Goal: Task Accomplishment & Management: Manage account settings

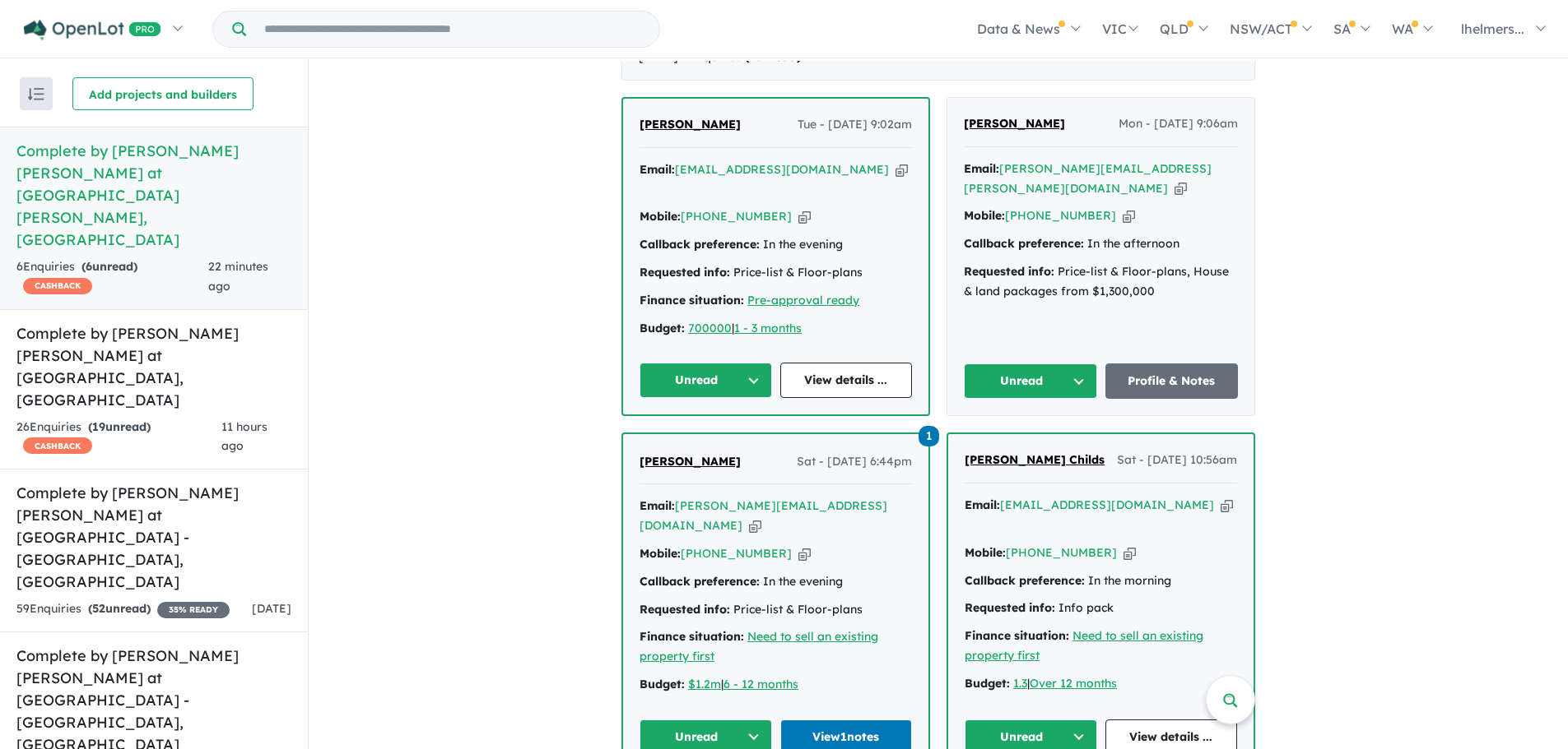
scroll to position [740, 0]
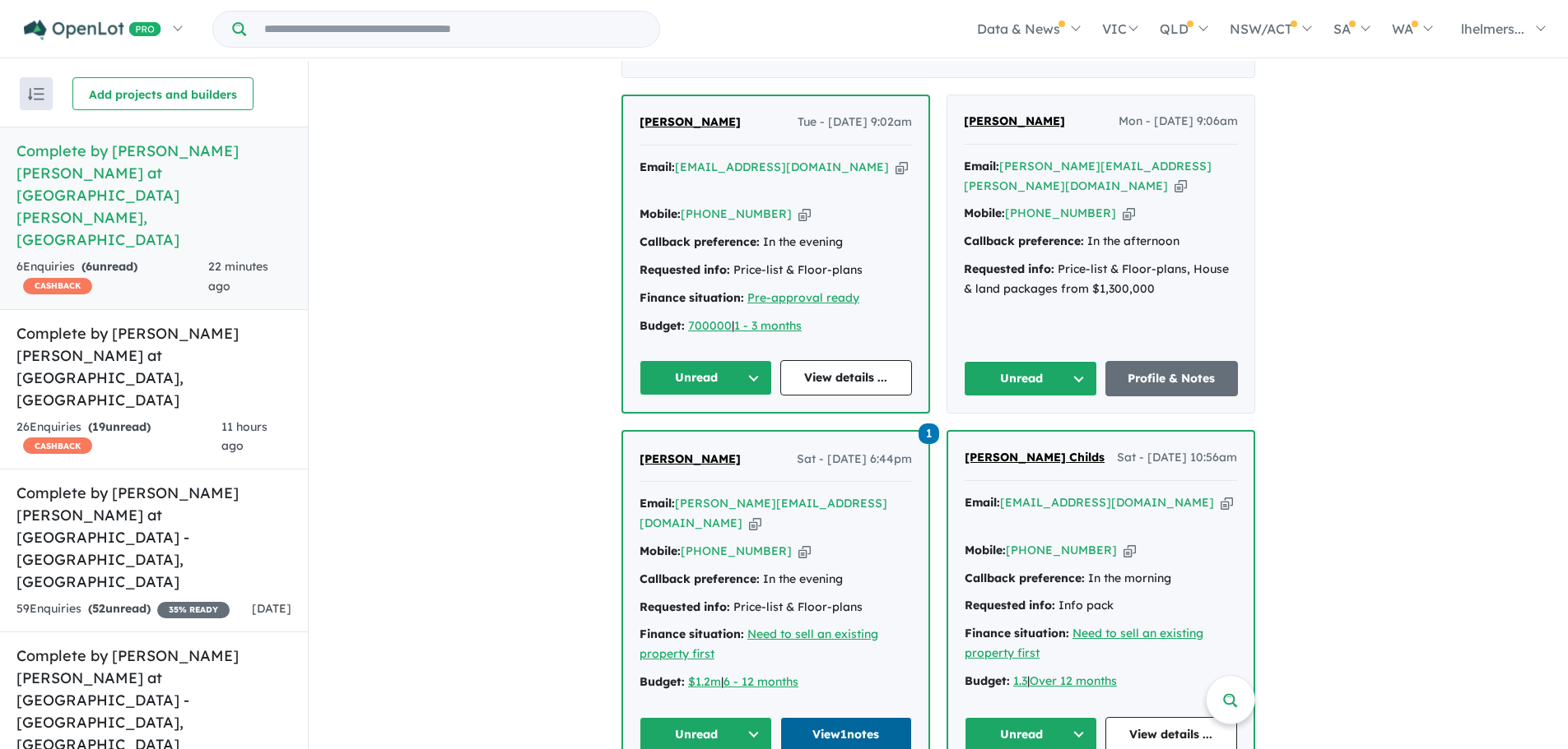
click at [838, 718] on link "View 1 notes" at bounding box center [845, 735] width 132 height 35
click at [709, 718] on button "Unread" at bounding box center [705, 735] width 132 height 35
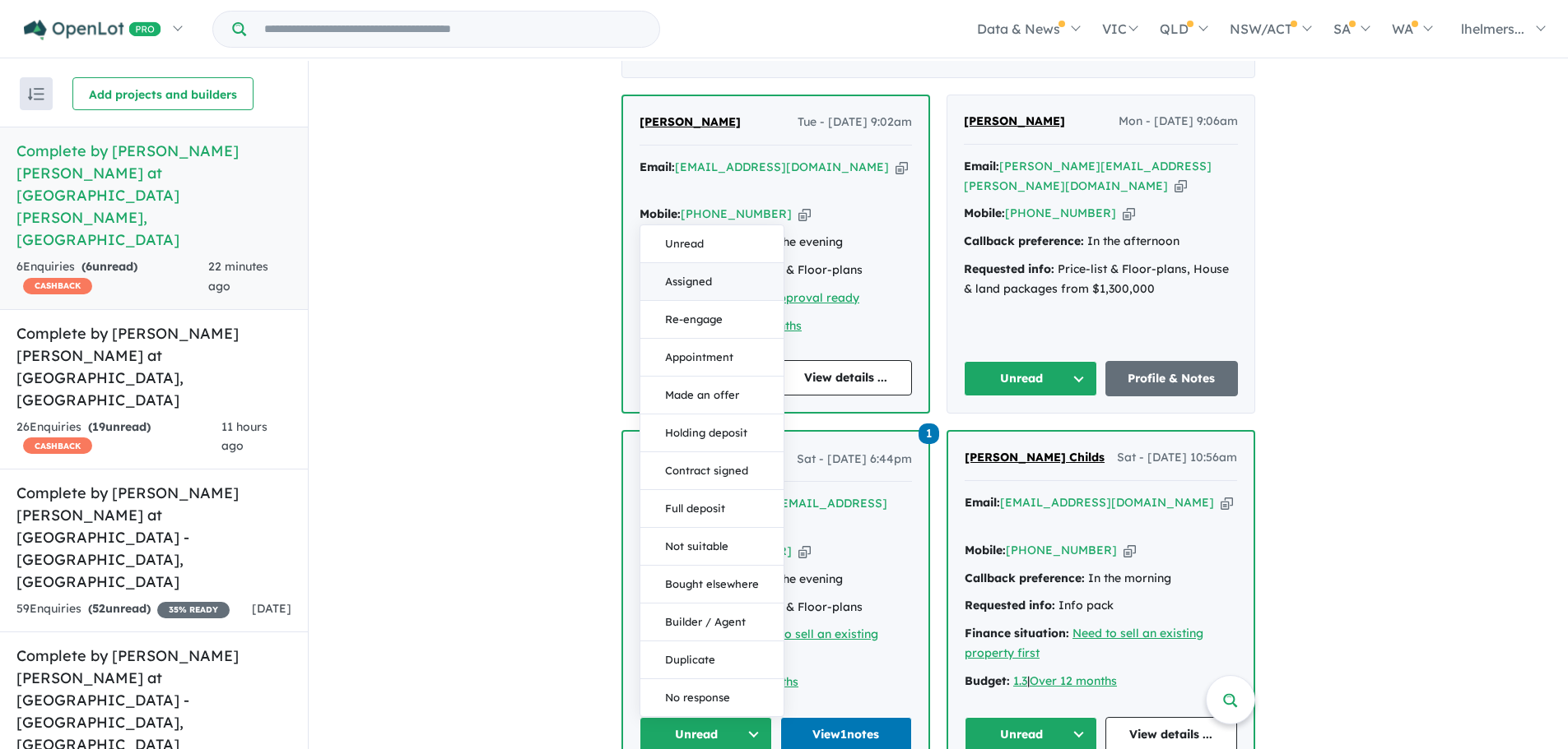
click at [725, 263] on button "Assigned" at bounding box center [711, 282] width 144 height 38
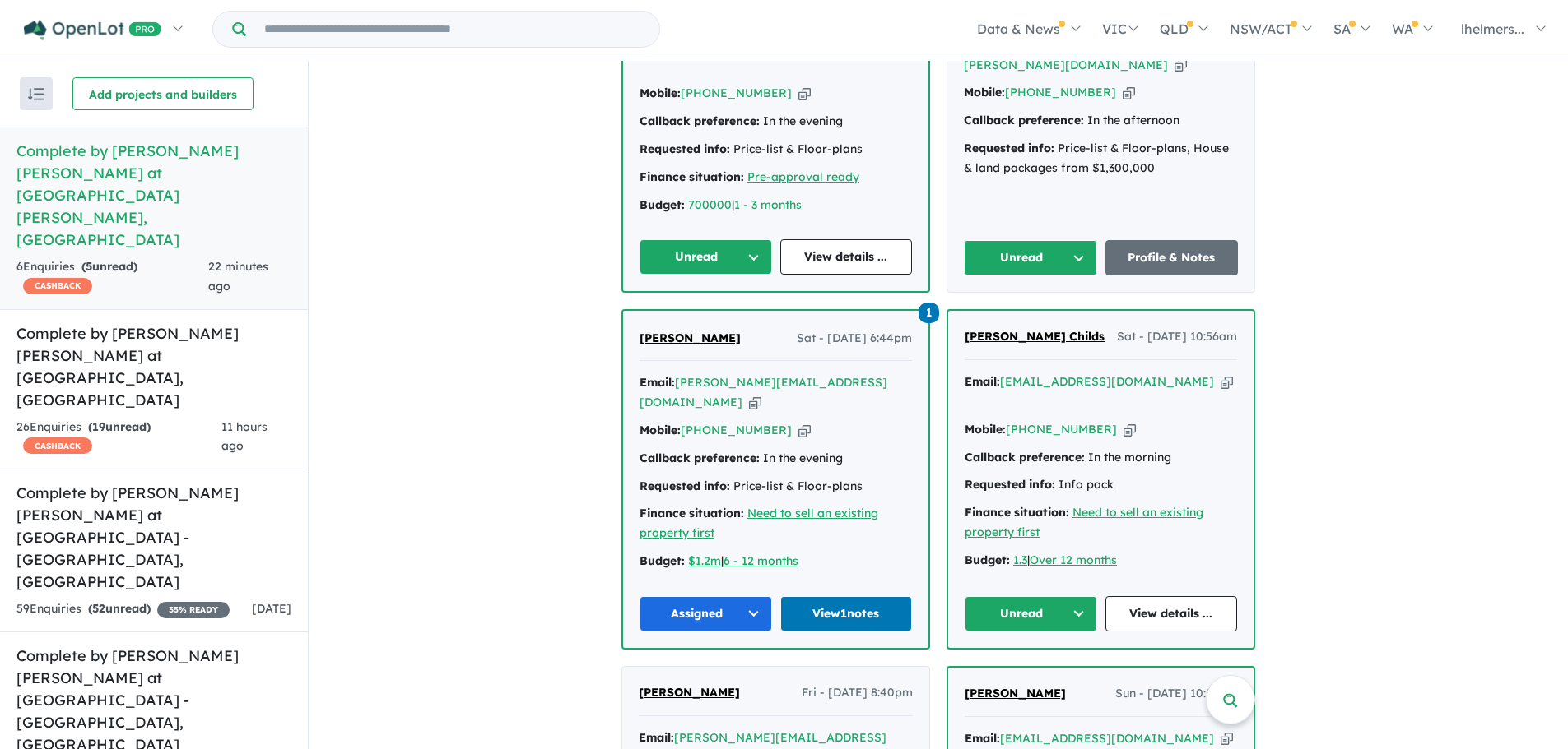
scroll to position [1037, 0]
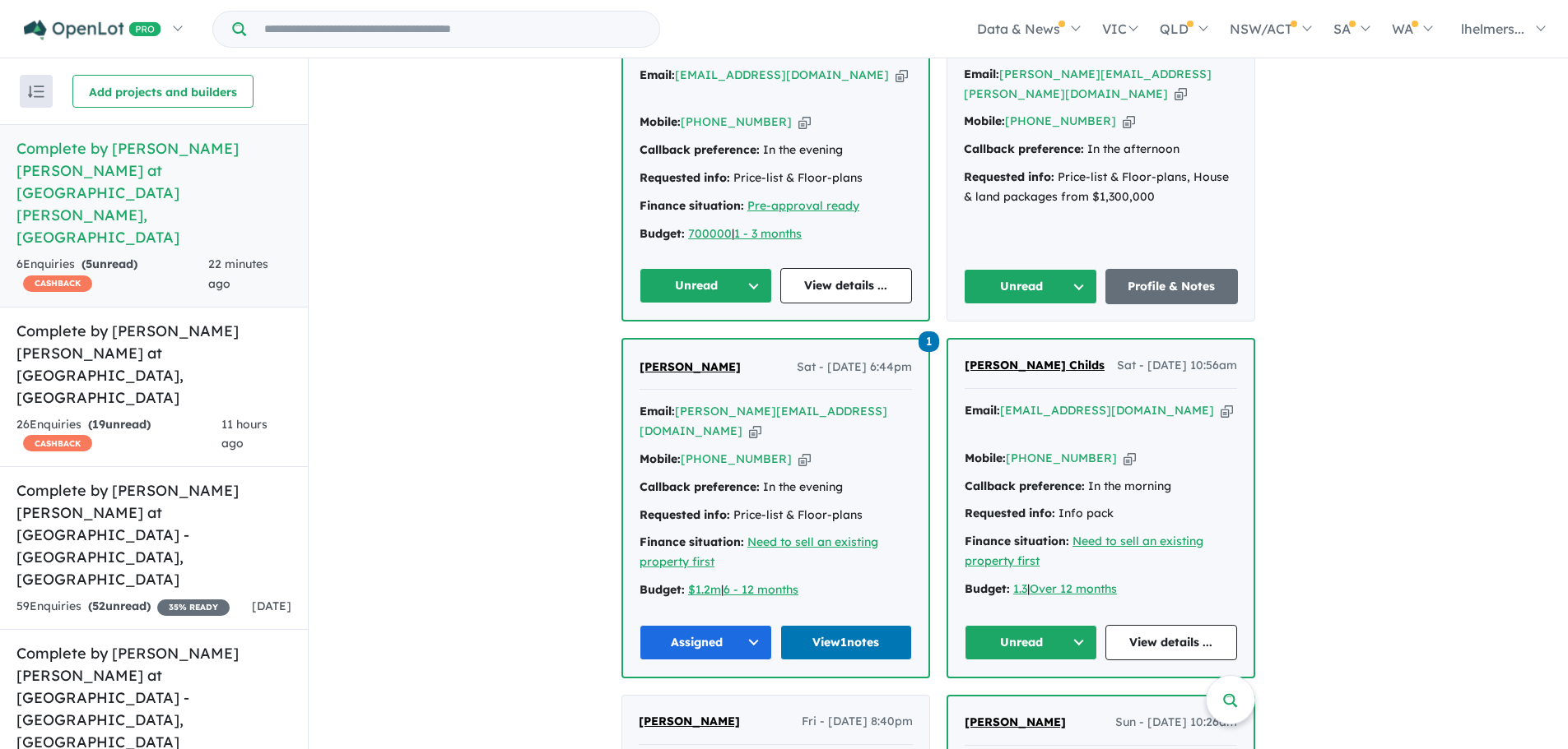
scroll to position [822, 0]
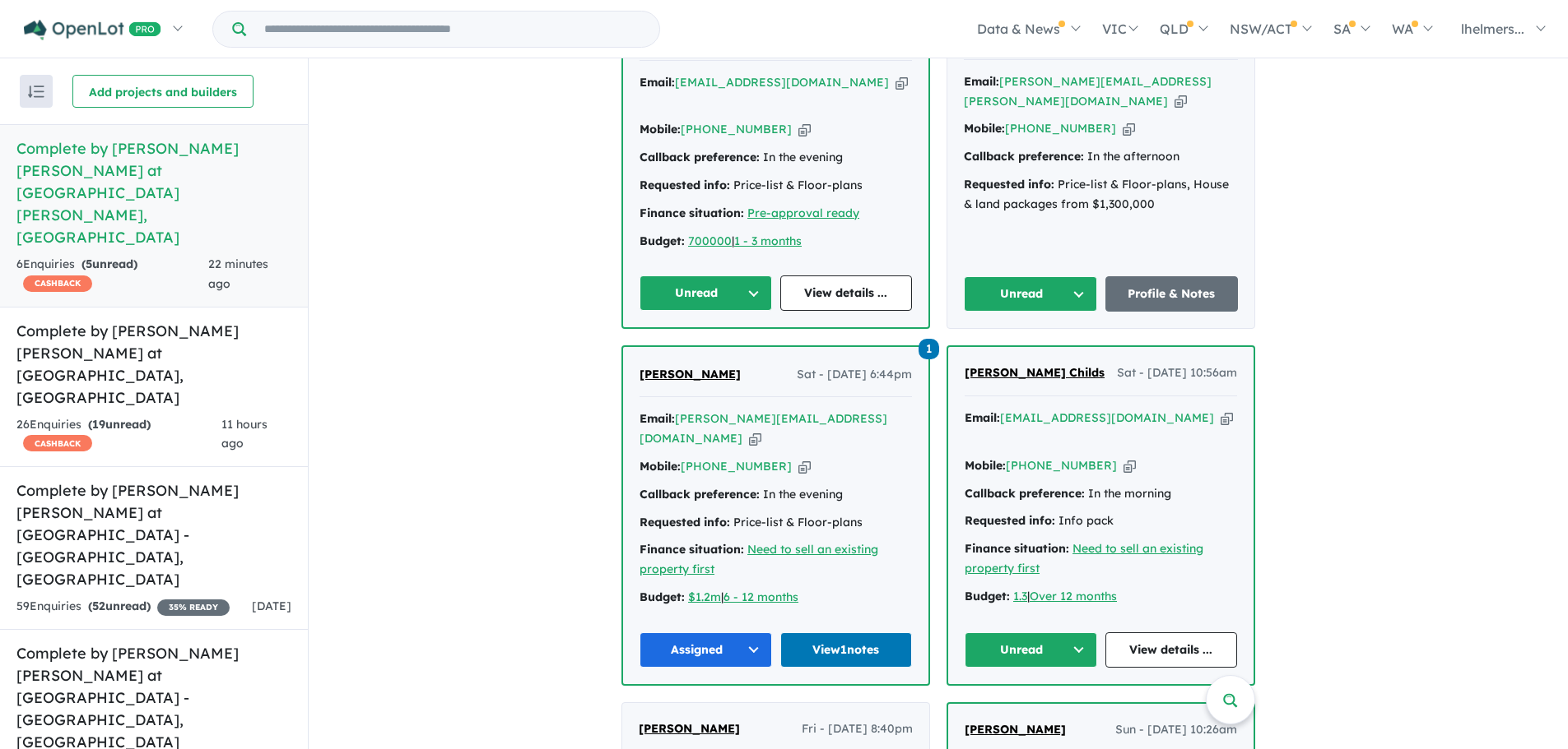
click at [798, 458] on icon "button" at bounding box center [803, 467] width 12 height 17
click at [762, 431] on icon "button" at bounding box center [755, 439] width 12 height 17
click at [691, 367] on span "Kevin Hannon" at bounding box center [689, 374] width 101 height 15
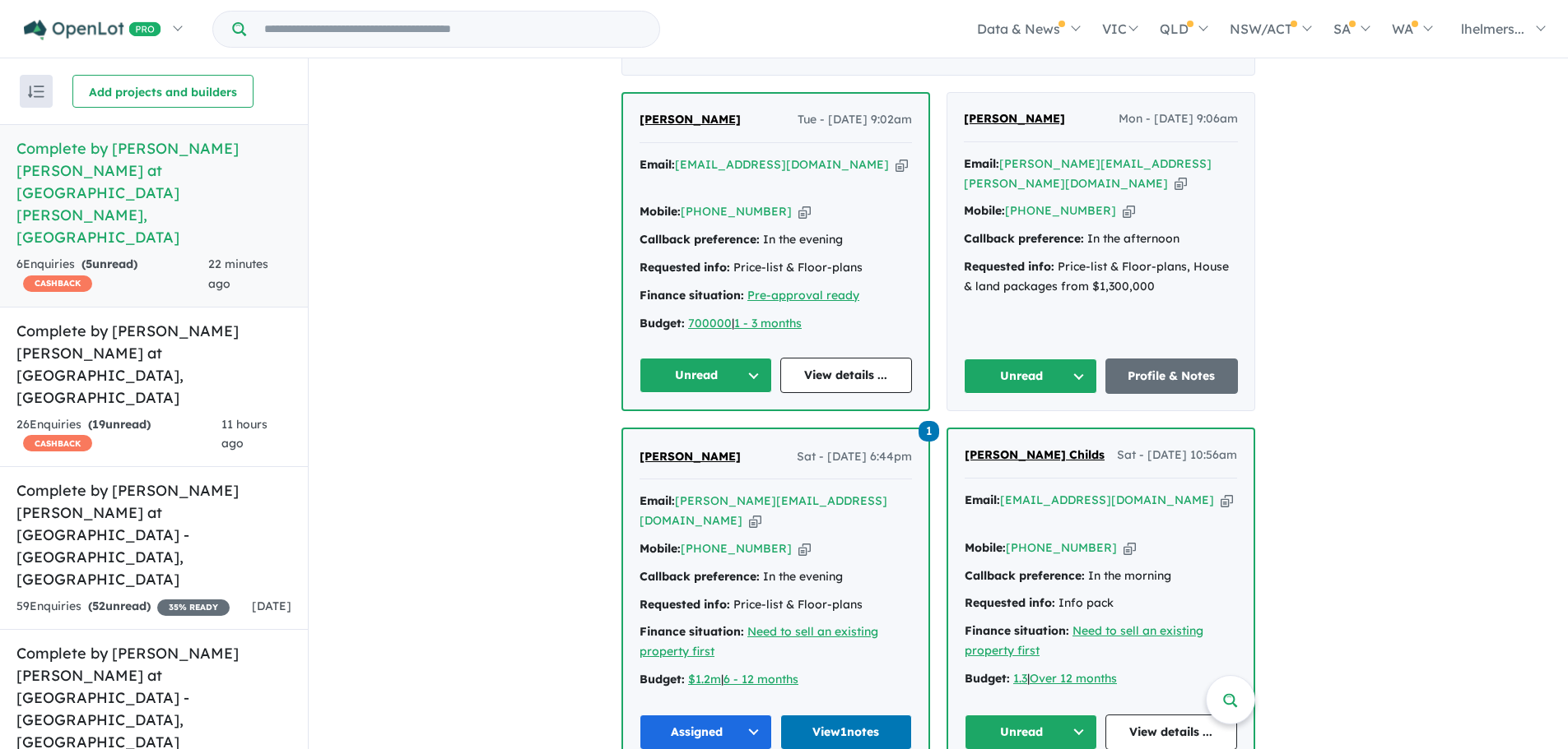
scroll to position [1037, 0]
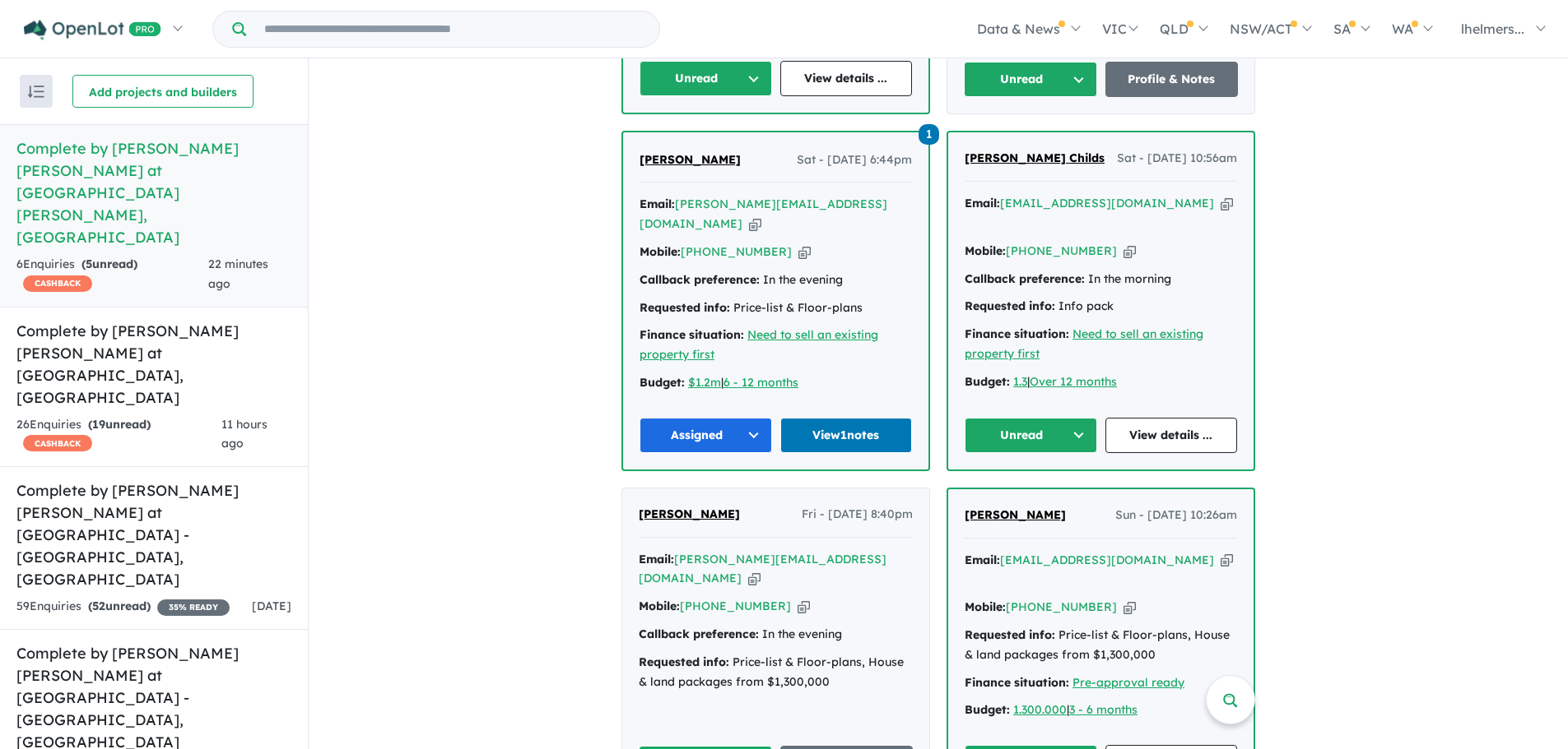
click at [992, 150] on span "Bev Childs" at bounding box center [1034, 158] width 140 height 15
click at [999, 418] on button "Unread" at bounding box center [1030, 435] width 132 height 35
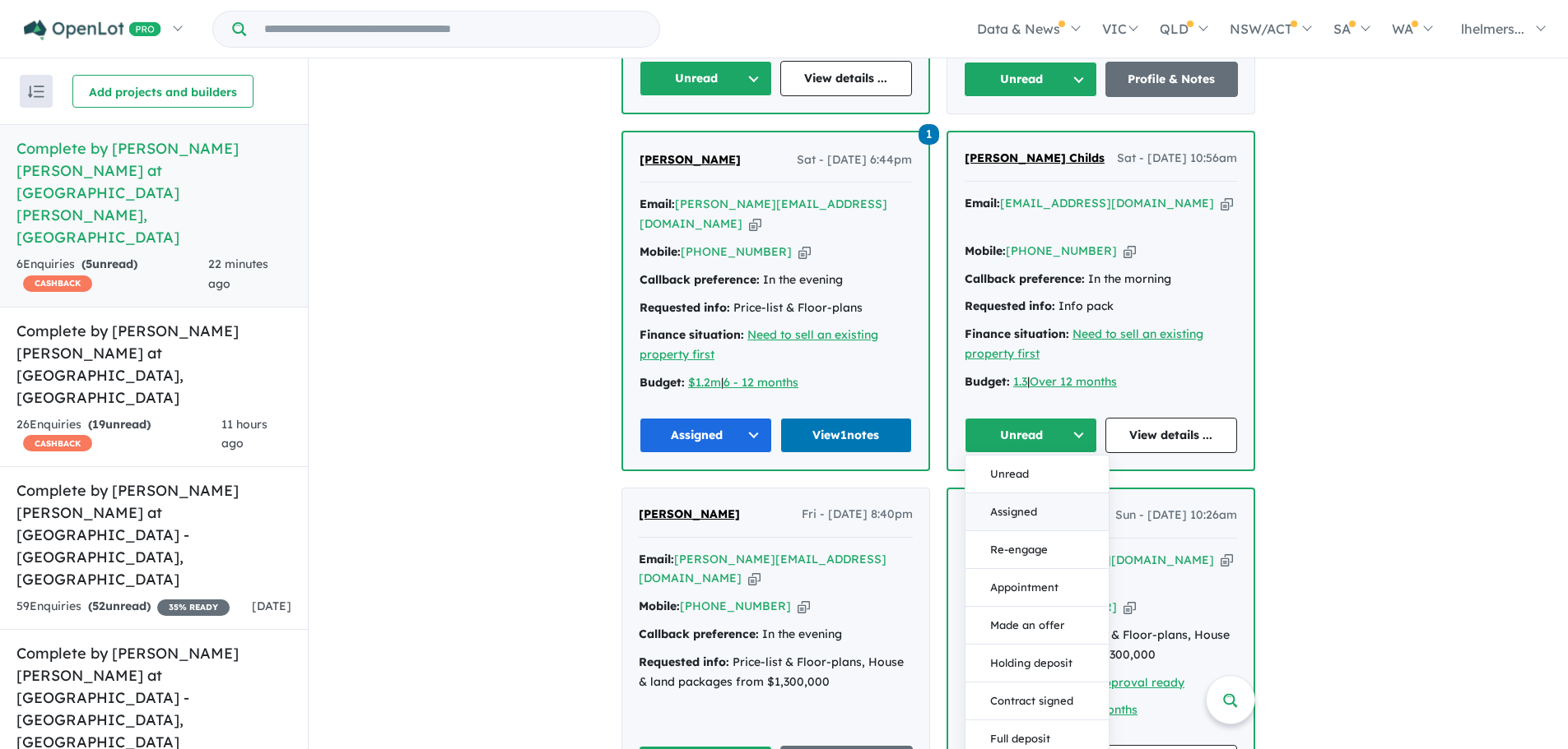
click at [1018, 493] on button "Assigned" at bounding box center [1036, 512] width 144 height 38
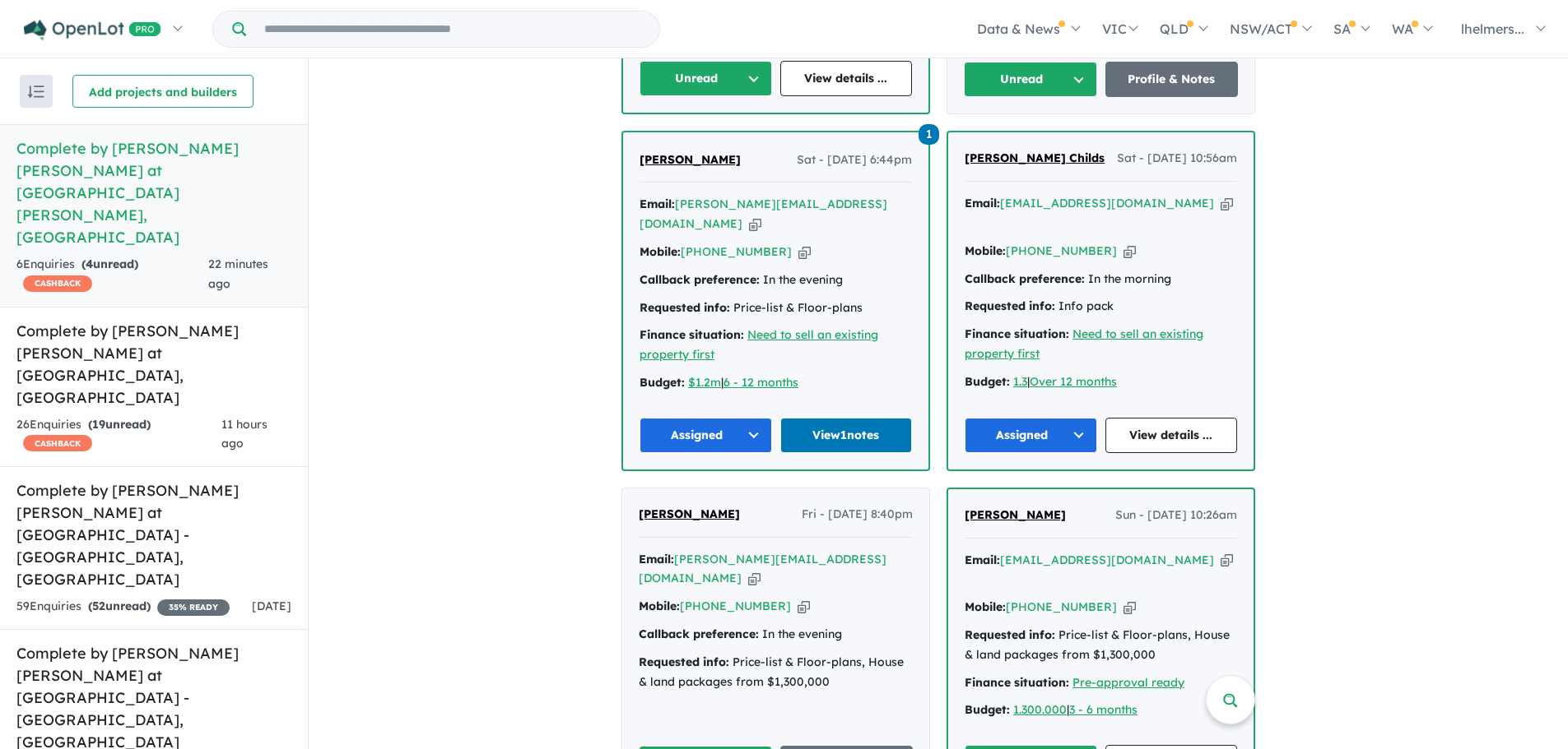
click at [683, 507] on span "Renae Clark" at bounding box center [689, 514] width 101 height 15
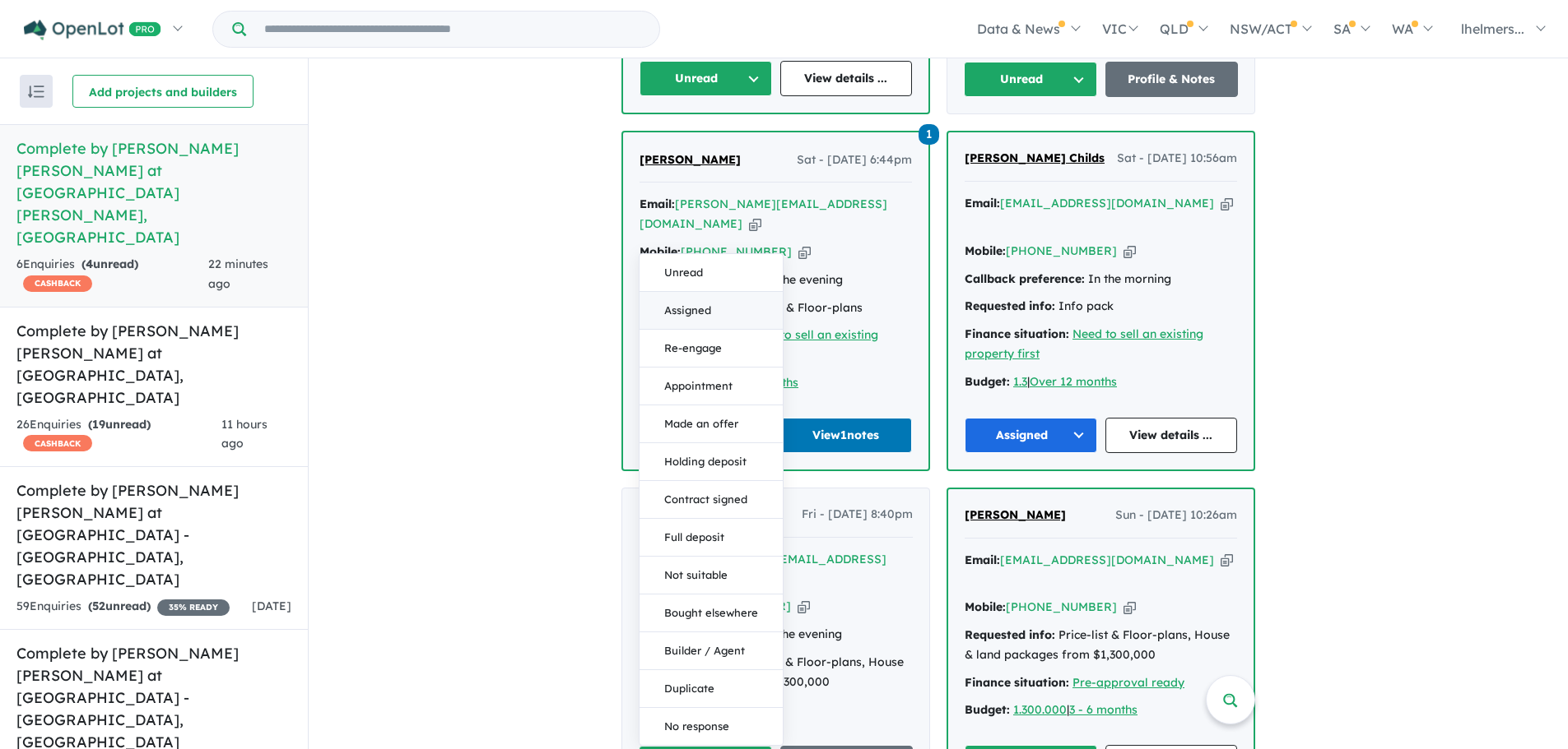
click at [717, 292] on button "Assigned" at bounding box center [710, 311] width 144 height 38
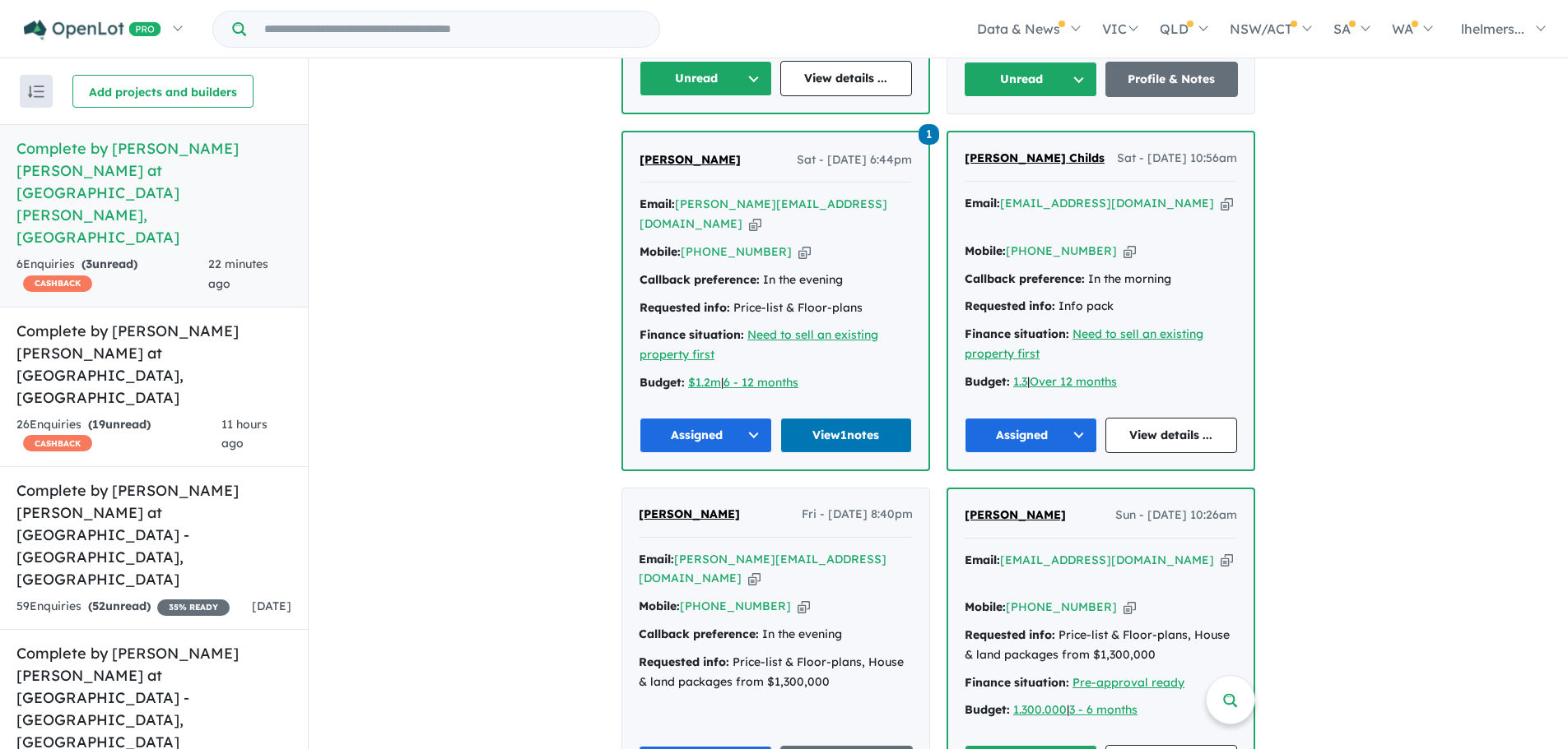
click at [1019, 508] on span "RICKY BURKE" at bounding box center [1015, 515] width 101 height 15
click at [1042, 745] on button "Unread" at bounding box center [1030, 762] width 132 height 35
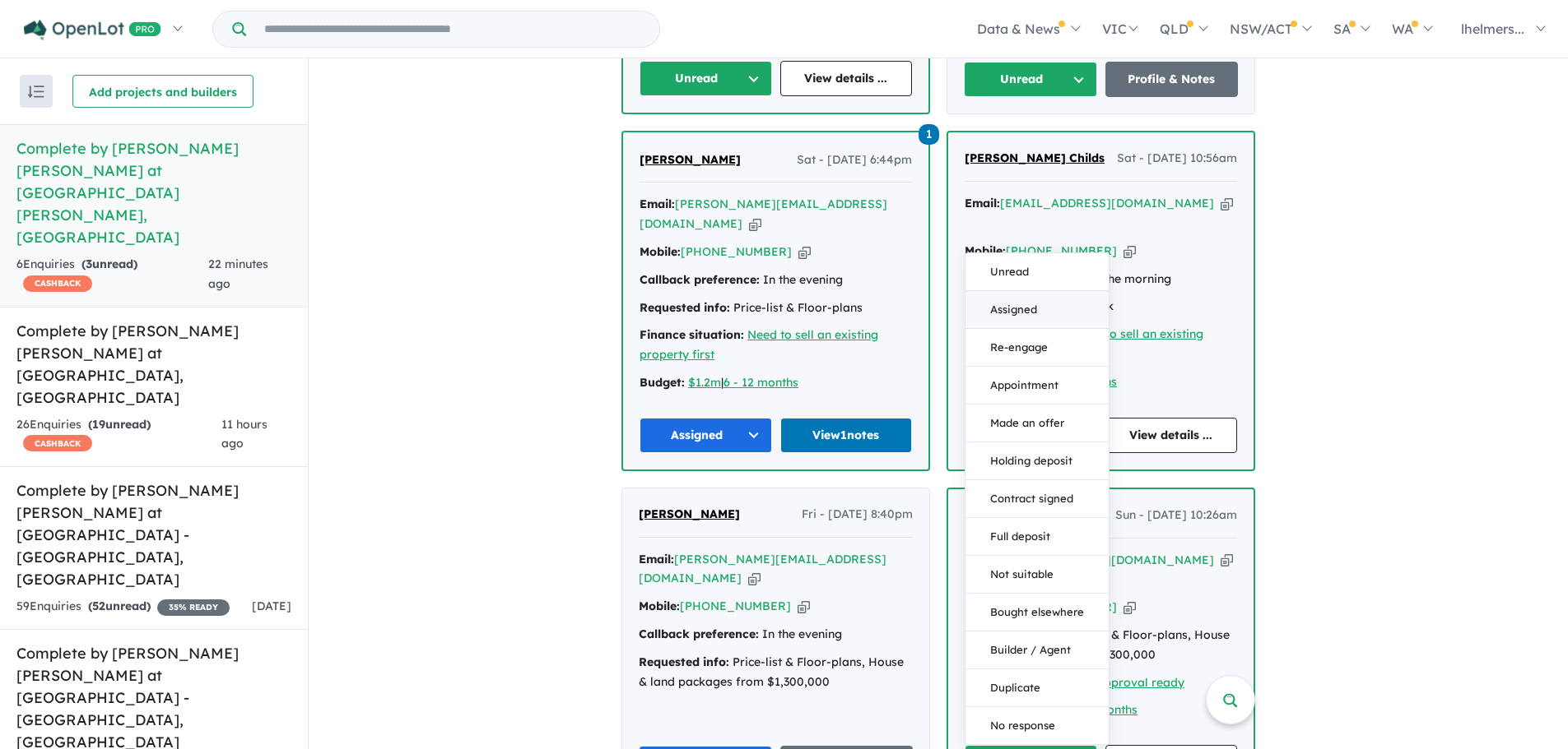
click at [1037, 291] on button "Assigned" at bounding box center [1036, 310] width 144 height 38
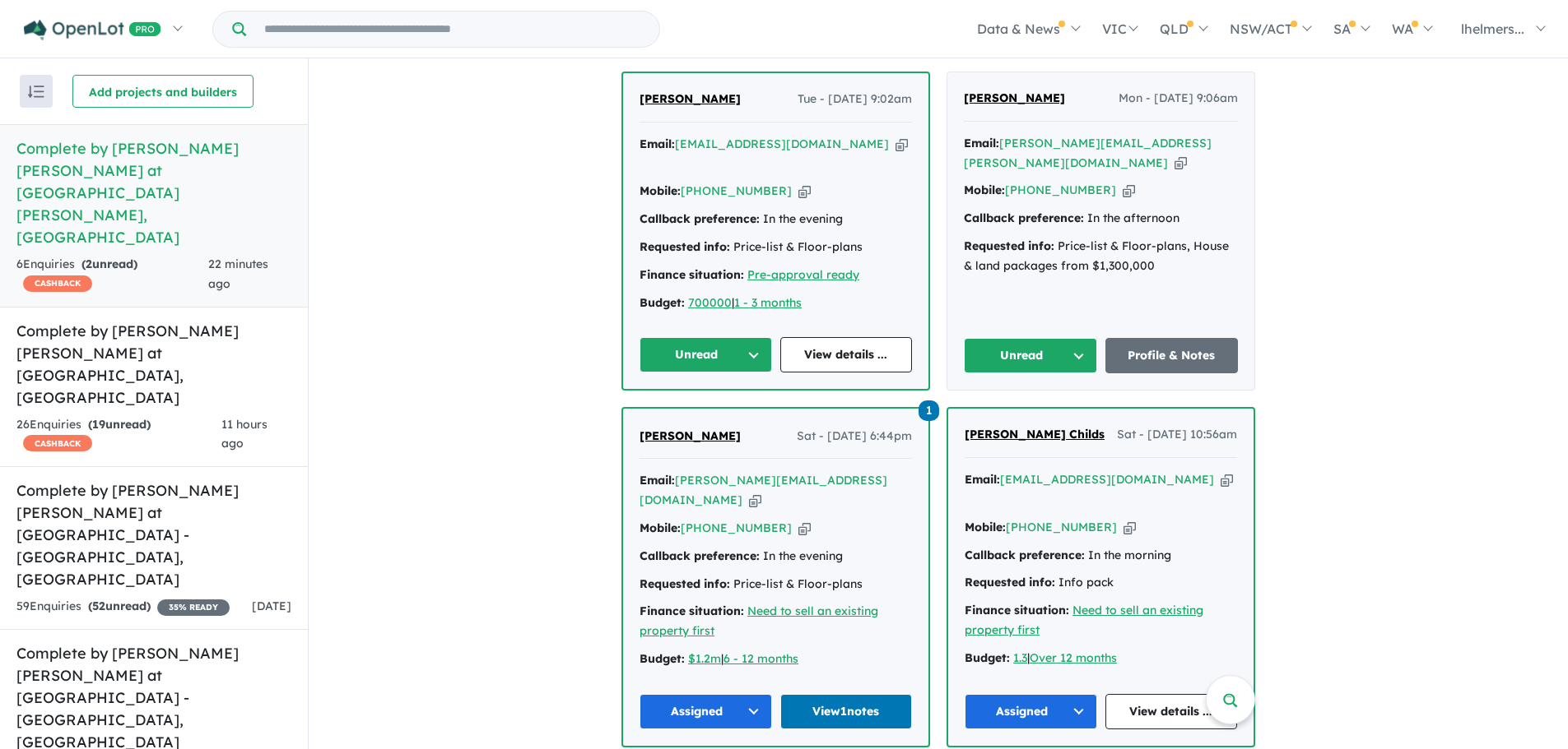
scroll to position [544, 0]
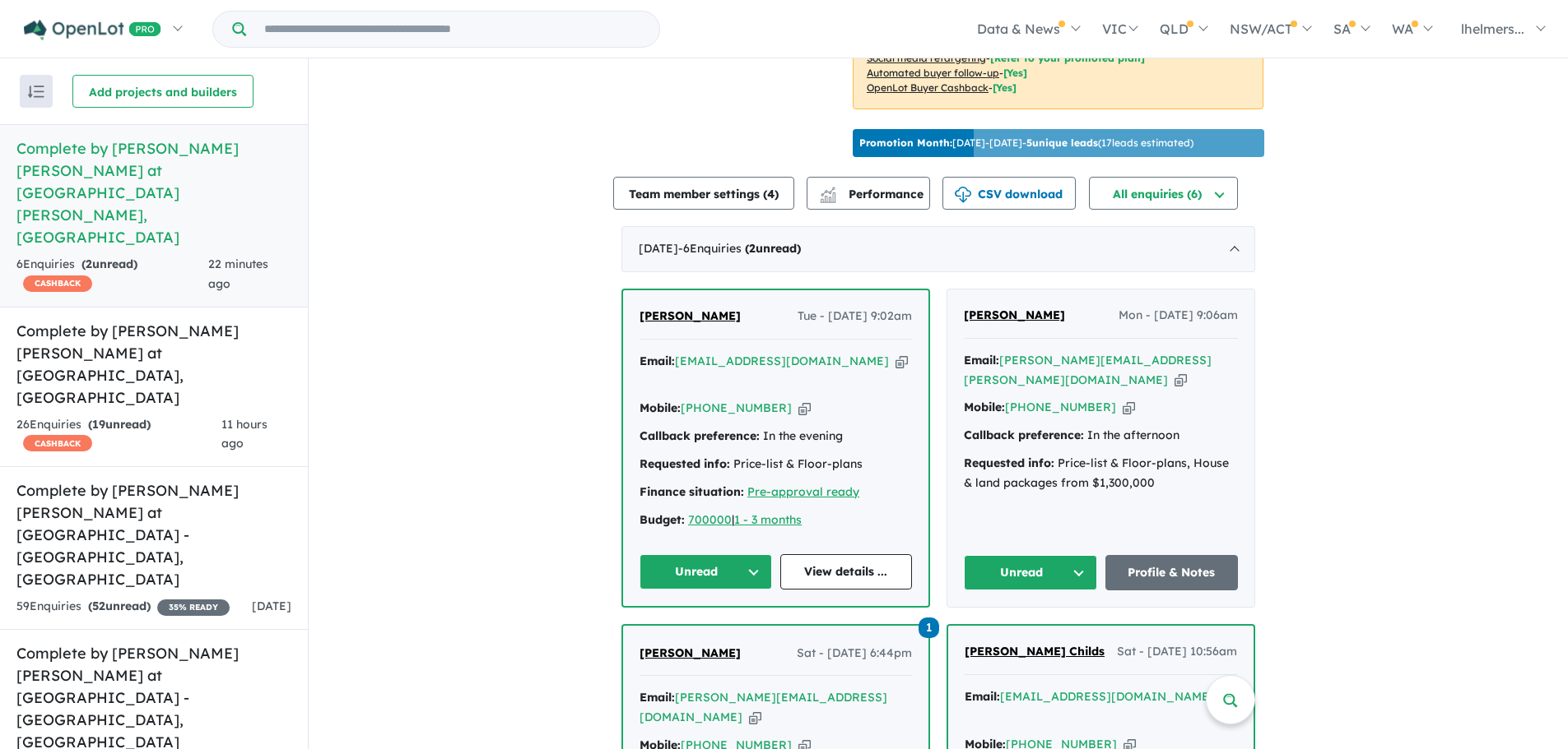
click at [675, 309] on span "Kulwinder SONIA" at bounding box center [689, 317] width 101 height 15
click at [602, 140] on div "View 13 projects in your account Complete by McDonald Jones at Mount Terry - Al…" at bounding box center [939, 411] width 1259 height 1794
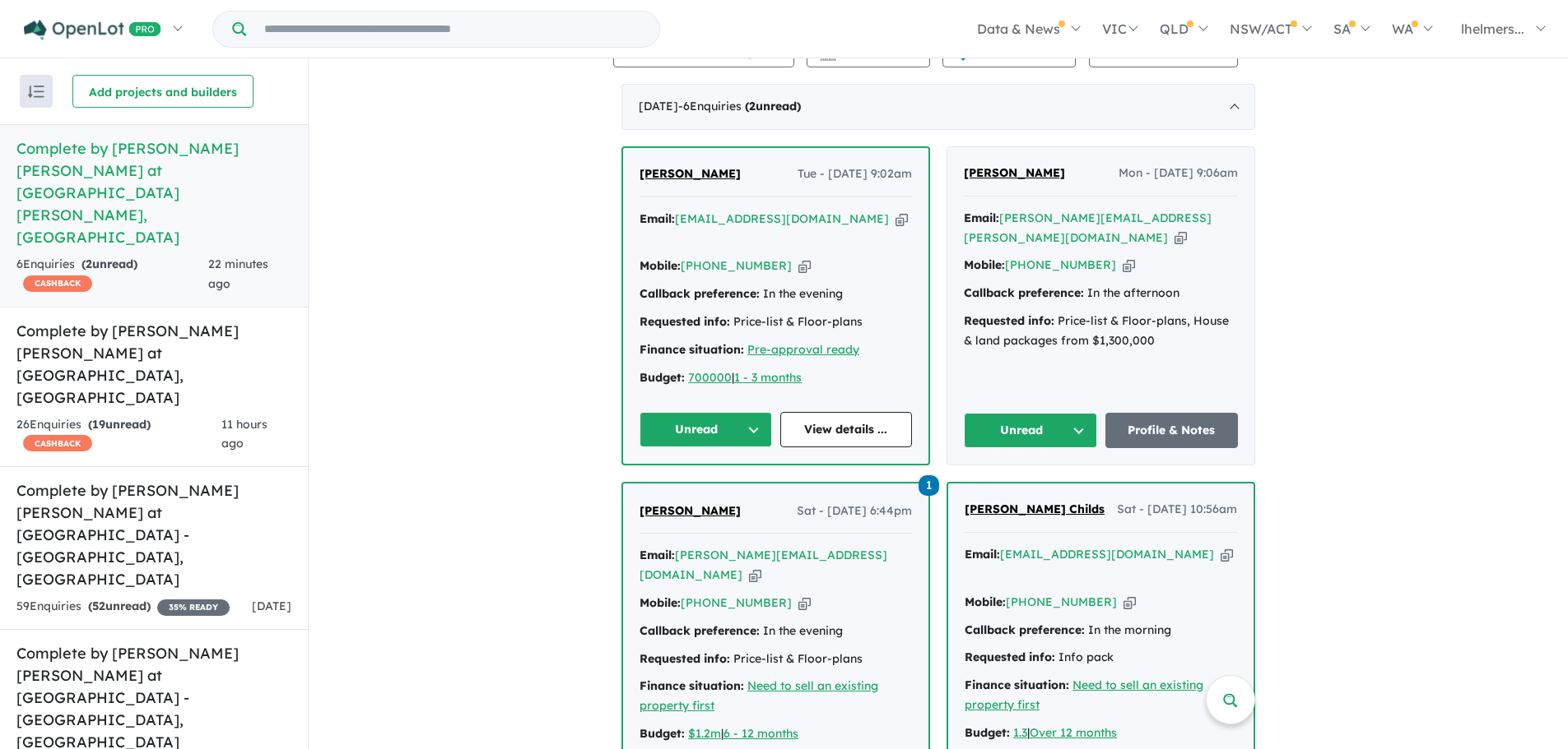
scroll to position [626, 0]
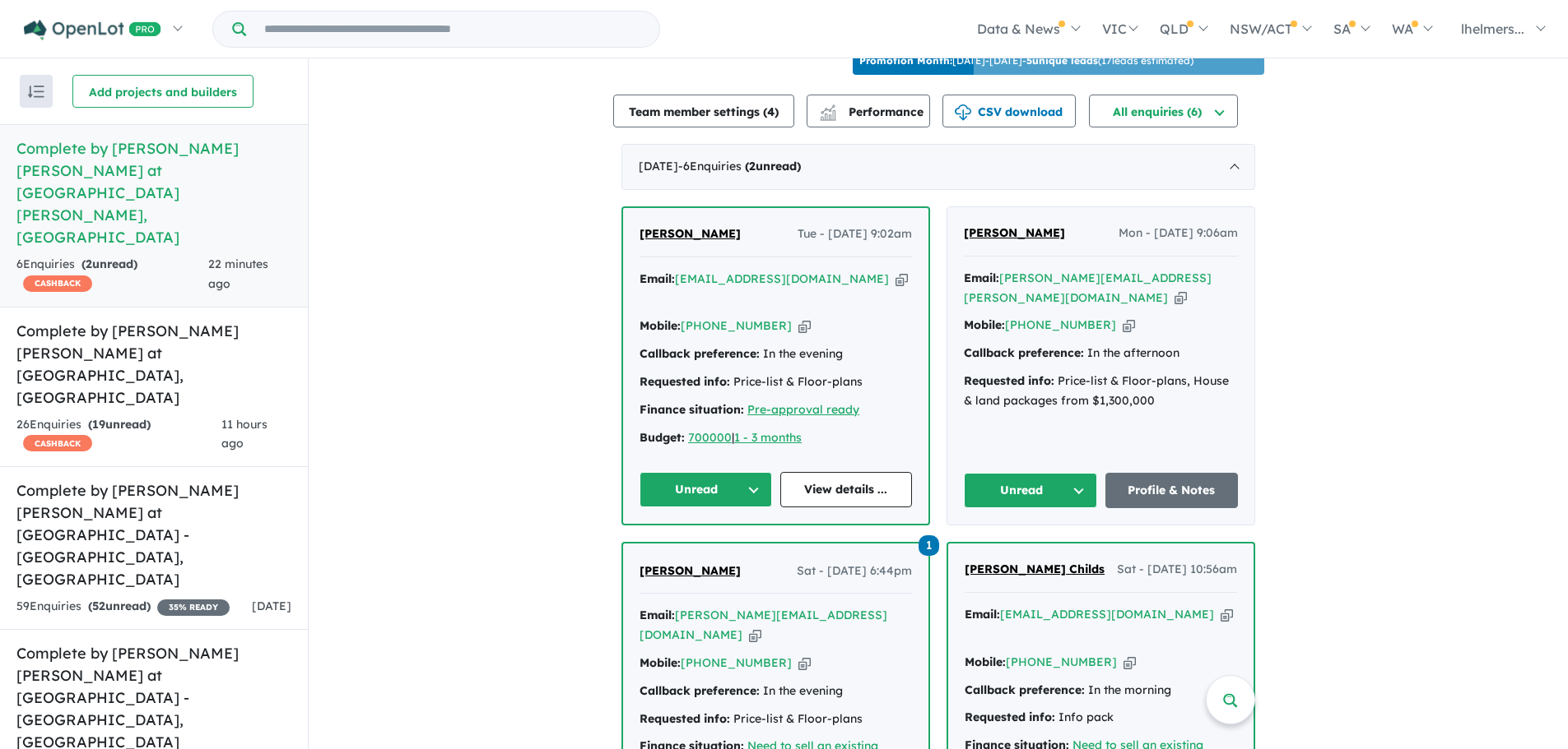
click at [738, 472] on button "Unread" at bounding box center [705, 490] width 132 height 35
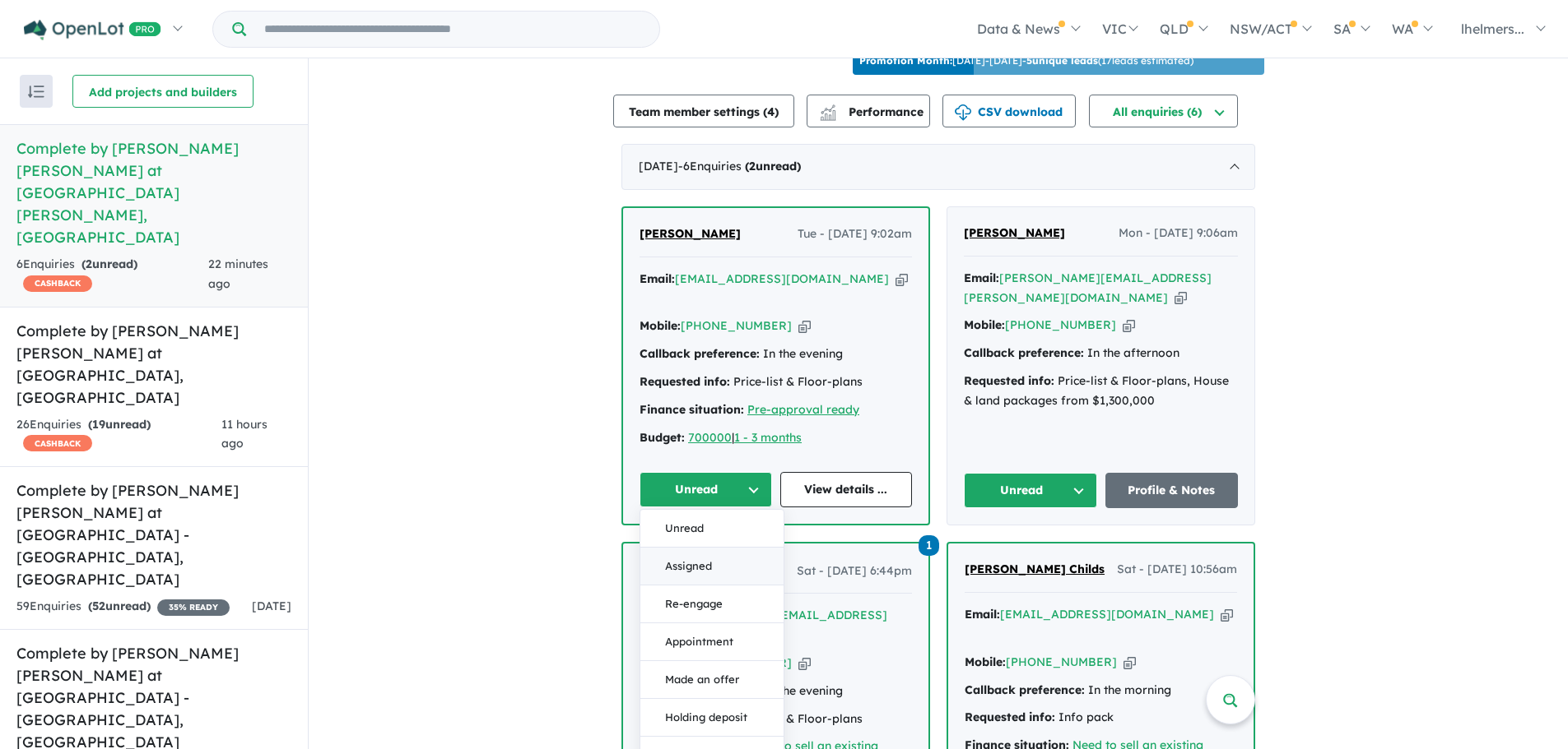
click at [701, 547] on button "Assigned" at bounding box center [711, 567] width 144 height 38
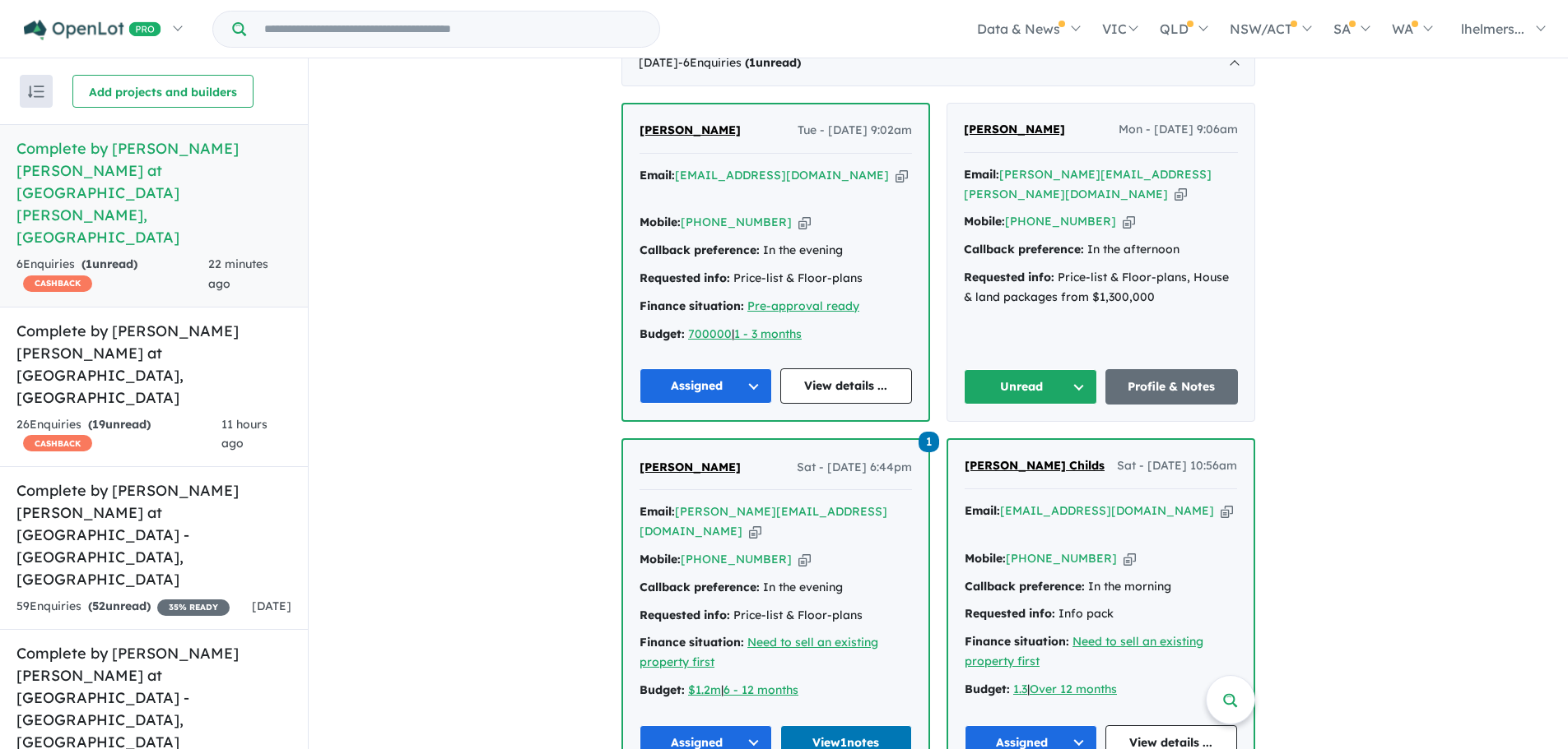
scroll to position [791, 0]
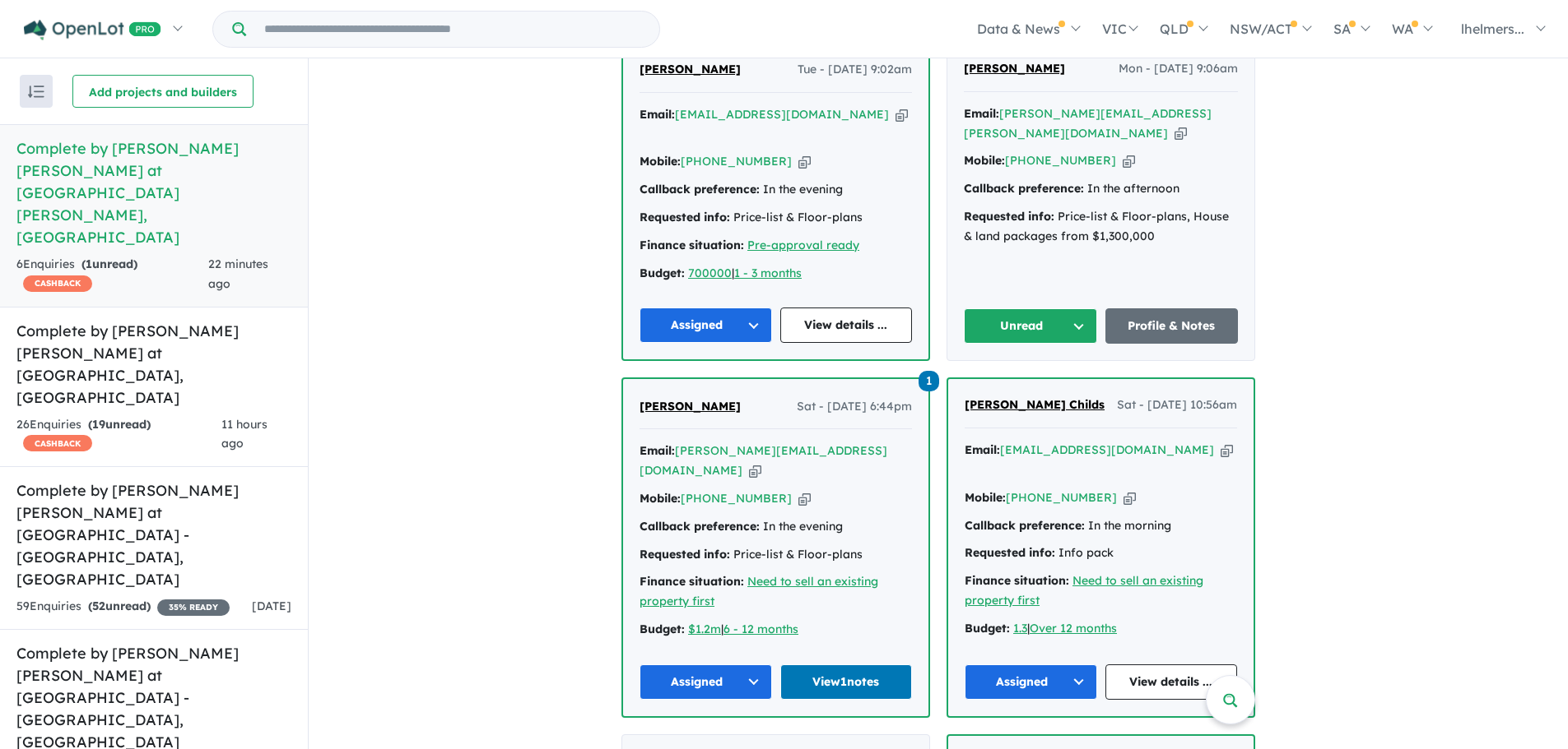
click at [1269, 213] on div "View 13 projects in your account Complete by McDonald Jones at Mount Terry - Al…" at bounding box center [939, 164] width 1259 height 1794
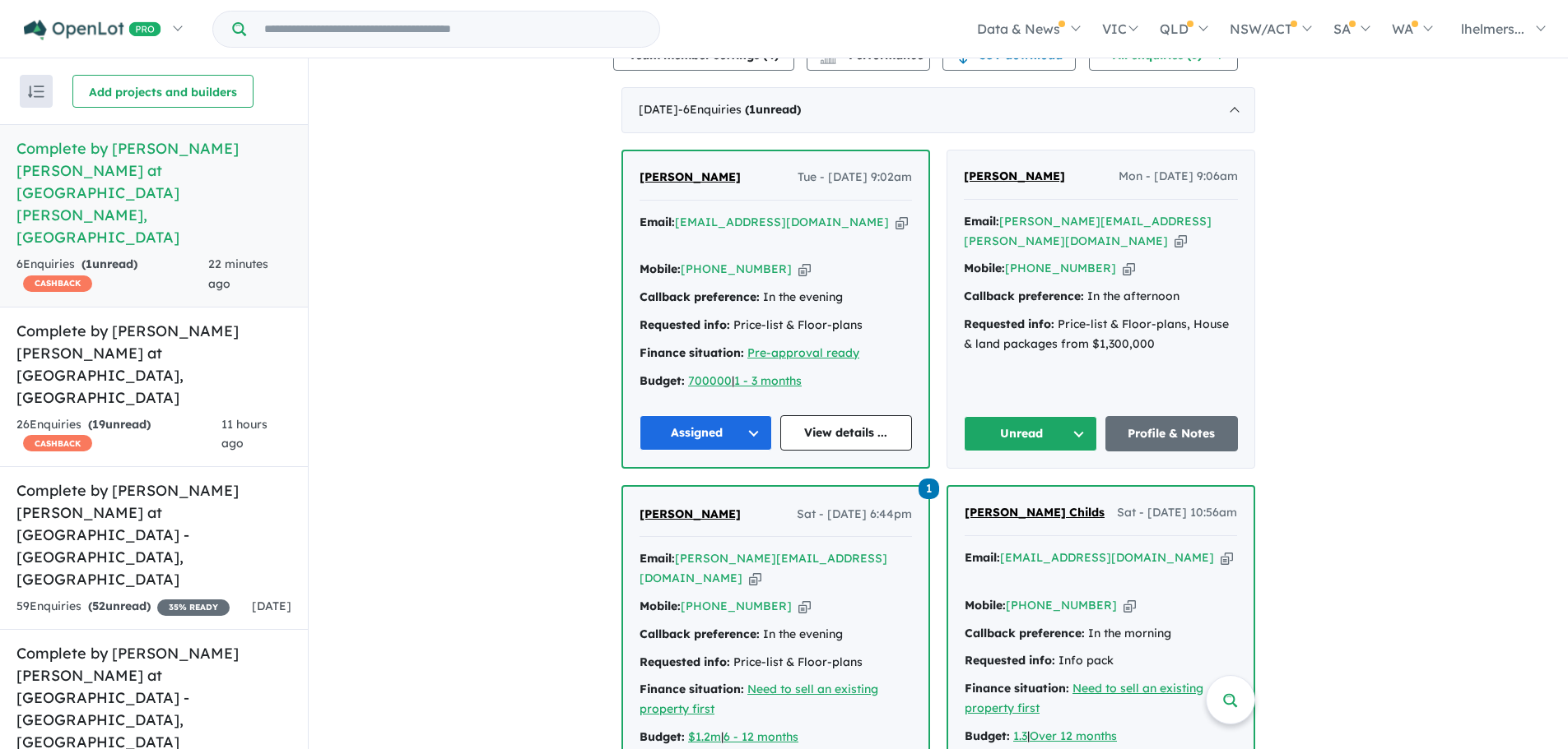
scroll to position [626, 0]
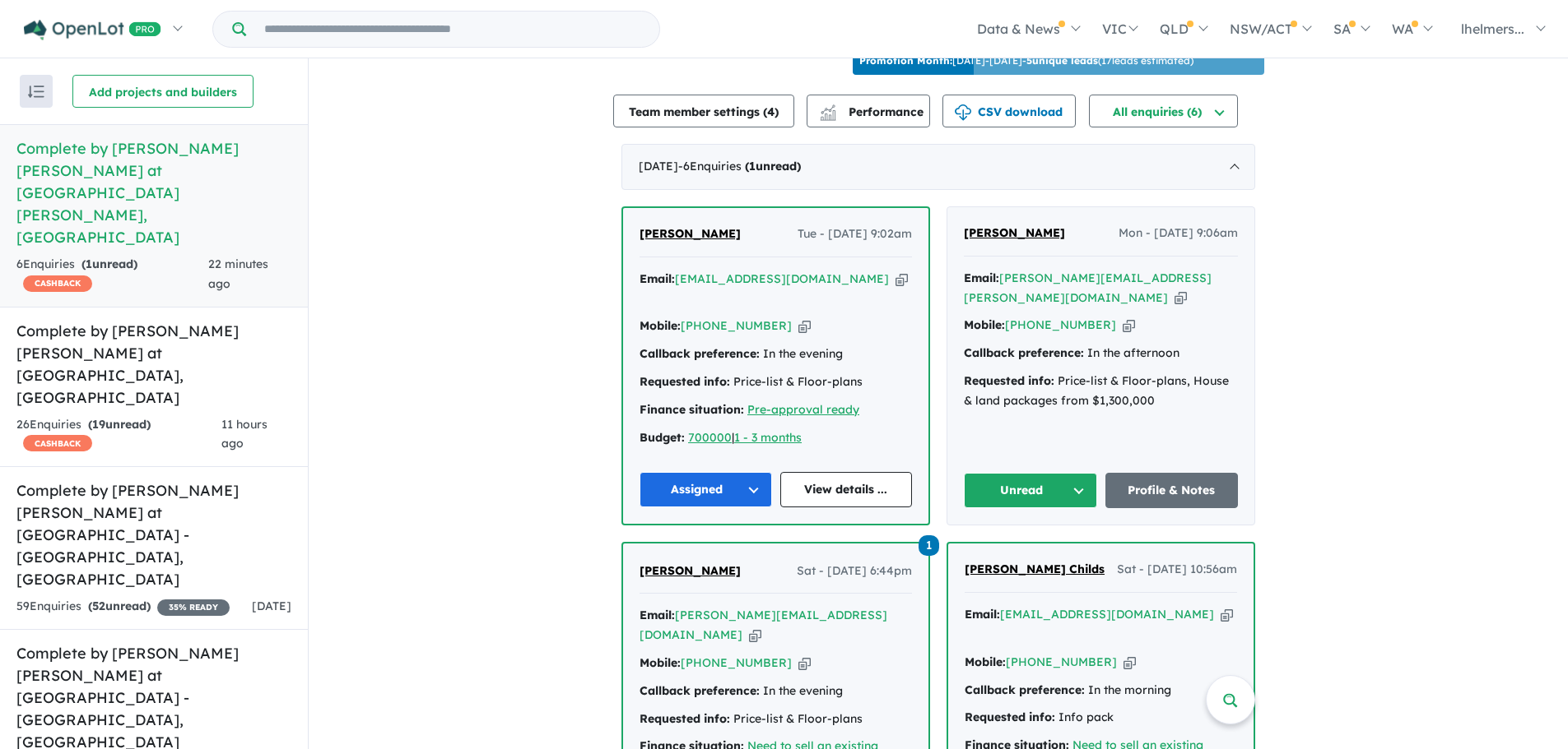
click at [1006, 225] on span "Geoff Taplin" at bounding box center [1014, 233] width 101 height 15
click at [1015, 473] on button "Unread" at bounding box center [1030, 490] width 133 height 35
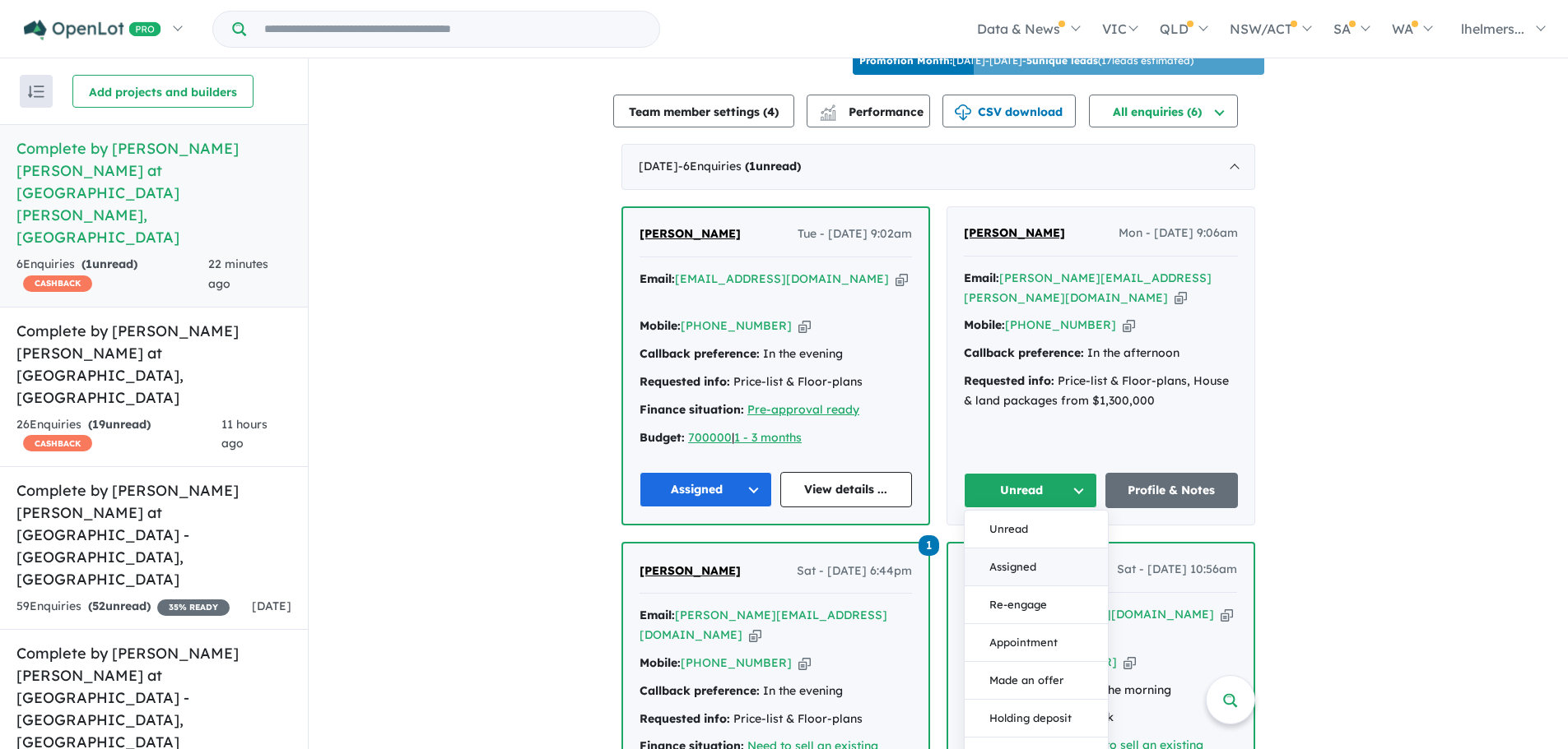
click at [1027, 548] on button "Assigned" at bounding box center [1036, 567] width 144 height 38
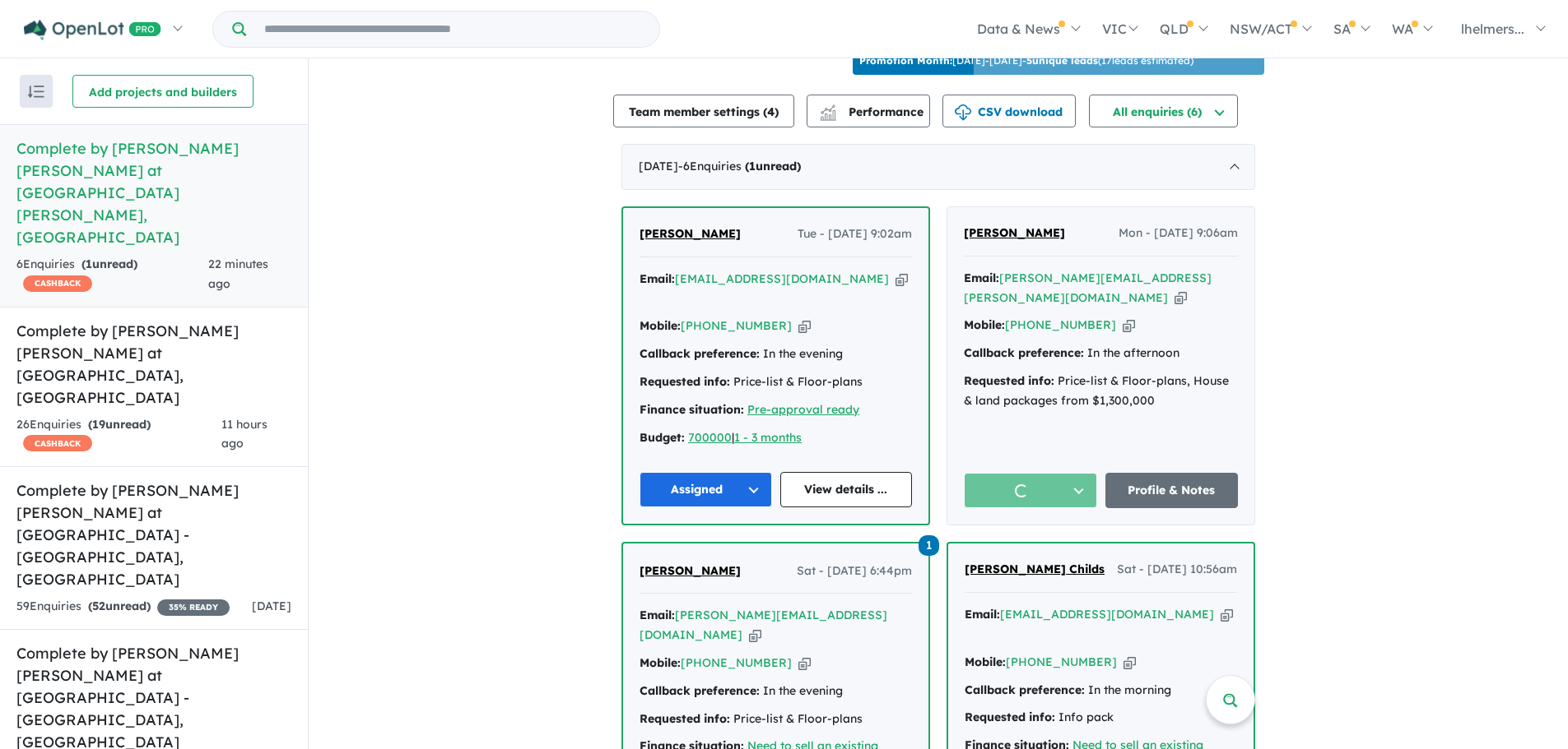
click at [924, 535] on span "1" at bounding box center [929, 546] width 21 height 21
click at [203, 320] on h5 "Complete by McDonald Jones at Elara - Marsden Park , NSW" at bounding box center [153, 364] width 275 height 88
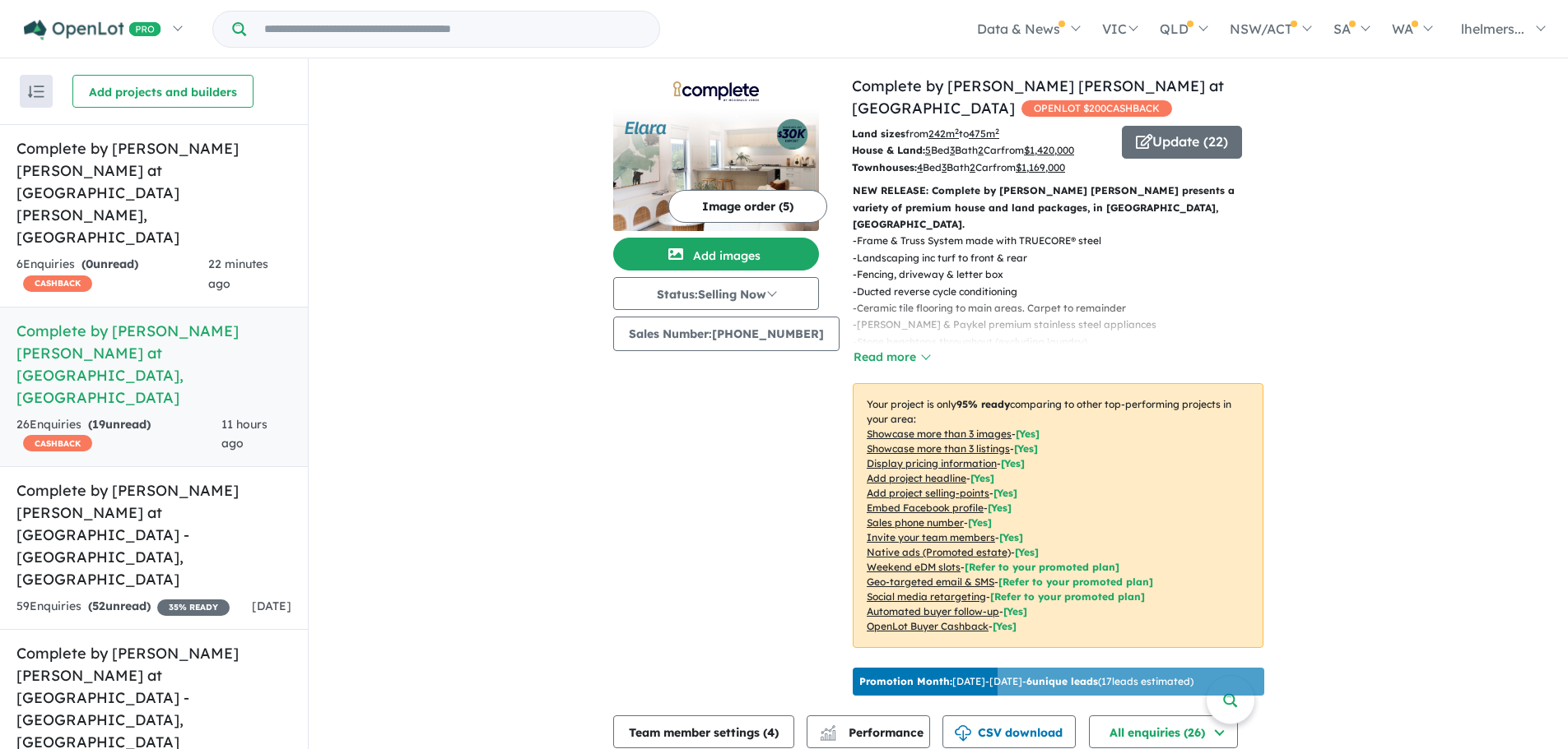
click at [901, 348] on button "Read more" at bounding box center [891, 357] width 77 height 19
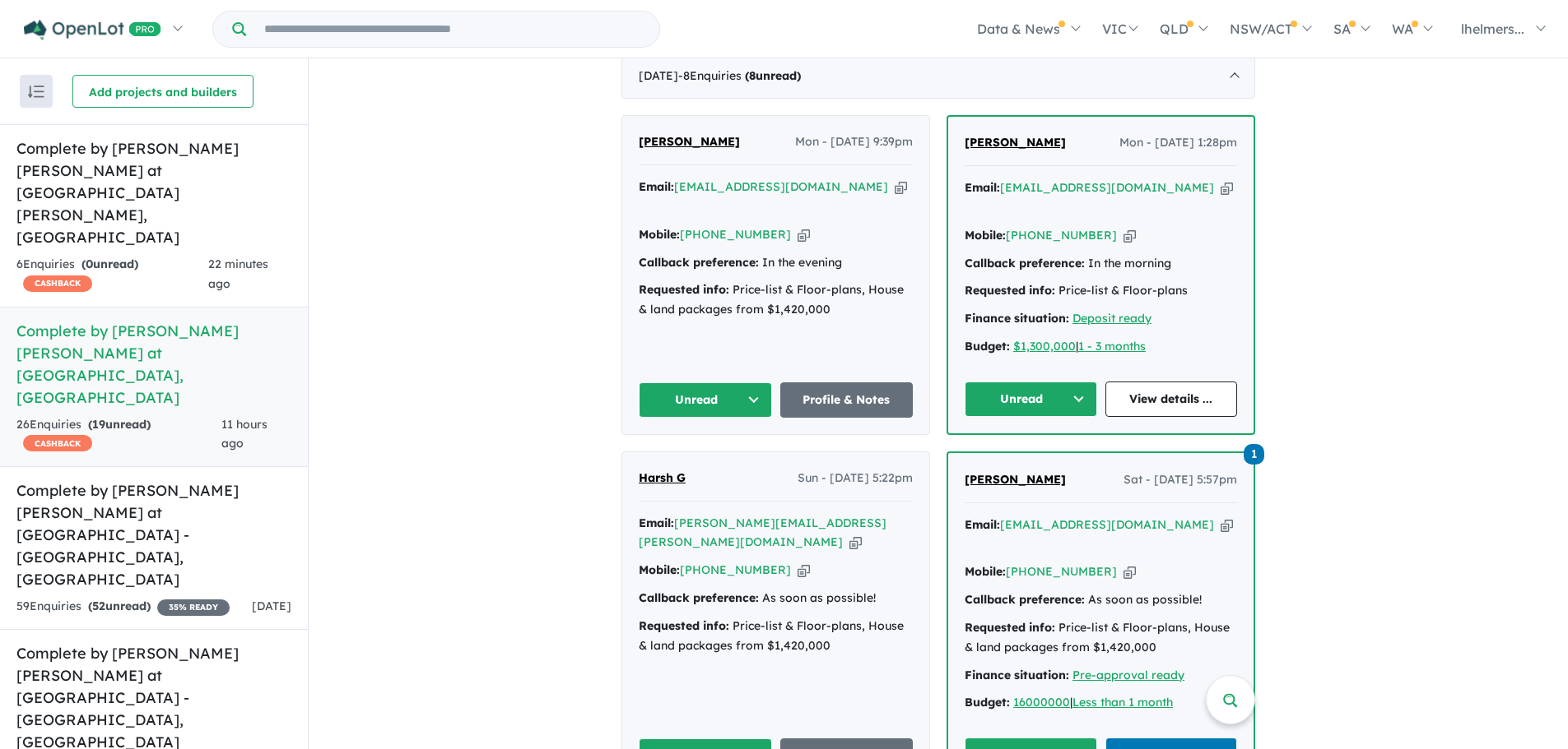
scroll to position [987, 0]
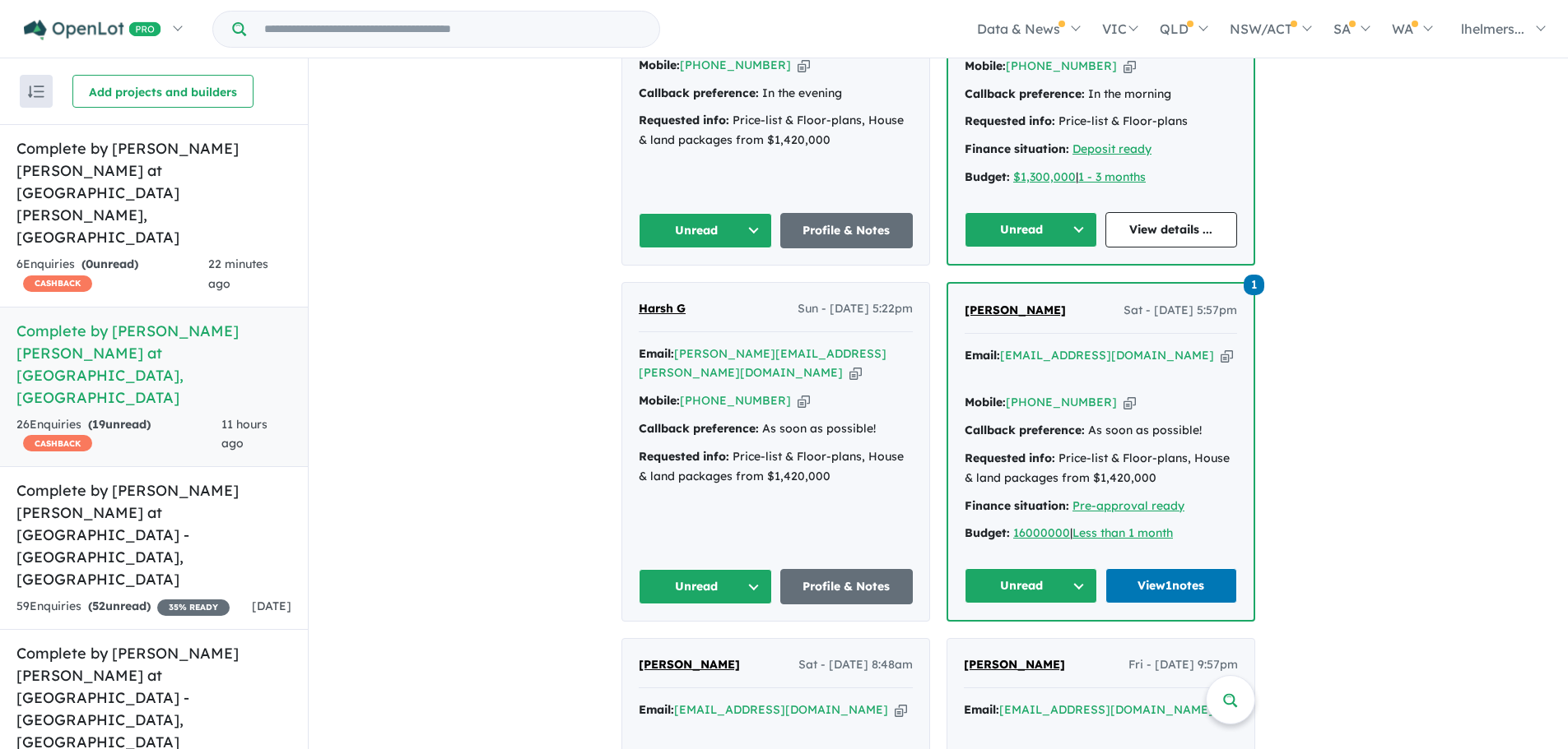
click at [1220, 355] on icon "button" at bounding box center [1226, 355] width 12 height 17
click at [1190, 568] on link "View 1 notes" at bounding box center [1171, 586] width 132 height 35
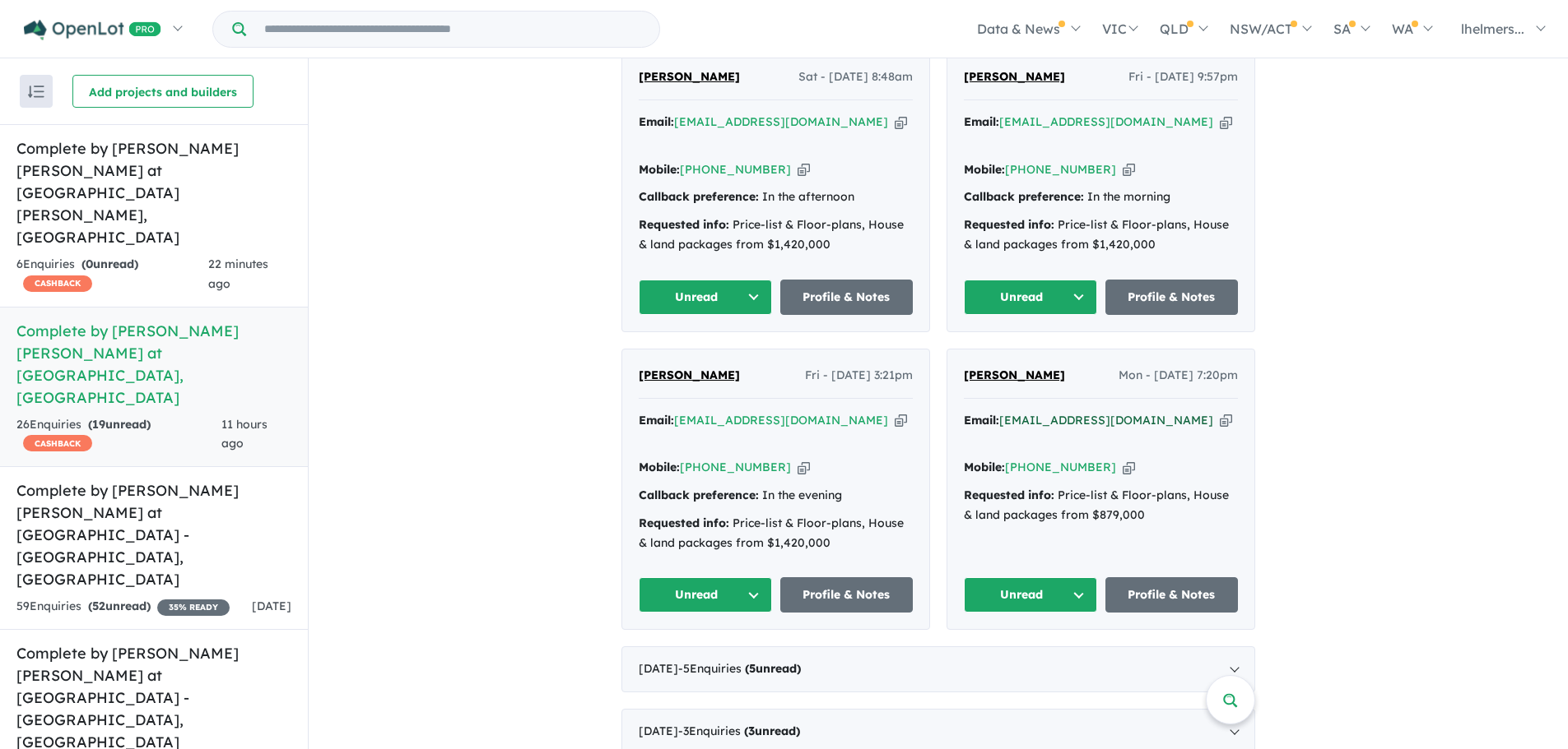
scroll to position [1477, 0]
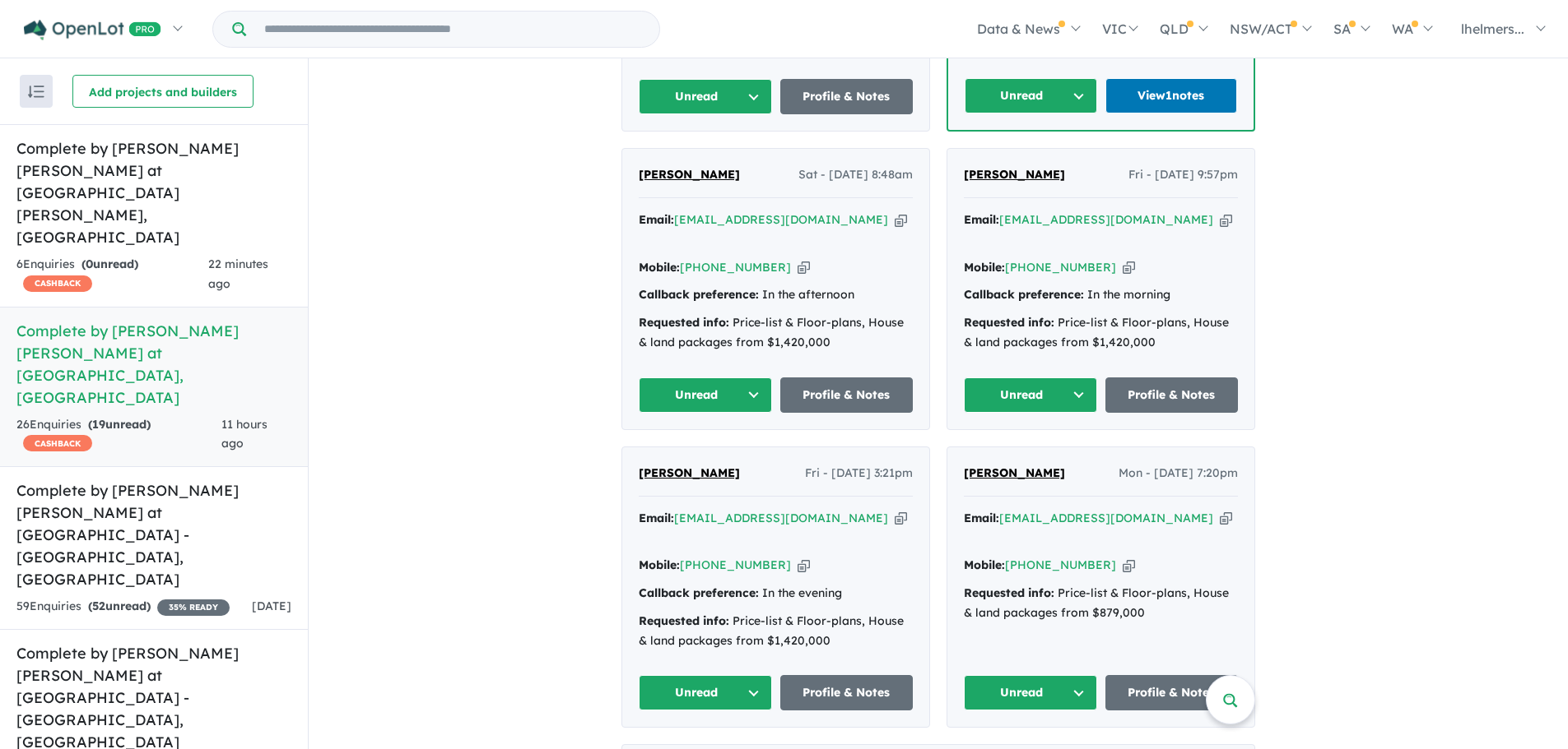
click at [1054, 676] on button "Unread" at bounding box center [1030, 693] width 133 height 35
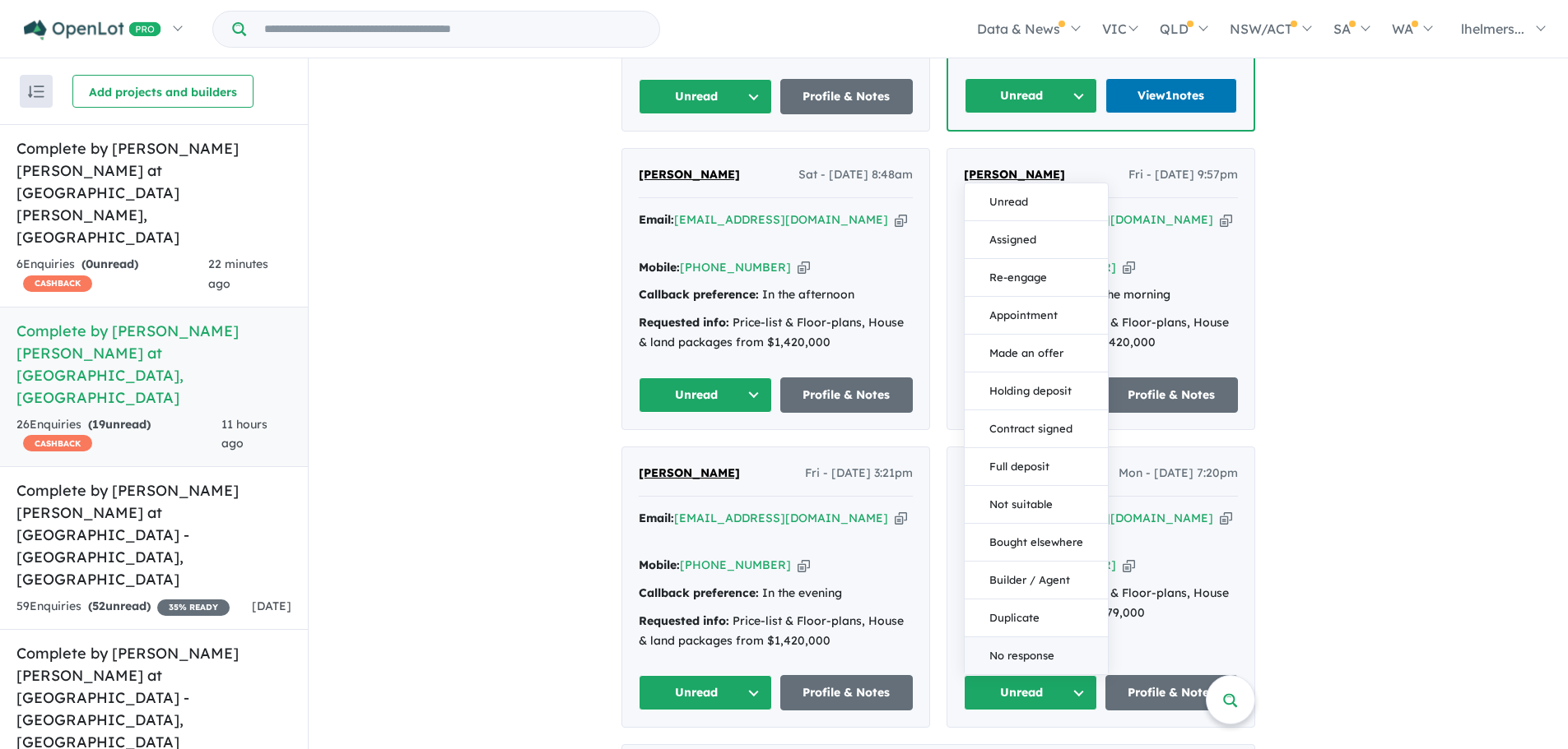
click at [1037, 638] on button "No response" at bounding box center [1036, 656] width 144 height 37
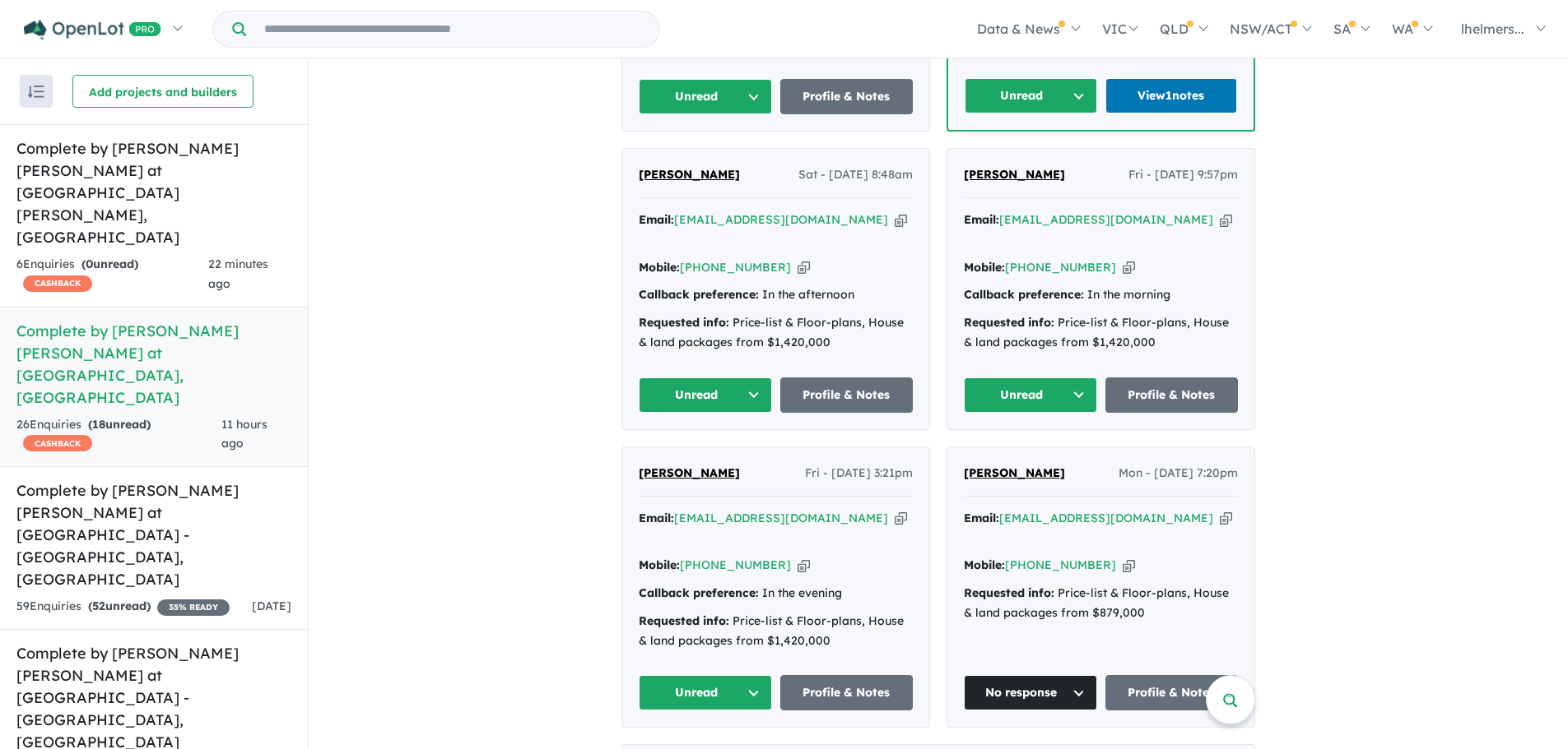
click at [656, 466] on span "Md Karim" at bounding box center [689, 473] width 101 height 15
click at [743, 676] on button "Unread" at bounding box center [706, 693] width 133 height 35
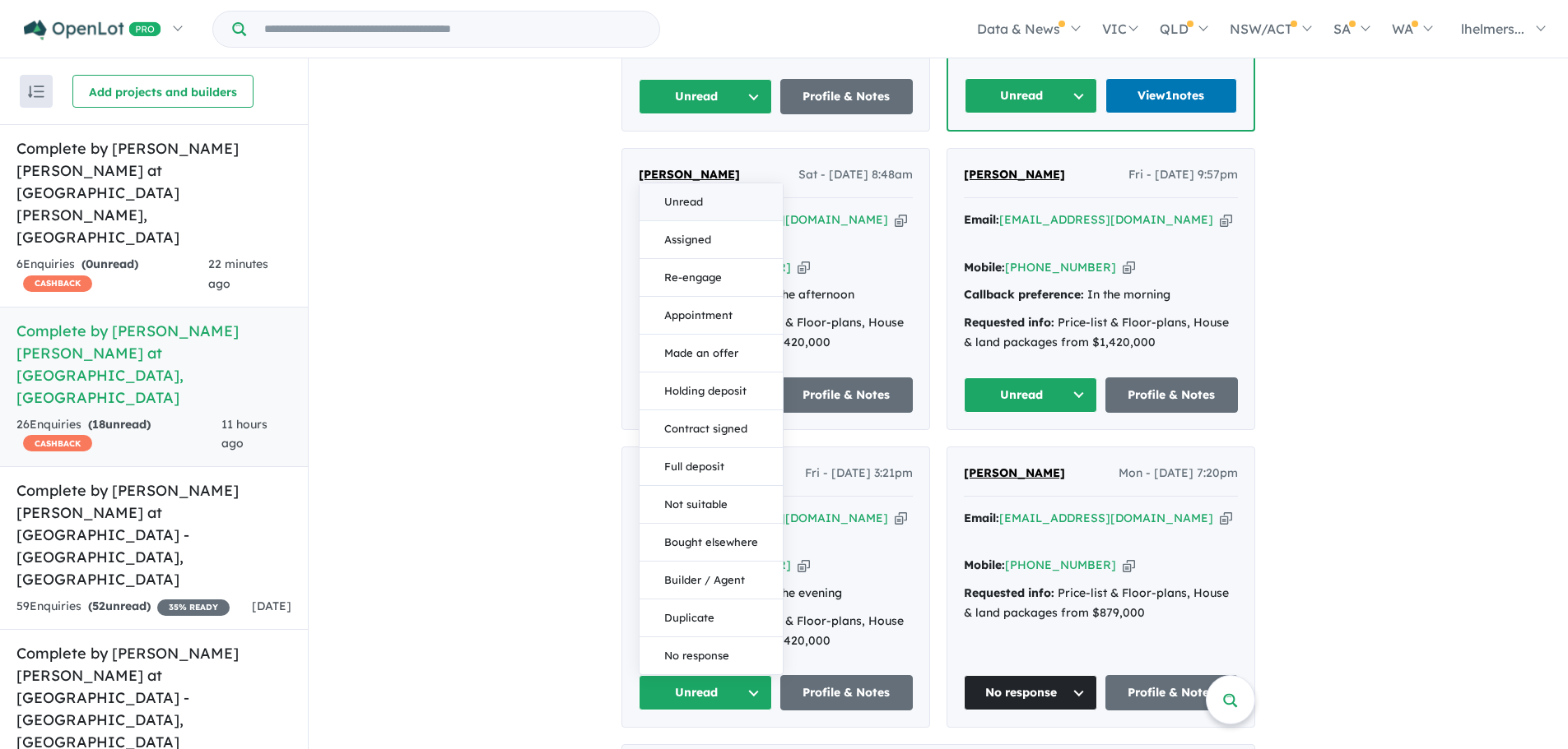
click at [665, 183] on button "Unread" at bounding box center [710, 202] width 144 height 38
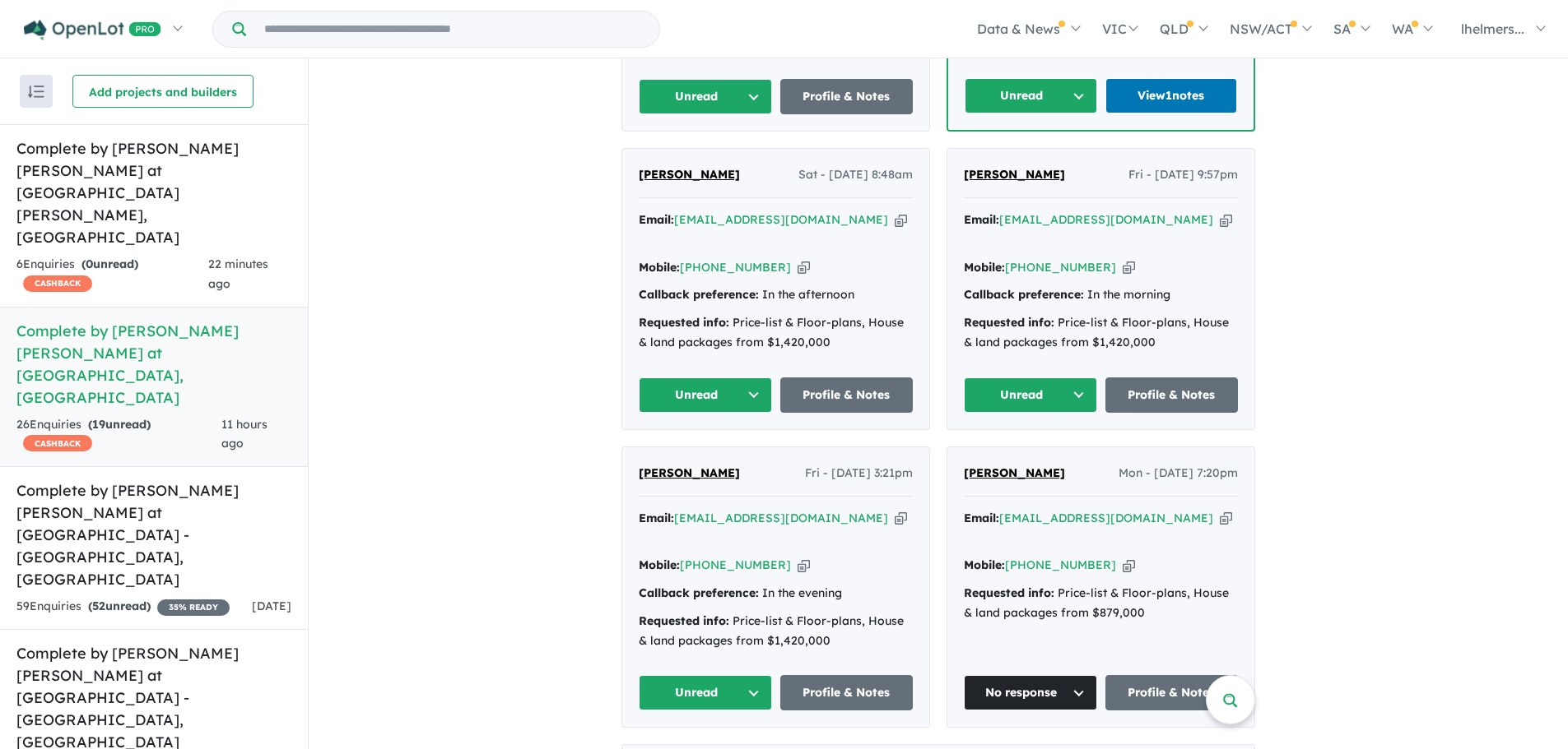
click at [730, 676] on button "Unread" at bounding box center [706, 693] width 133 height 35
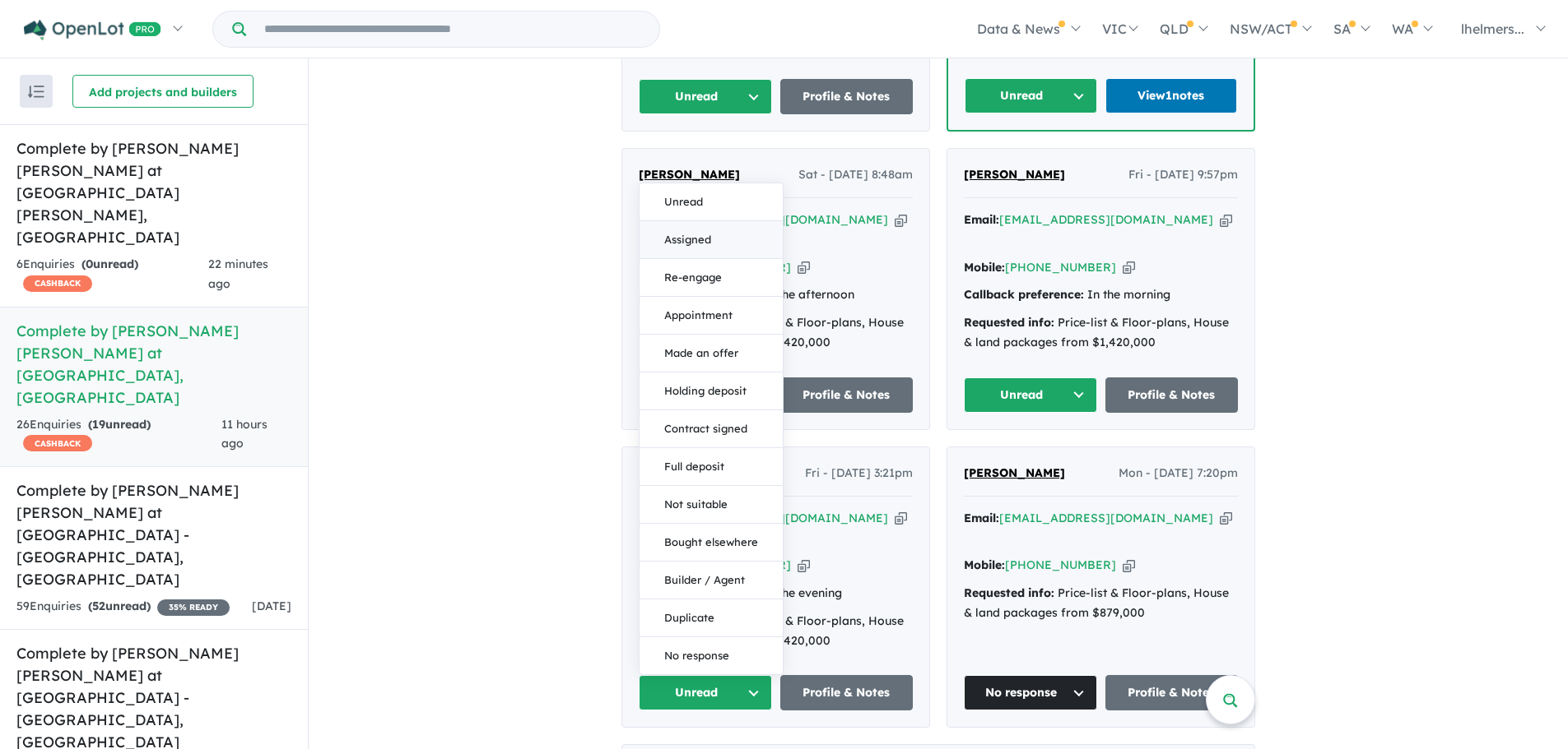
click at [691, 221] on button "Assigned" at bounding box center [710, 240] width 144 height 38
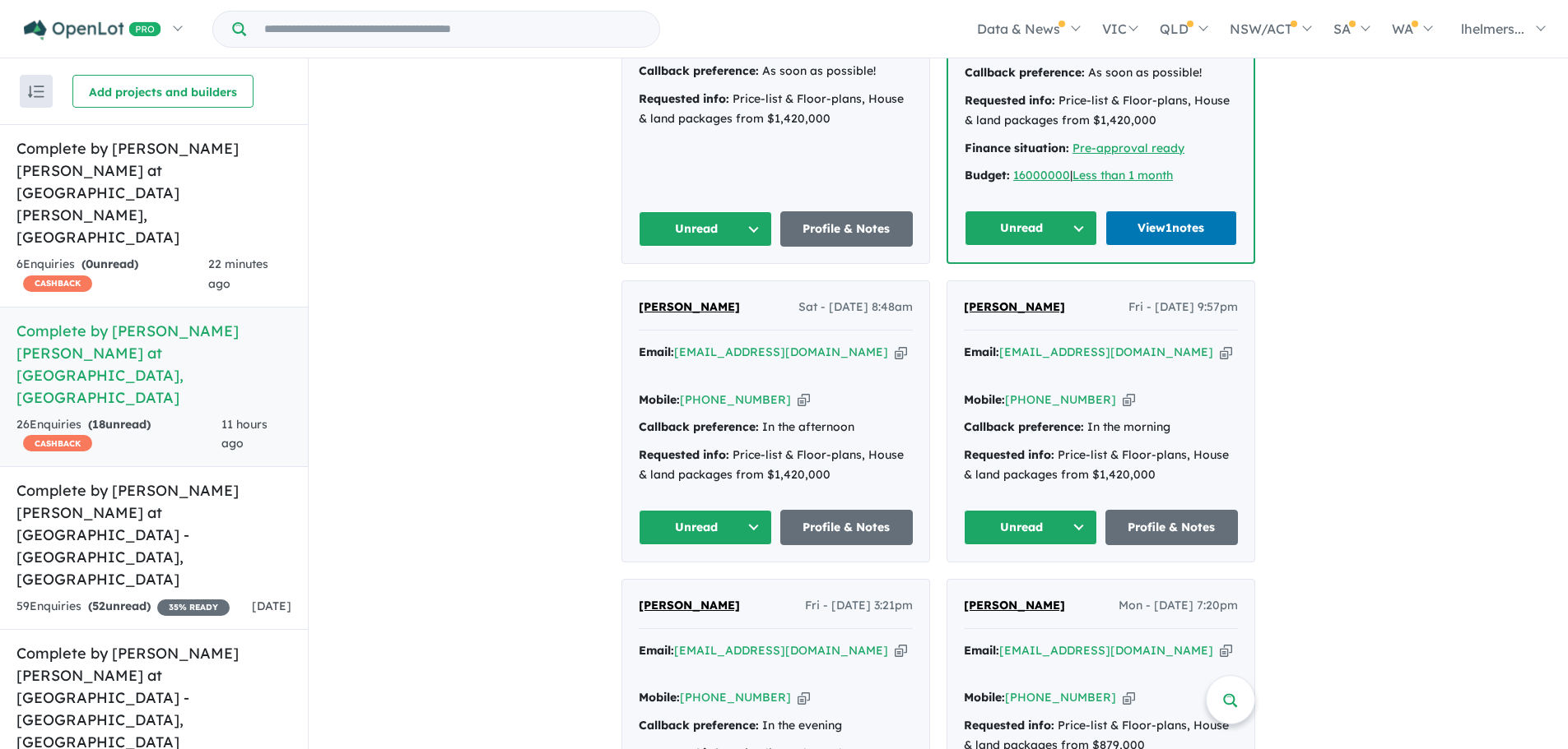
scroll to position [1313, 0]
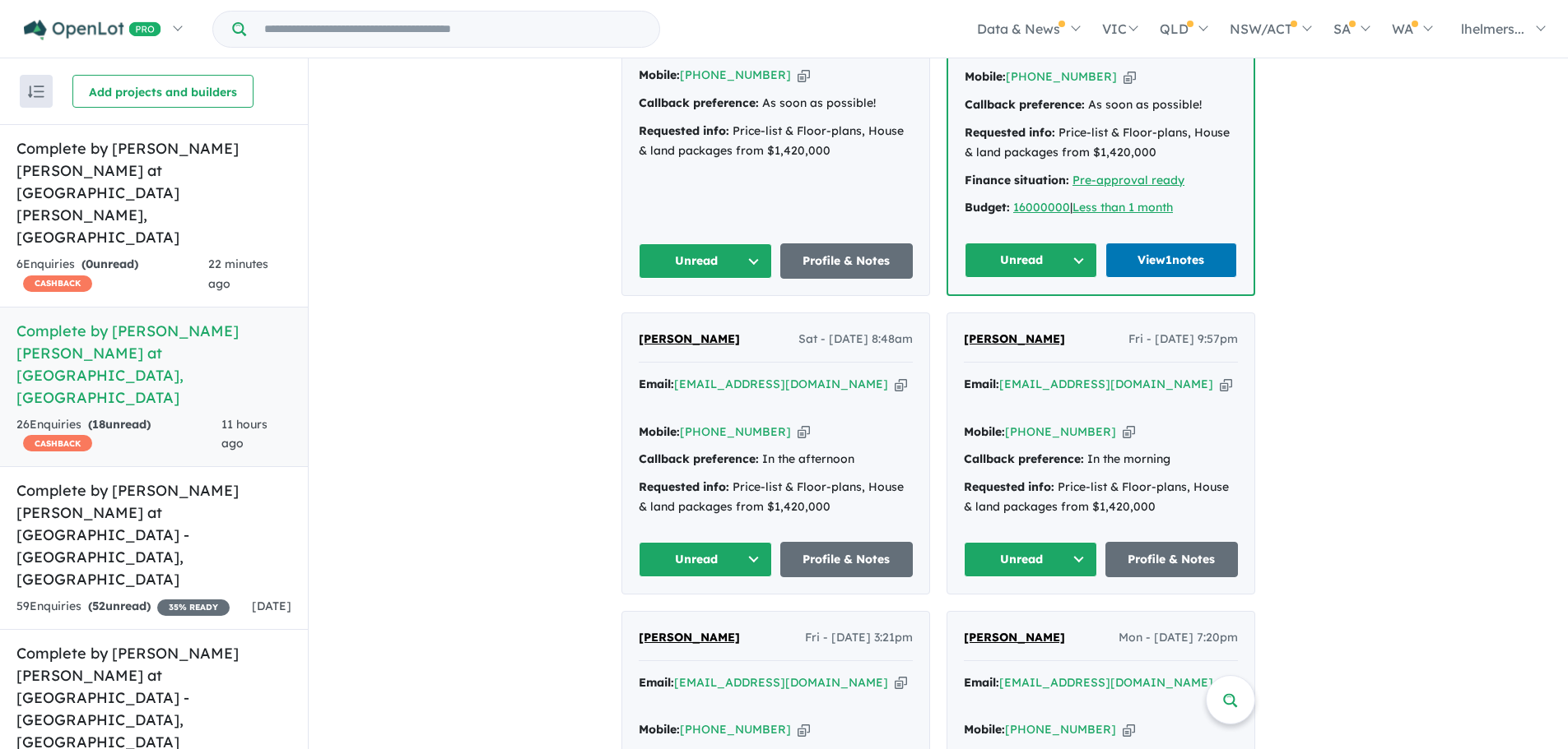
click at [1074, 242] on button "Unread" at bounding box center [1030, 259] width 132 height 35
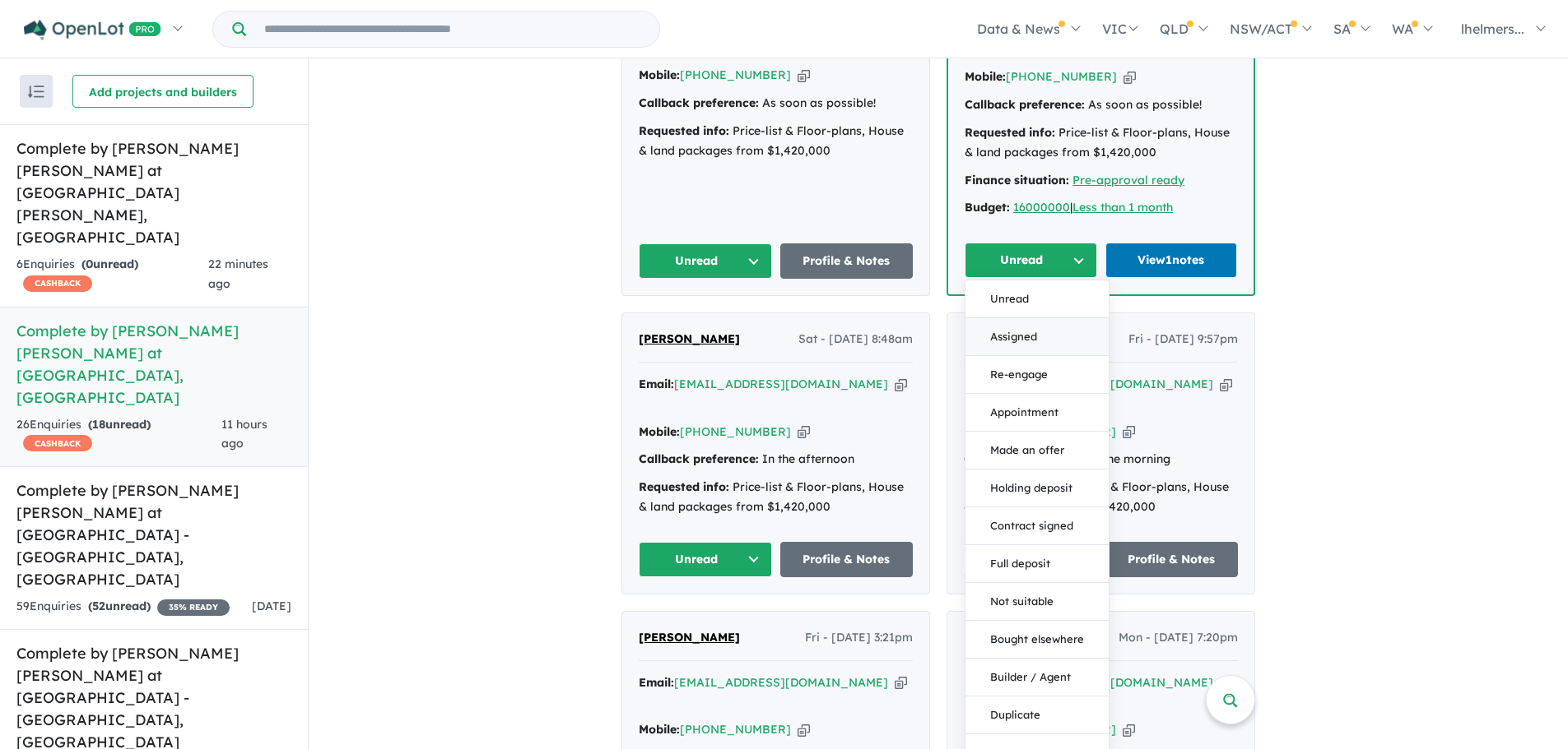
click at [1054, 321] on button "Assigned" at bounding box center [1036, 337] width 144 height 38
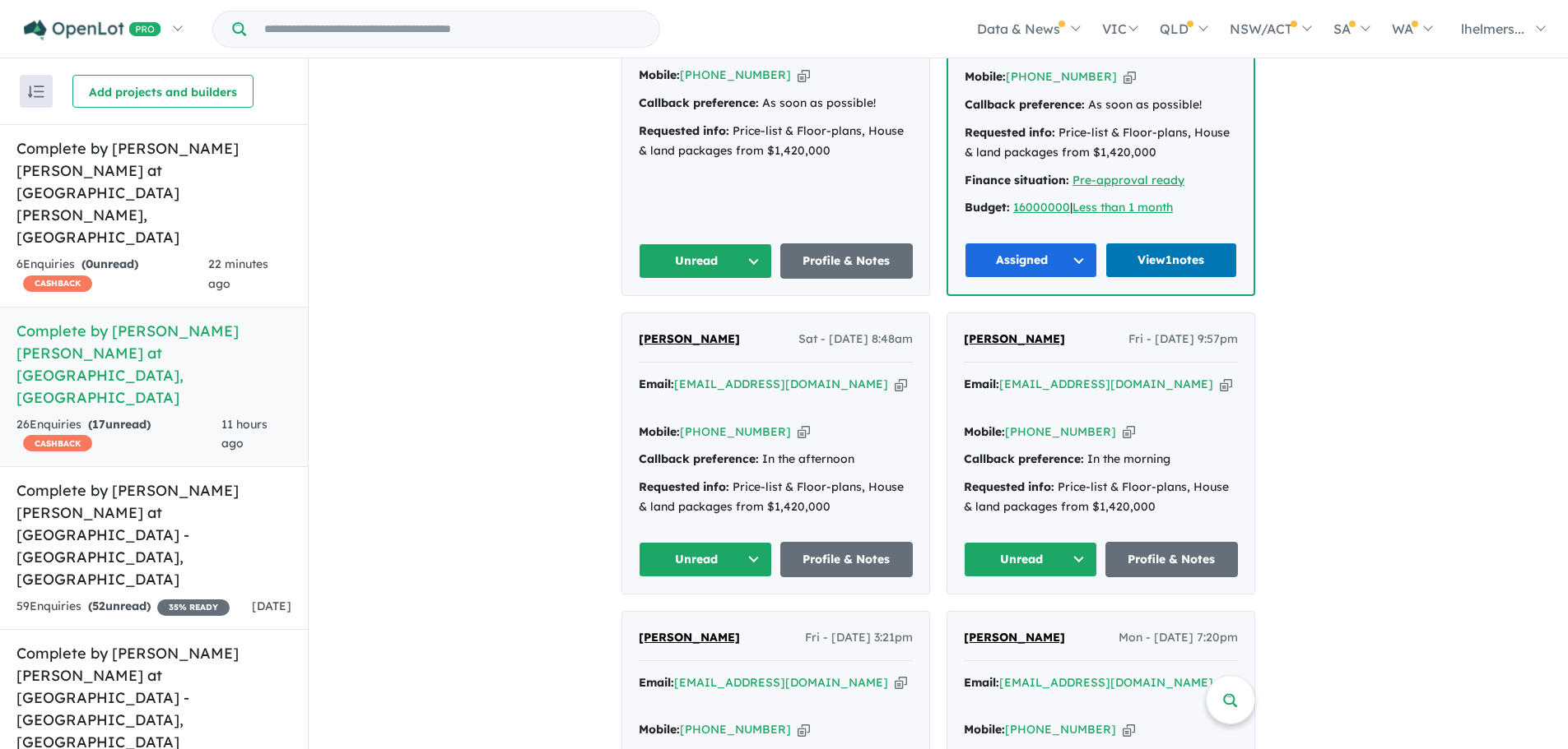
click at [1002, 332] on span "Justin Cee" at bounding box center [1014, 339] width 101 height 15
click at [1074, 542] on button "Unread" at bounding box center [1030, 559] width 133 height 35
click at [1026, 580] on button "Unread" at bounding box center [1036, 599] width 144 height 38
click at [1028, 542] on button "Unread" at bounding box center [1030, 559] width 133 height 35
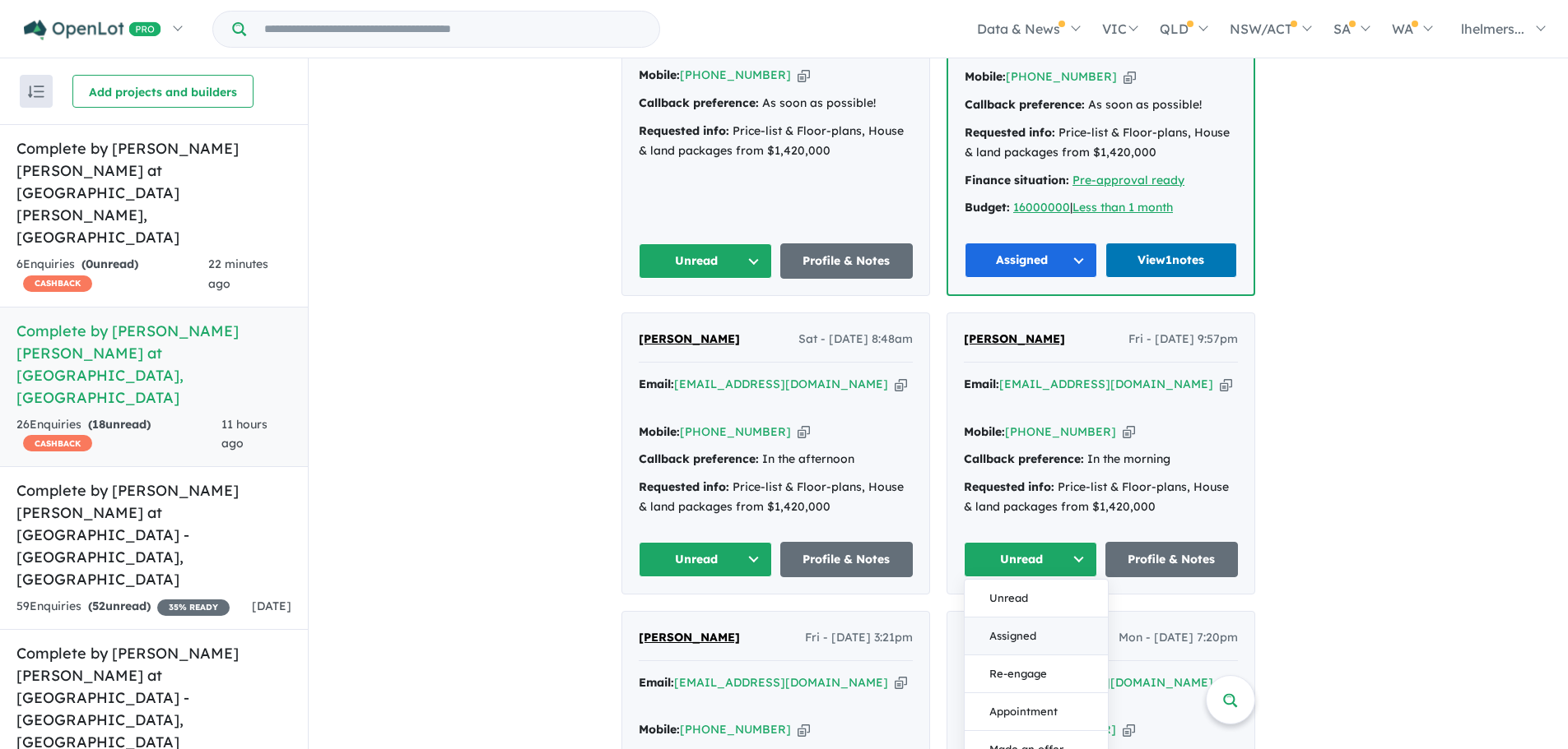
click at [1024, 618] on button "Assigned" at bounding box center [1036, 637] width 144 height 38
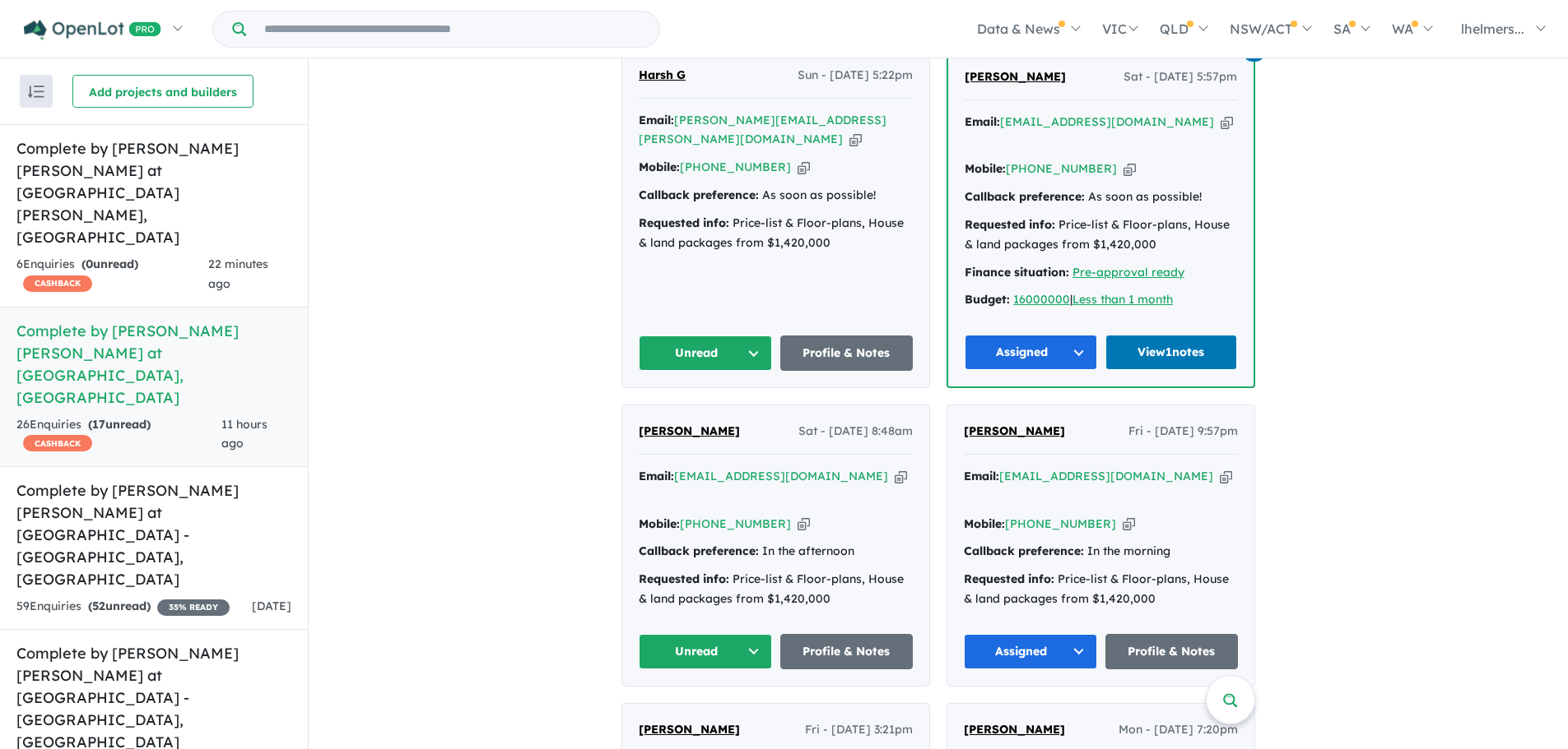
scroll to position [1231, 0]
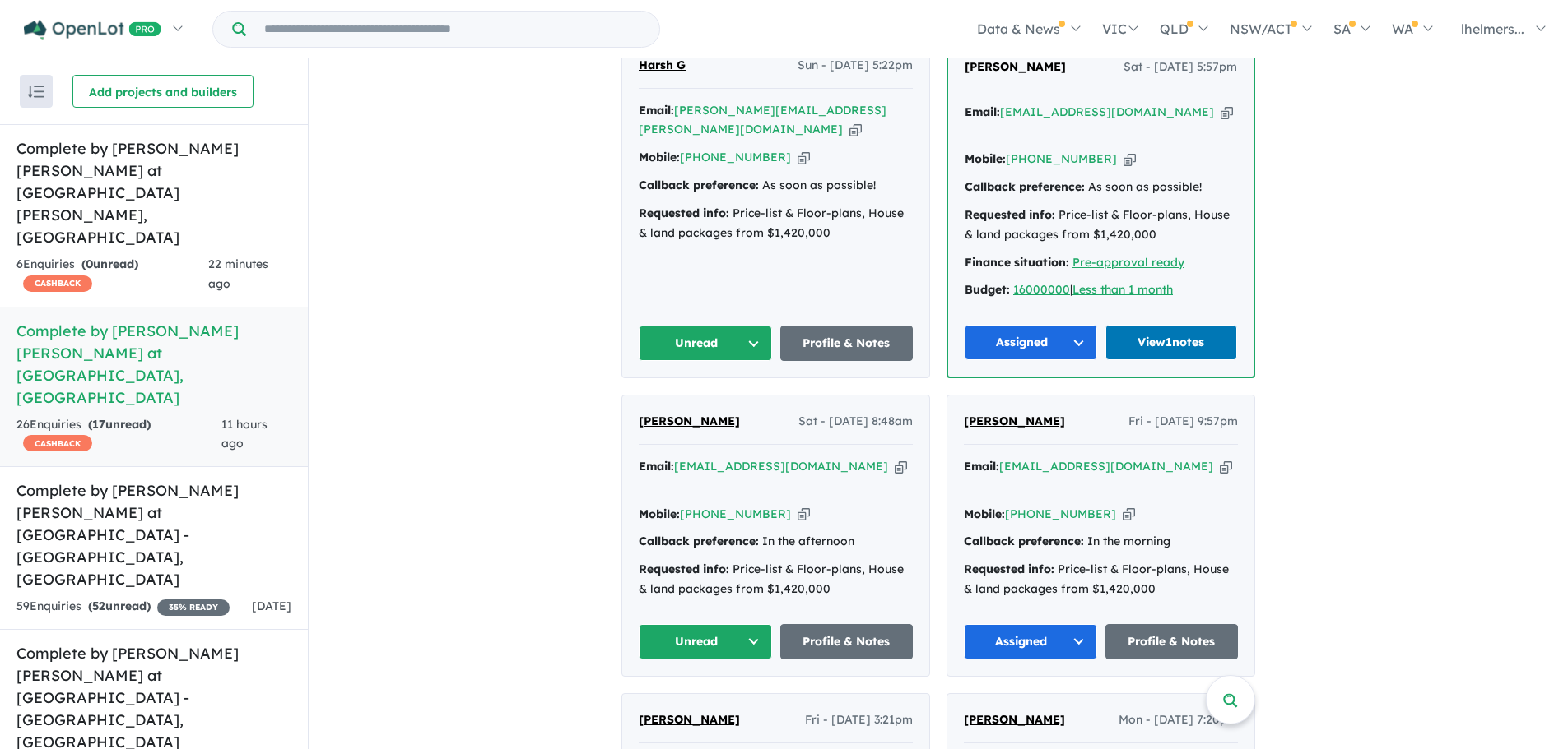
click at [681, 413] on span "Shyam Bala" at bounding box center [689, 421] width 101 height 15
click at [709, 624] on button "Unread" at bounding box center [706, 642] width 133 height 35
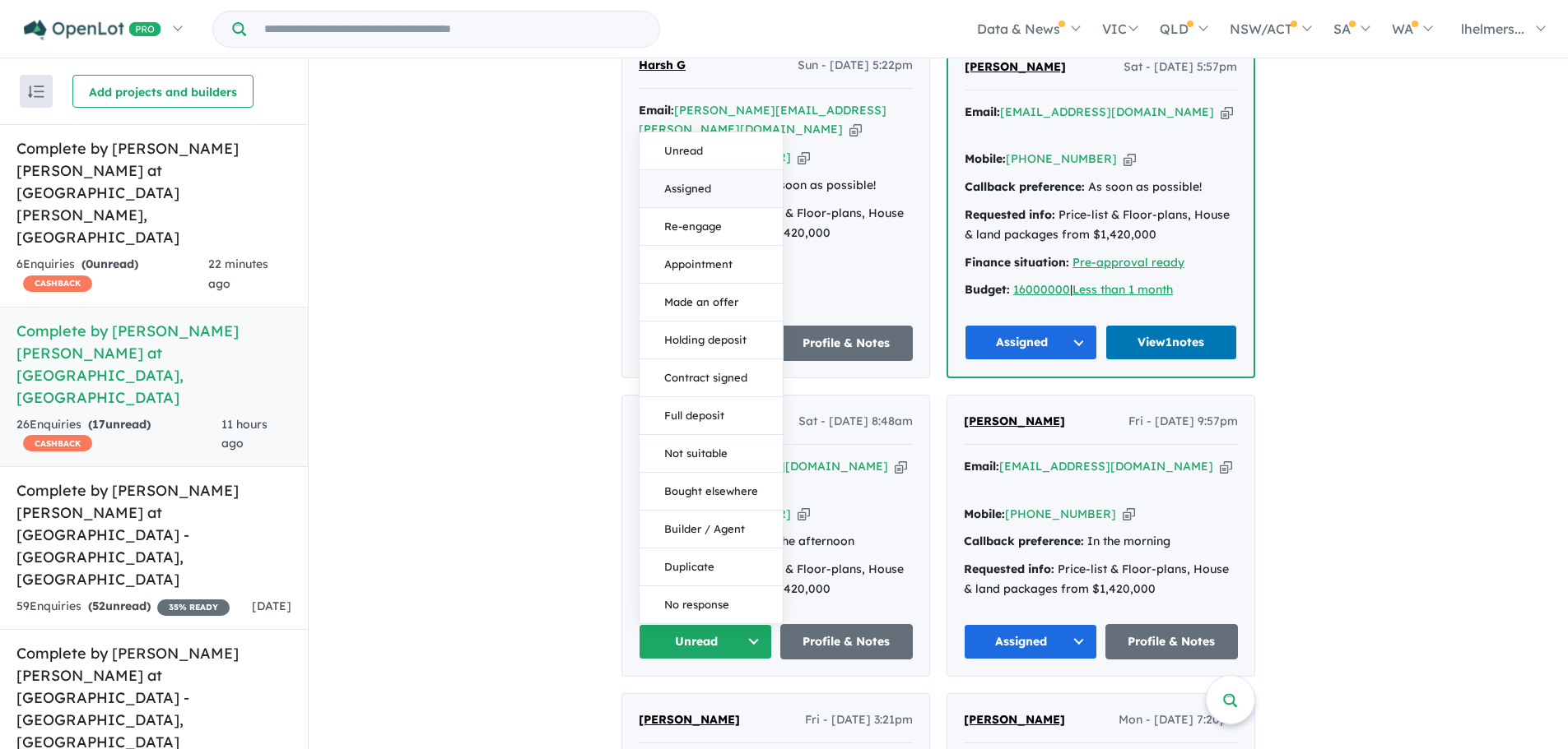
click at [704, 170] on button "Assigned" at bounding box center [710, 189] width 144 height 38
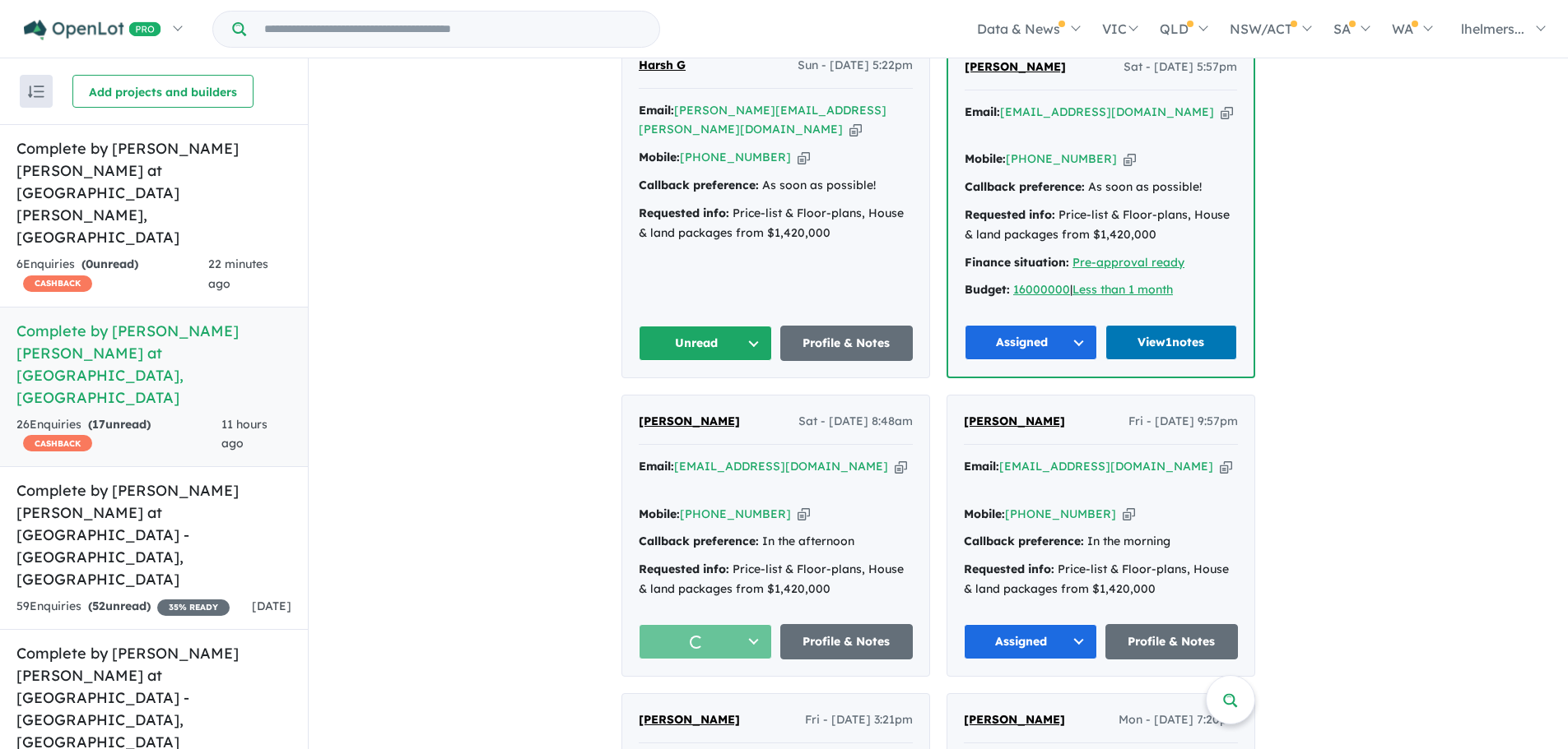
click at [602, 513] on div "View 13 projects in your account Complete by McDonald Jones at Elara - Marsden …" at bounding box center [939, 66] width 1259 height 2475
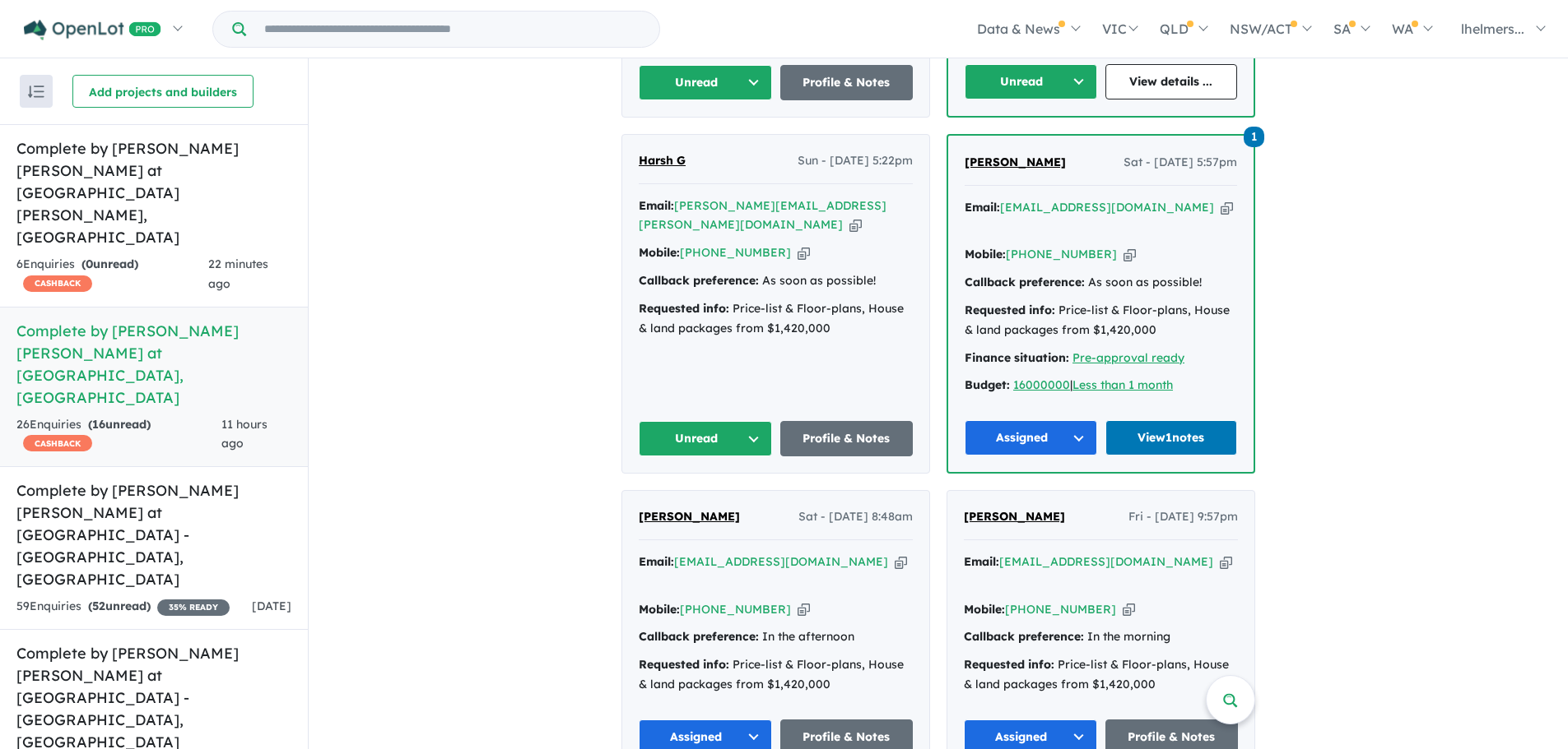
scroll to position [984, 0]
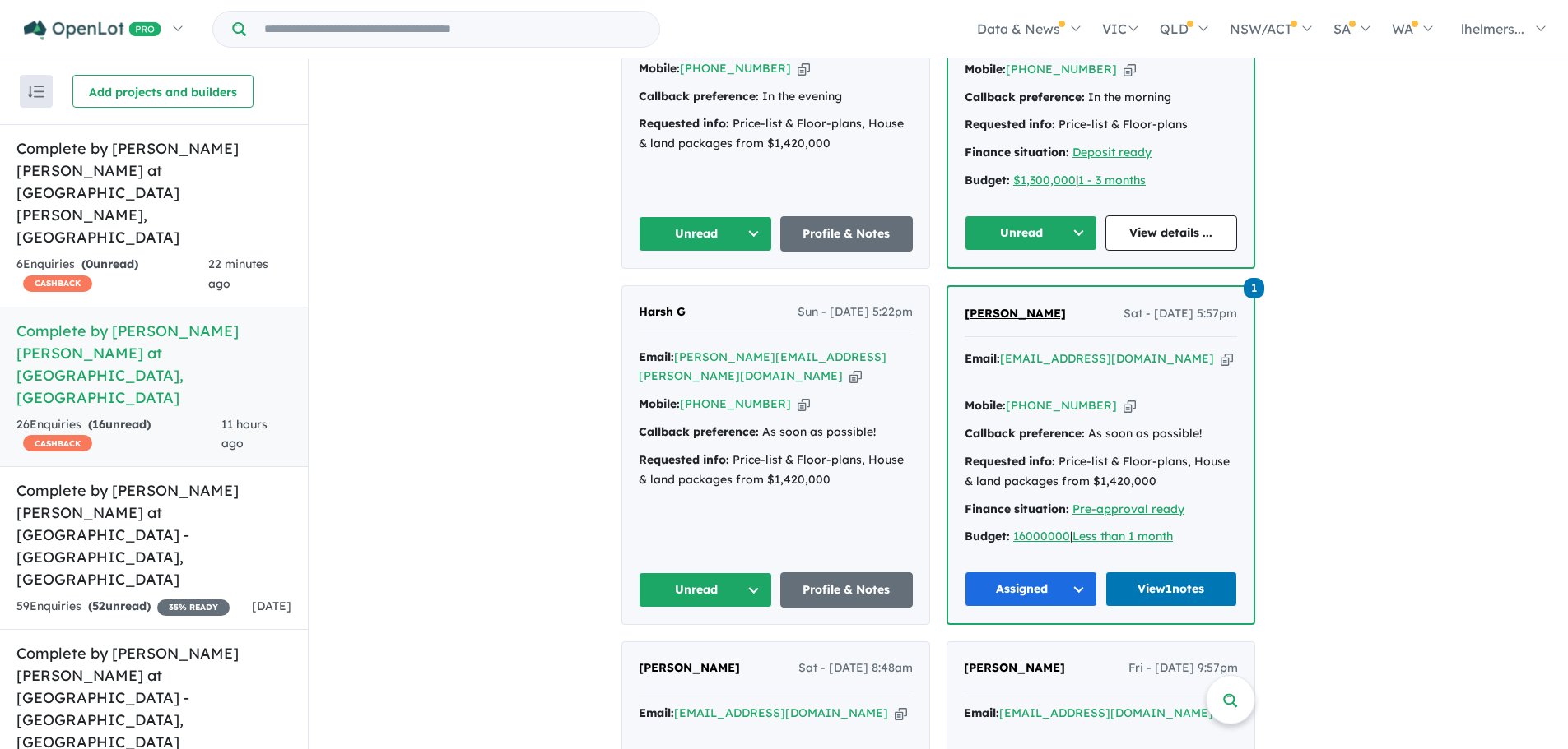
click at [669, 308] on span "Harsh G" at bounding box center [662, 312] width 47 height 15
click at [711, 572] on button "Unread" at bounding box center [706, 589] width 133 height 35
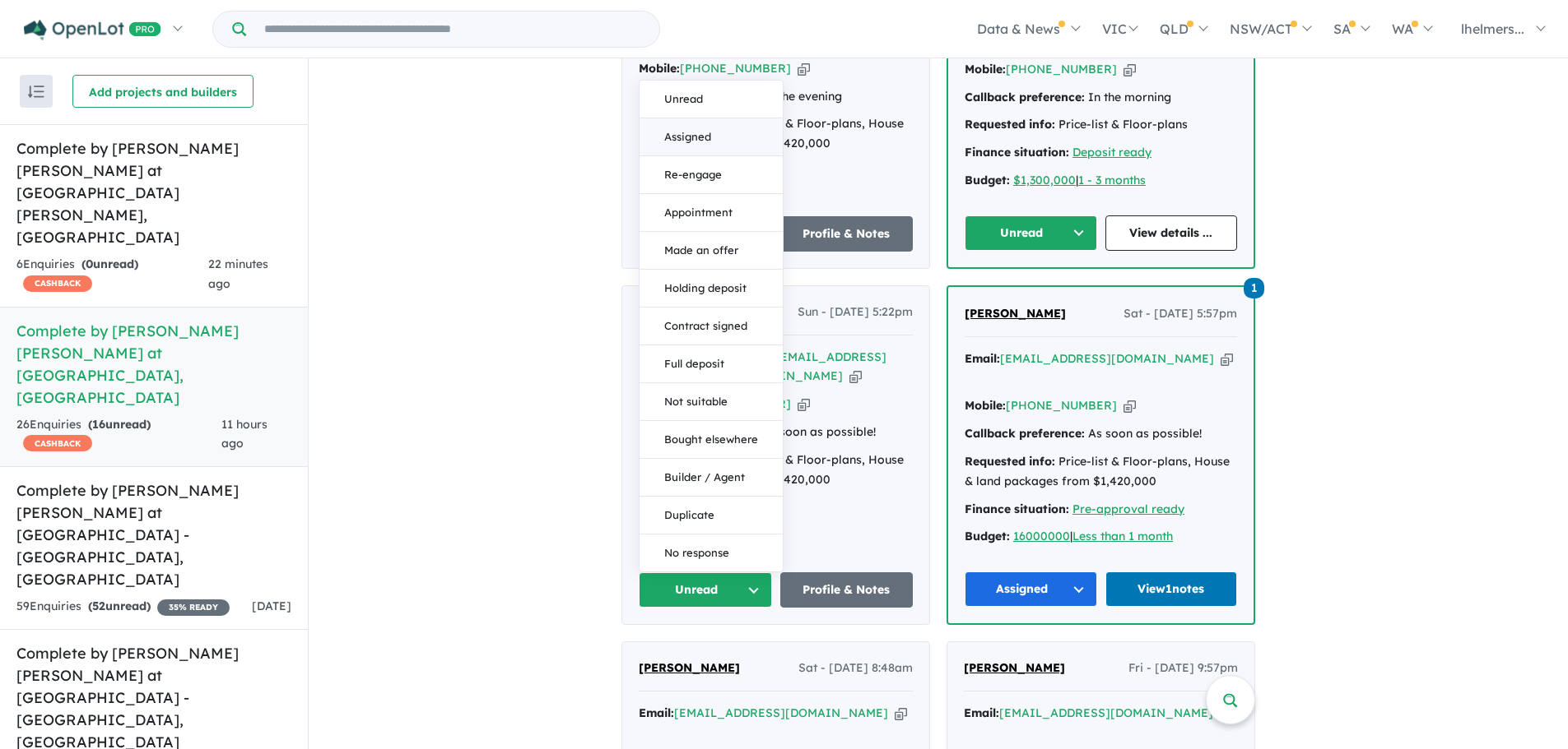
click at [681, 119] on button "Assigned" at bounding box center [710, 138] width 144 height 38
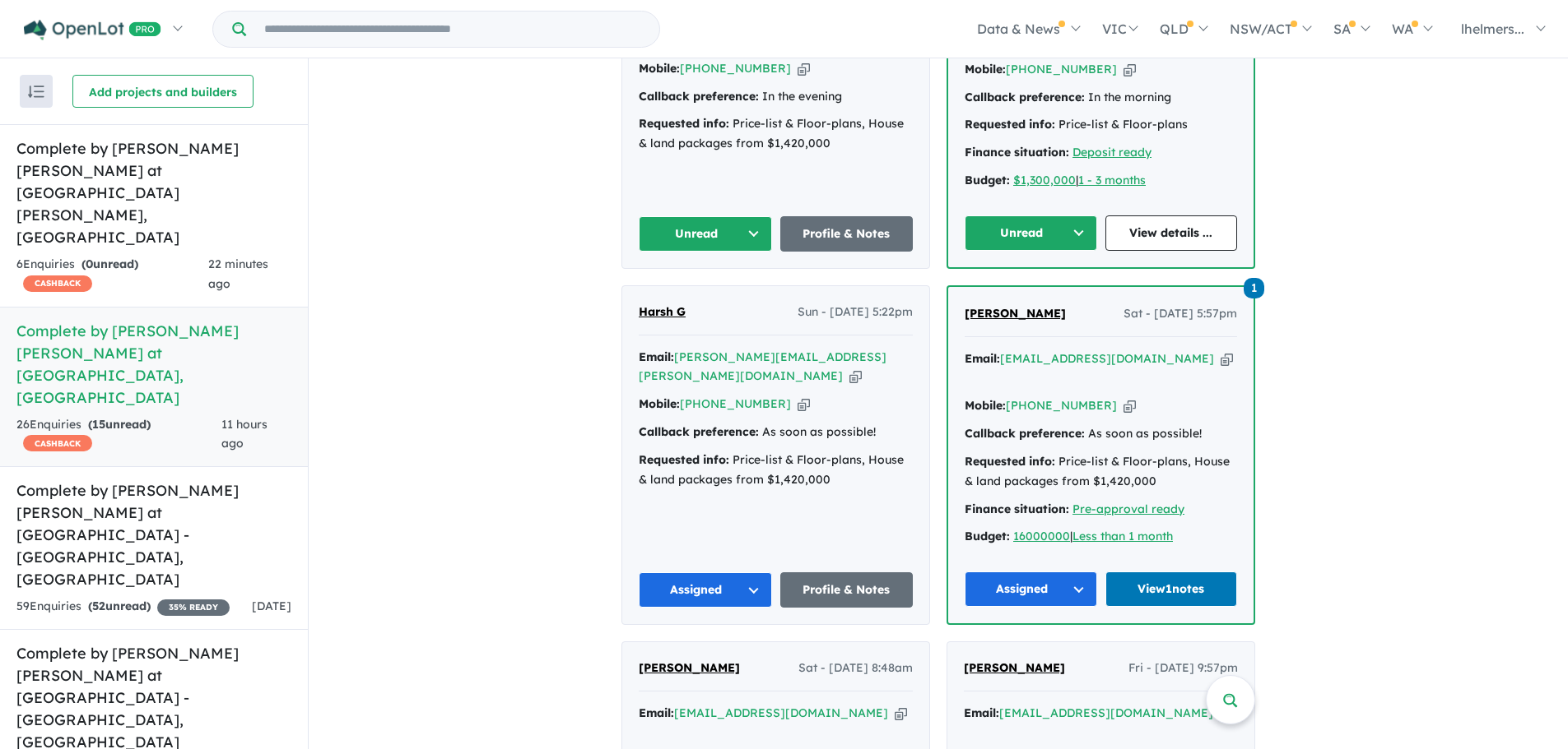
click at [703, 425] on strong "Callback preference:" at bounding box center [699, 432] width 120 height 15
copy div "Callback preference: As soon as possible!"
click at [1364, 440] on div "View 13 projects in your account Complete by McDonald Jones at Elara - Marsden …" at bounding box center [939, 312] width 1259 height 2475
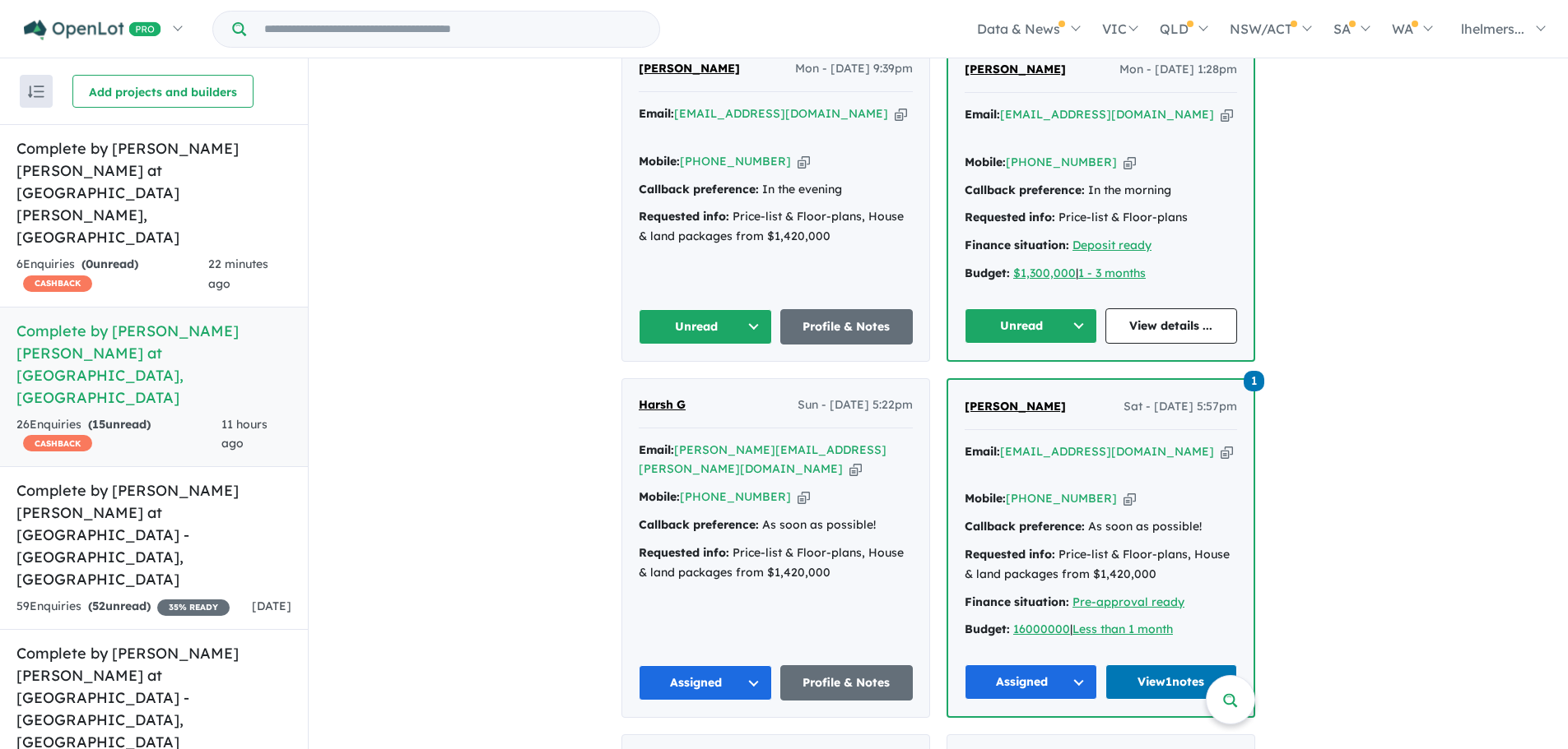
scroll to position [819, 0]
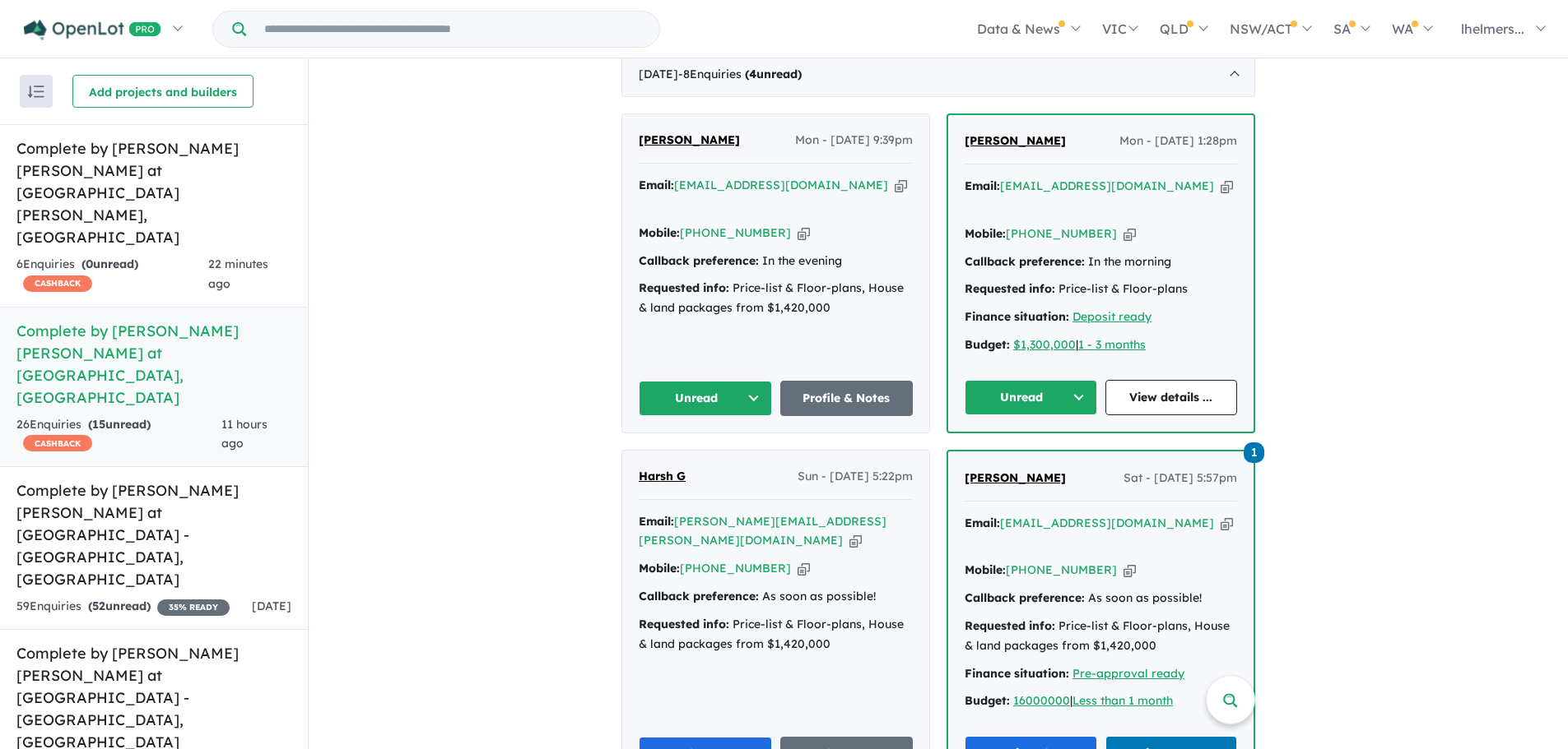
click at [739, 405] on button "Unread" at bounding box center [706, 398] width 133 height 35
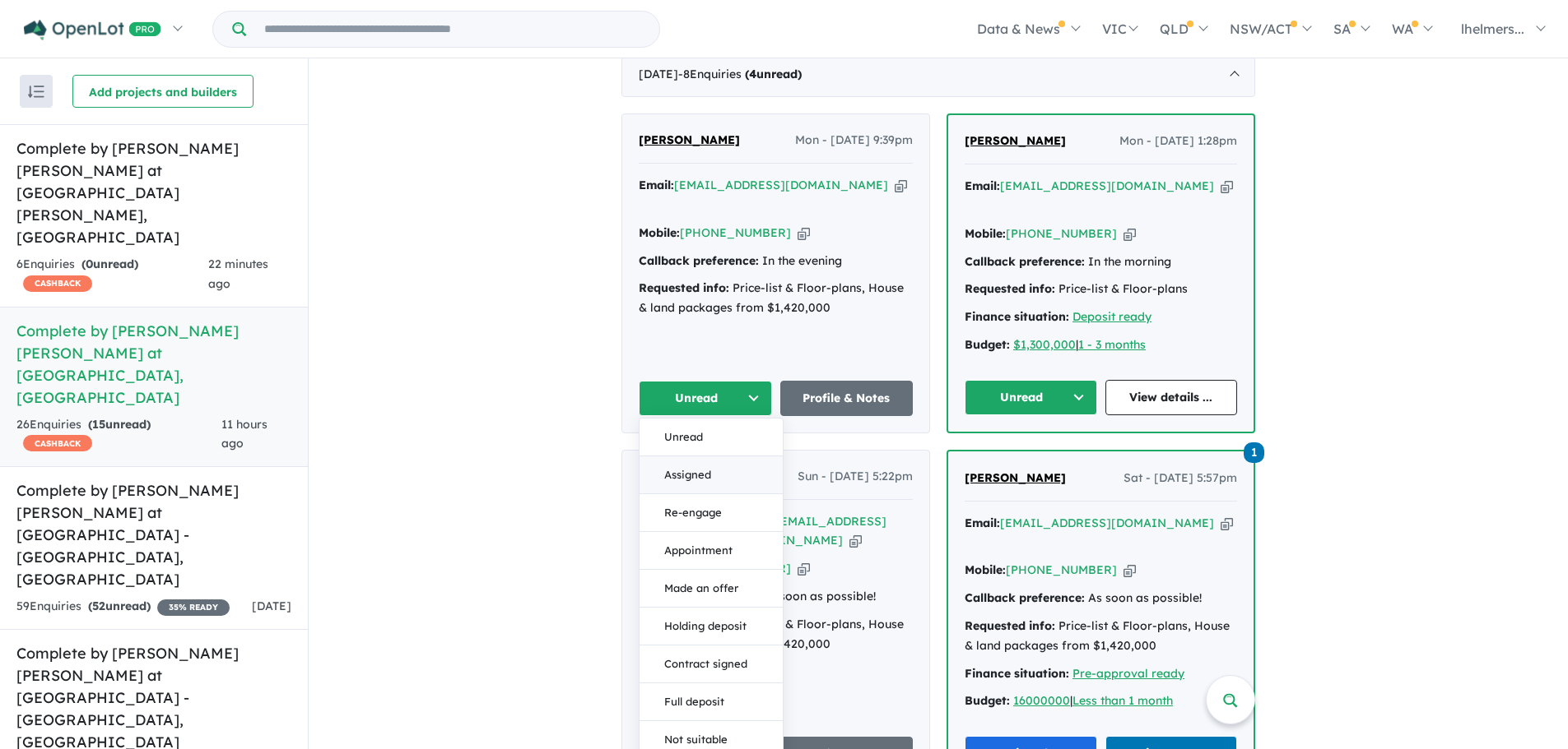
click at [707, 472] on button "Assigned" at bounding box center [710, 475] width 144 height 38
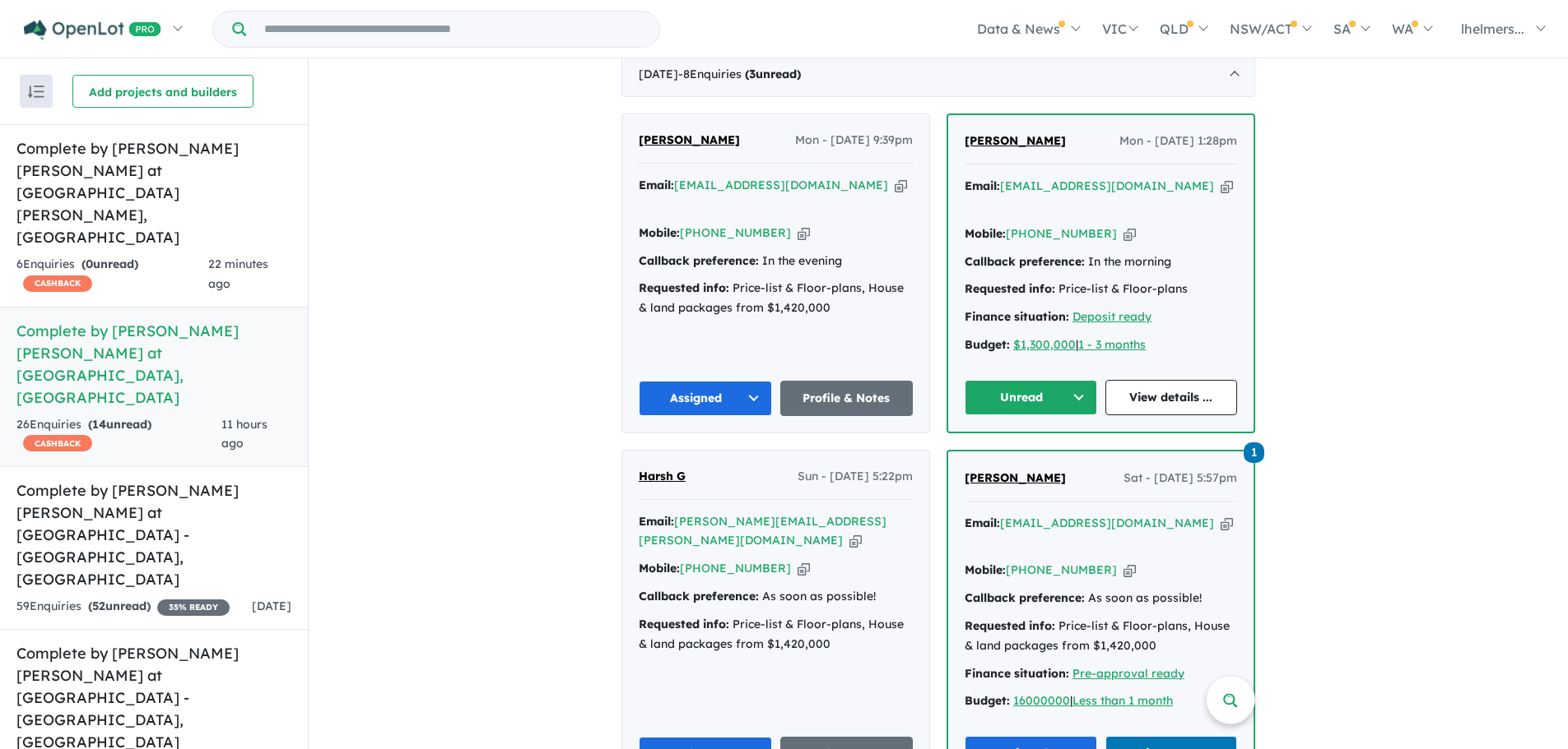
click at [1418, 449] on div "View 13 projects in your account Complete by McDonald Jones at Elara - Marsden …" at bounding box center [939, 476] width 1259 height 2475
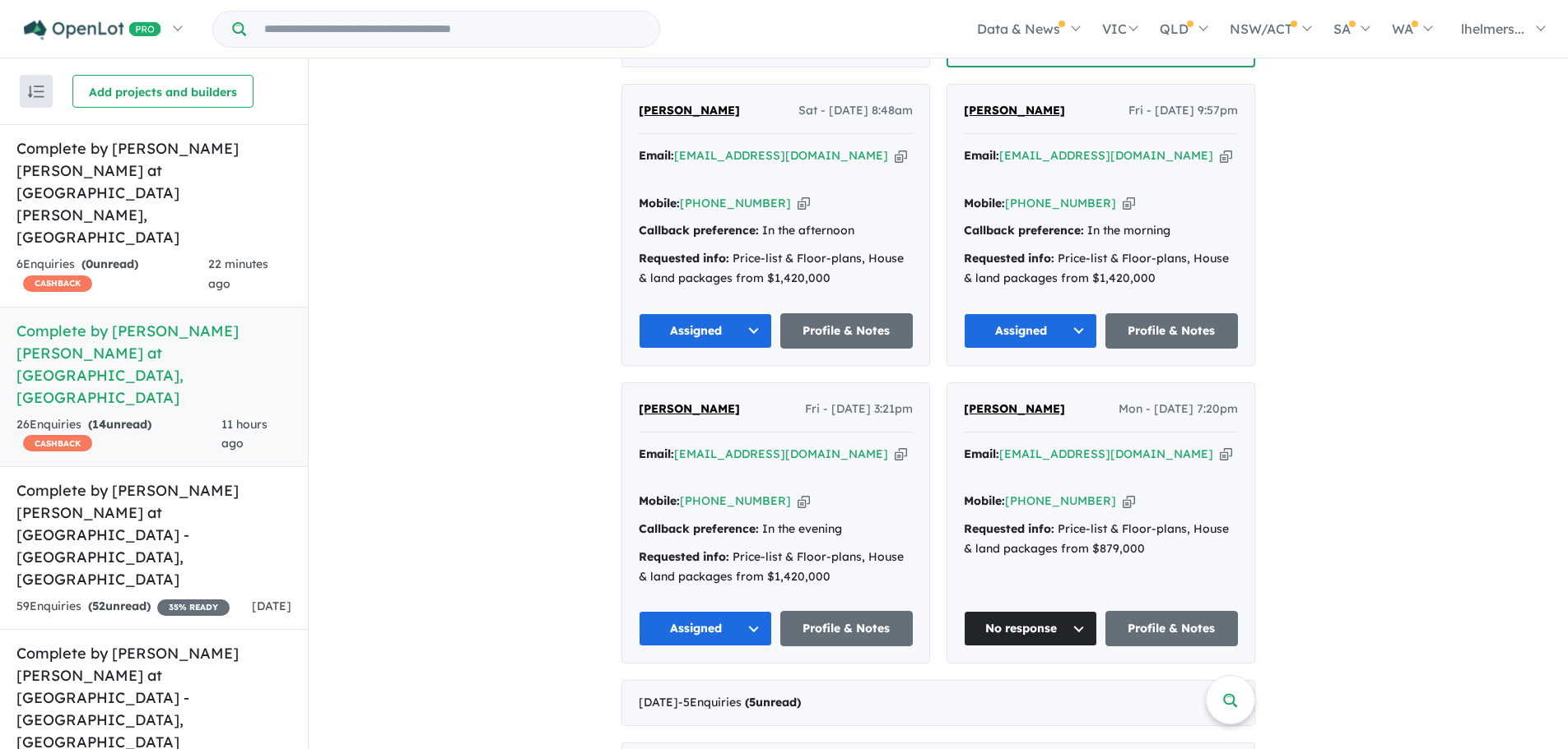
scroll to position [1724, 0]
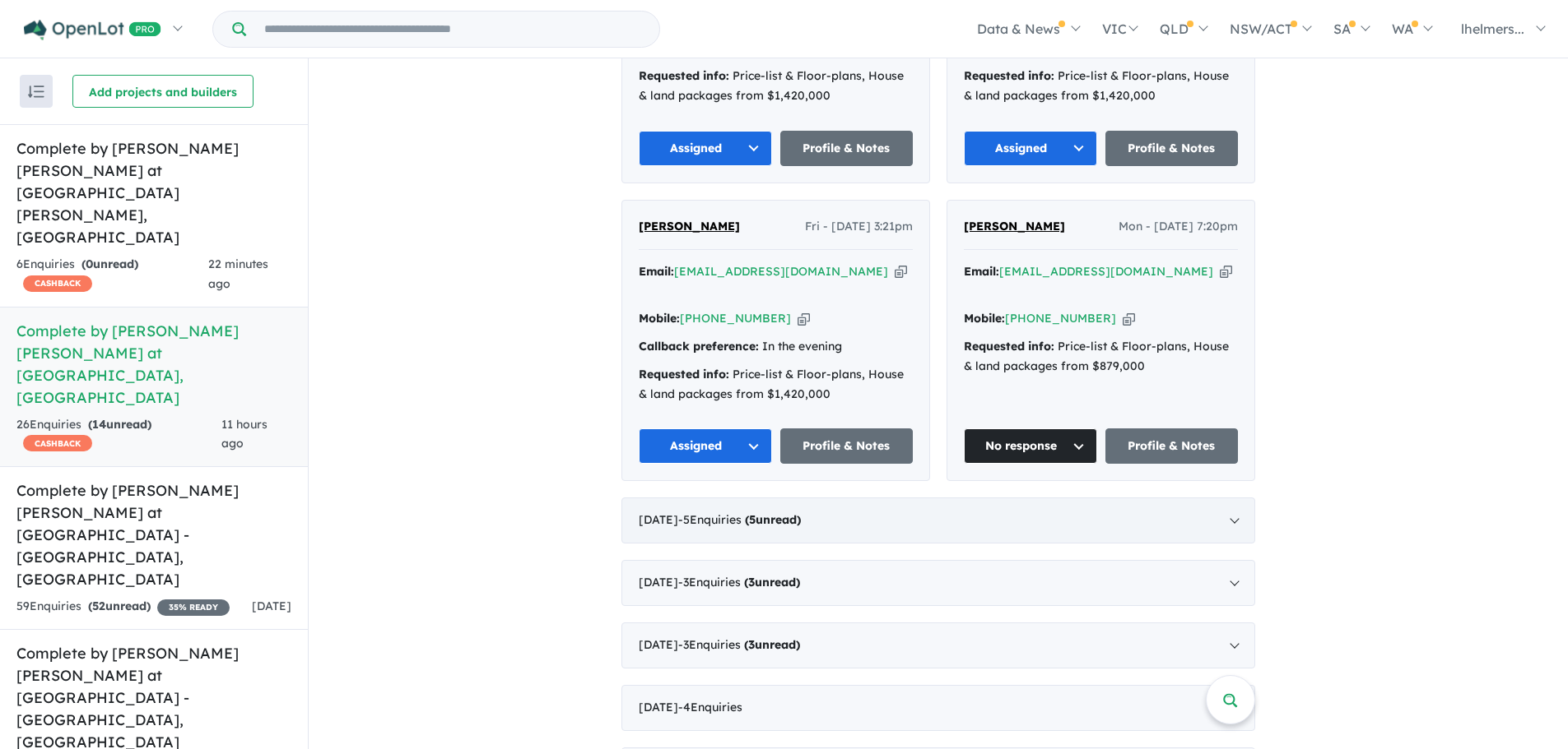
click at [1132, 498] on div "August 2025 - 5 Enquir ies ( 5 unread)" at bounding box center [938, 521] width 633 height 46
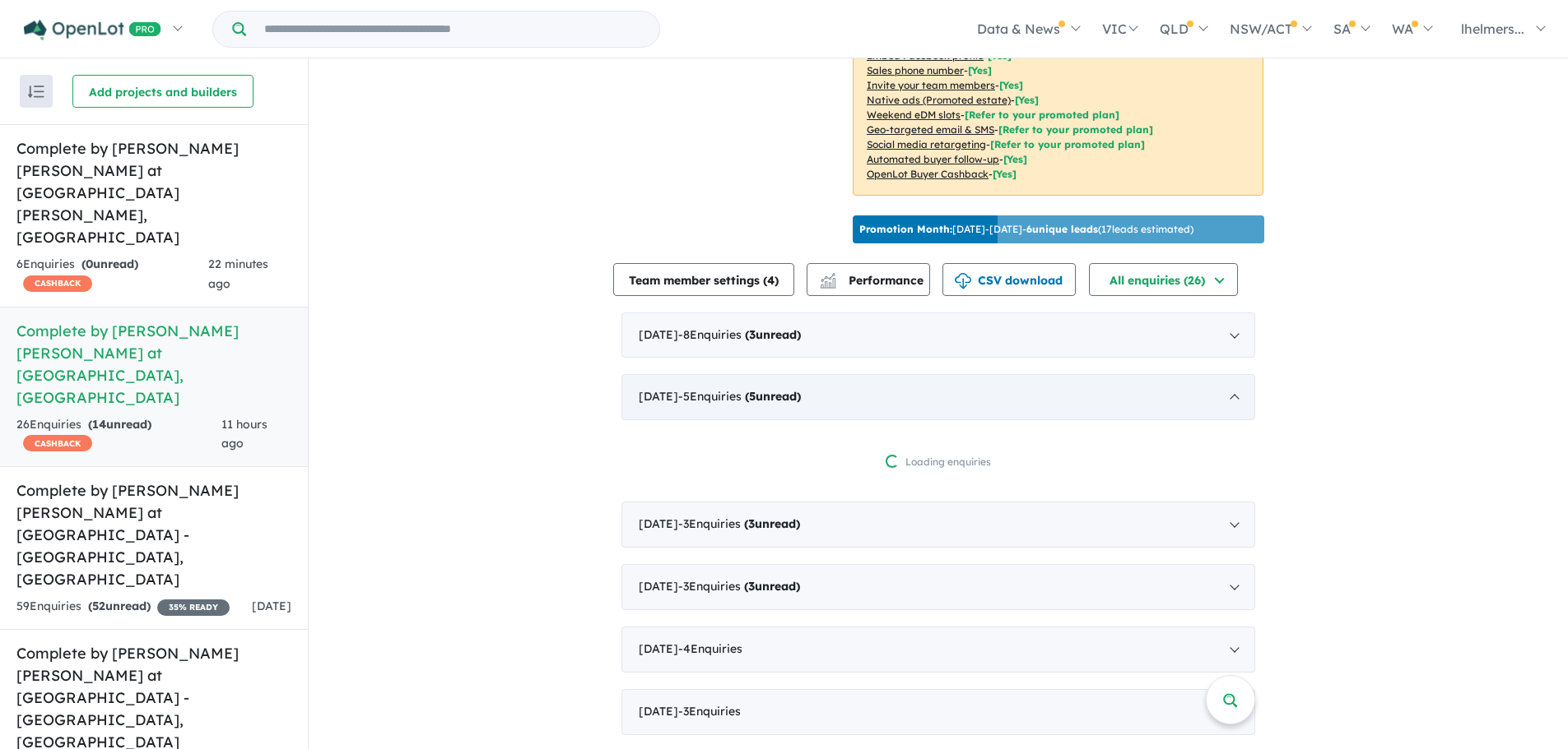
scroll to position [847, 0]
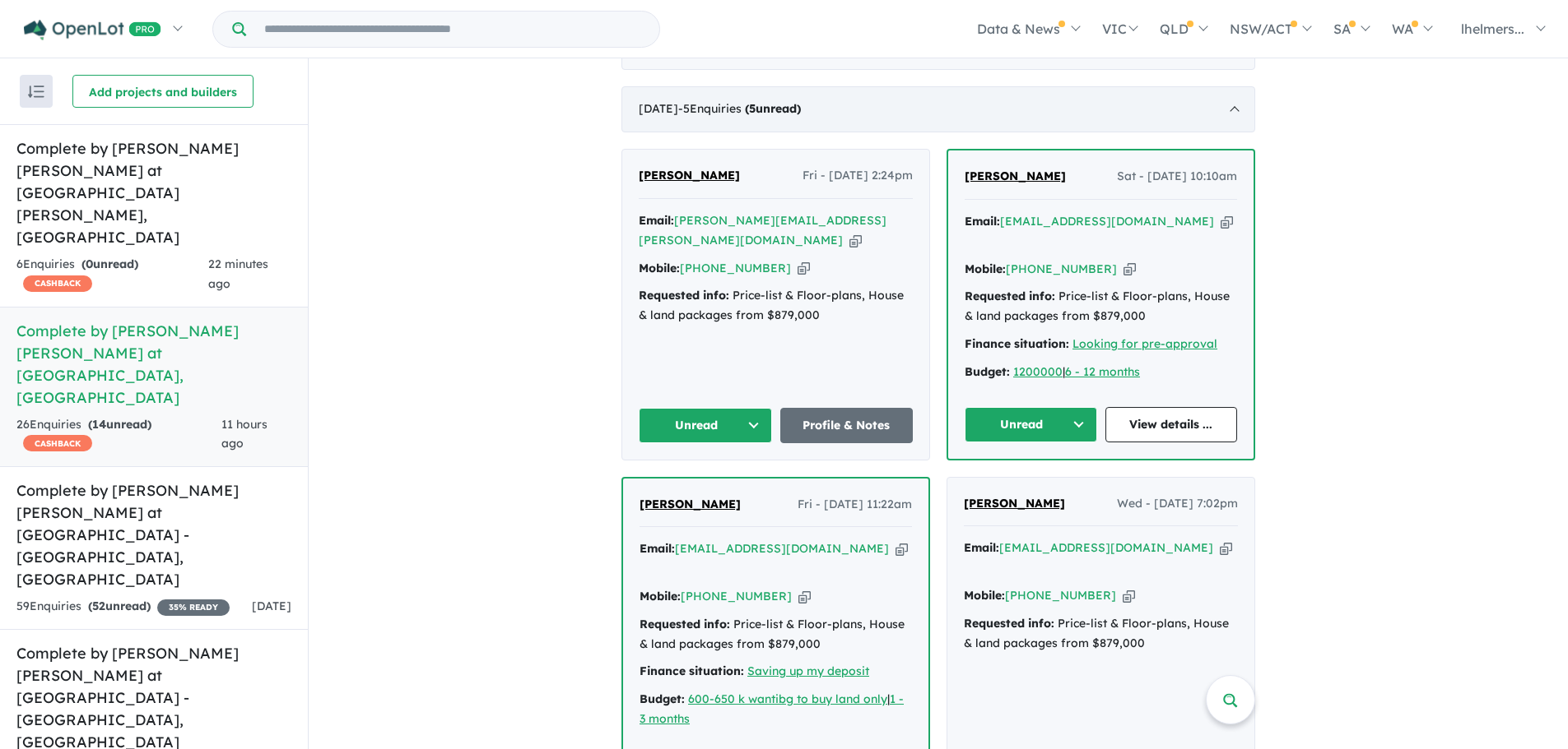
click at [983, 108] on div "August 2025 - 5 Enquir ies ( 5 unread)" at bounding box center [938, 109] width 633 height 46
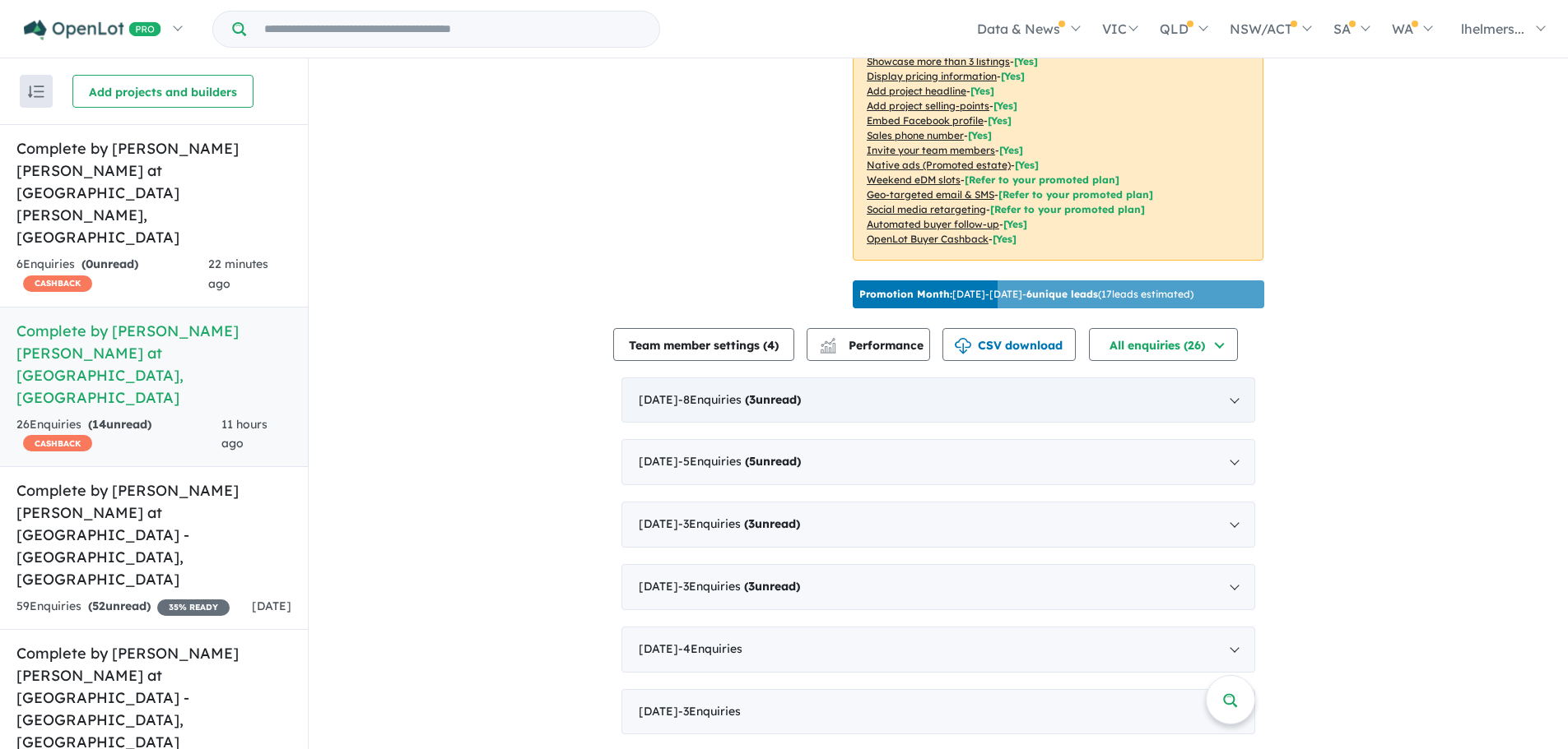
click at [831, 384] on div "September 2025 - 8 Enquir ies ( 3 unread)" at bounding box center [938, 400] width 633 height 46
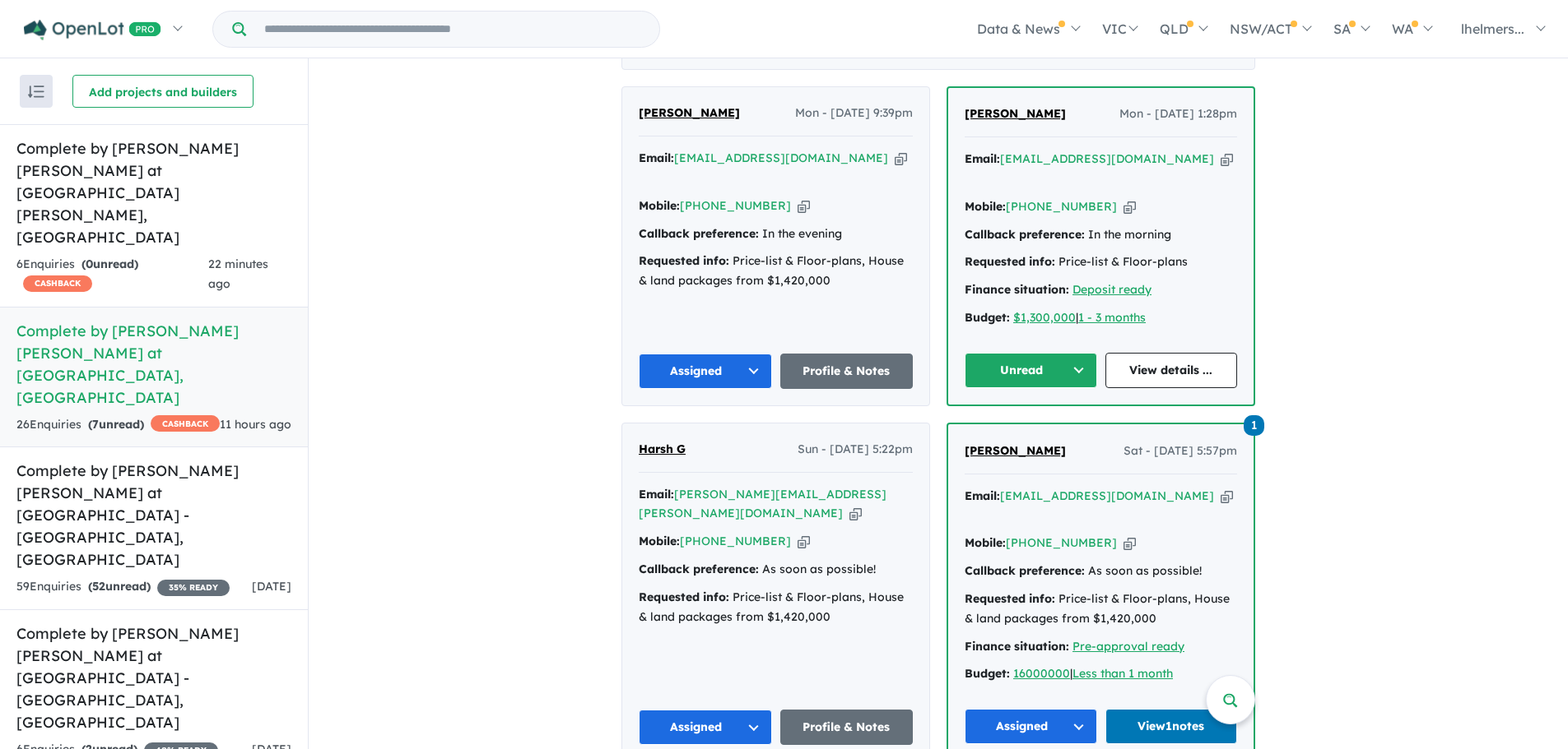
click at [1010, 109] on span "Joshua Meyers" at bounding box center [1015, 114] width 101 height 15
click at [1014, 374] on button "Unread" at bounding box center [1030, 370] width 132 height 35
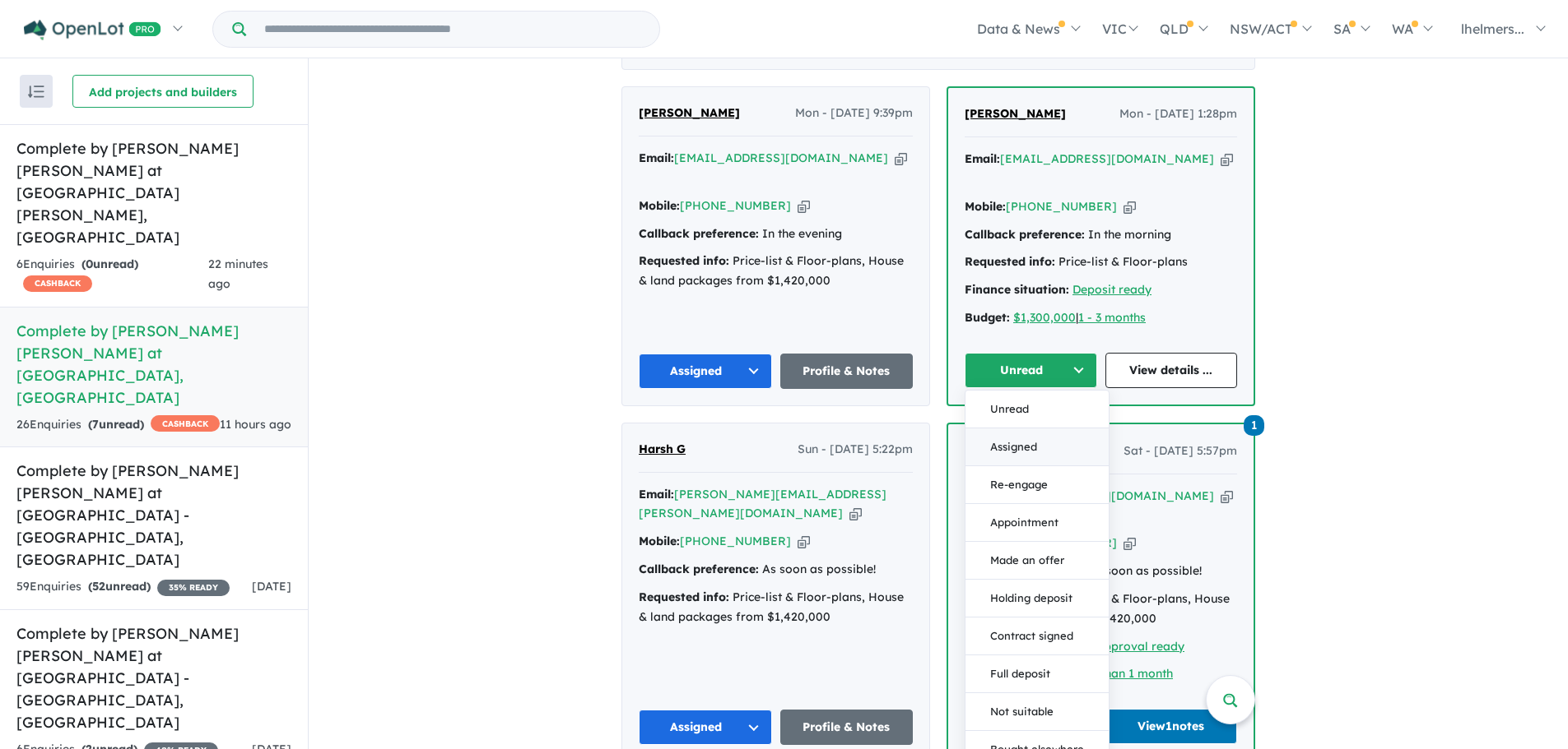
click at [1042, 429] on button "Assigned" at bounding box center [1036, 448] width 144 height 38
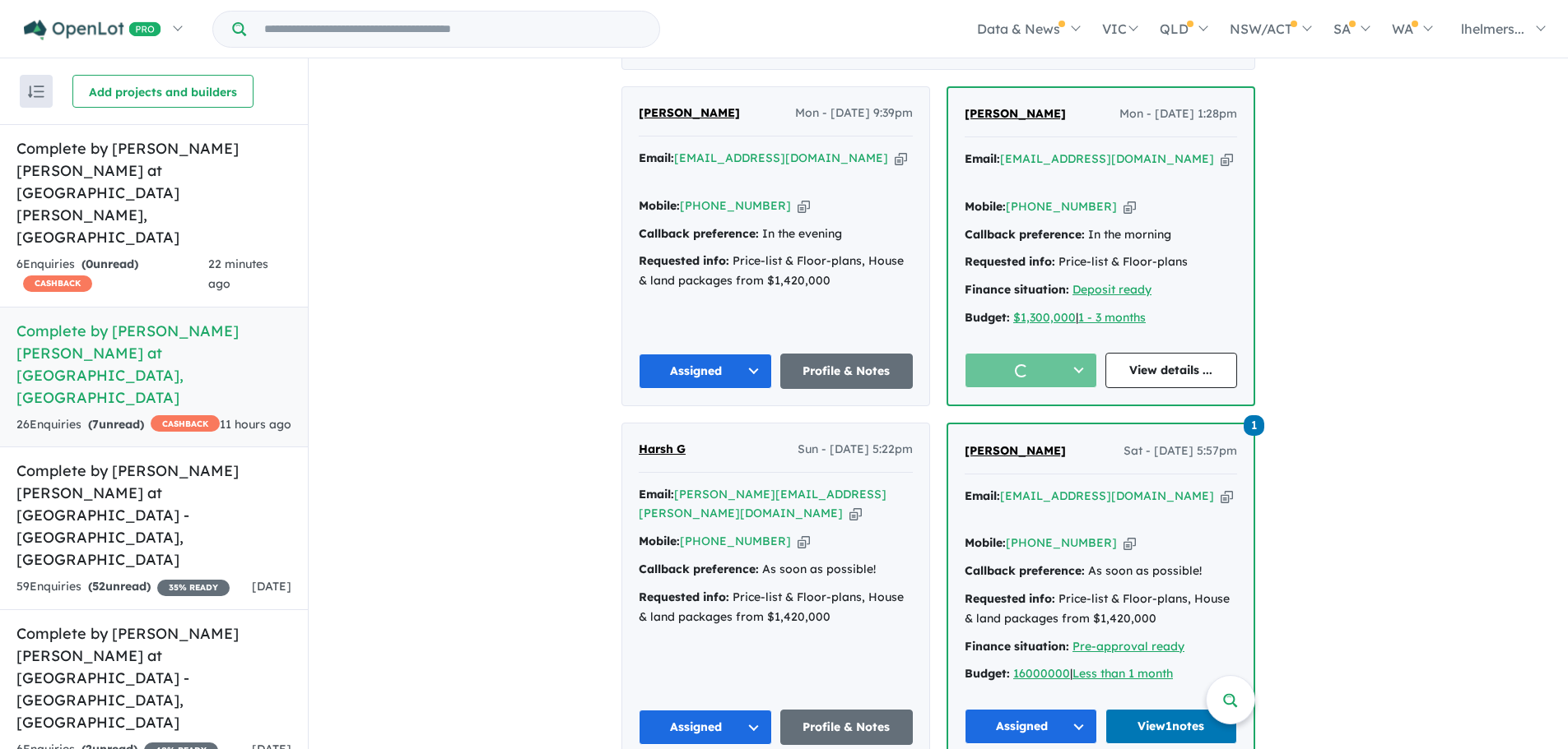
click at [1484, 443] on div "View 13 projects in your account Complete by McDonald Jones at Elara - Marsden …" at bounding box center [939, 450] width 1259 height 2475
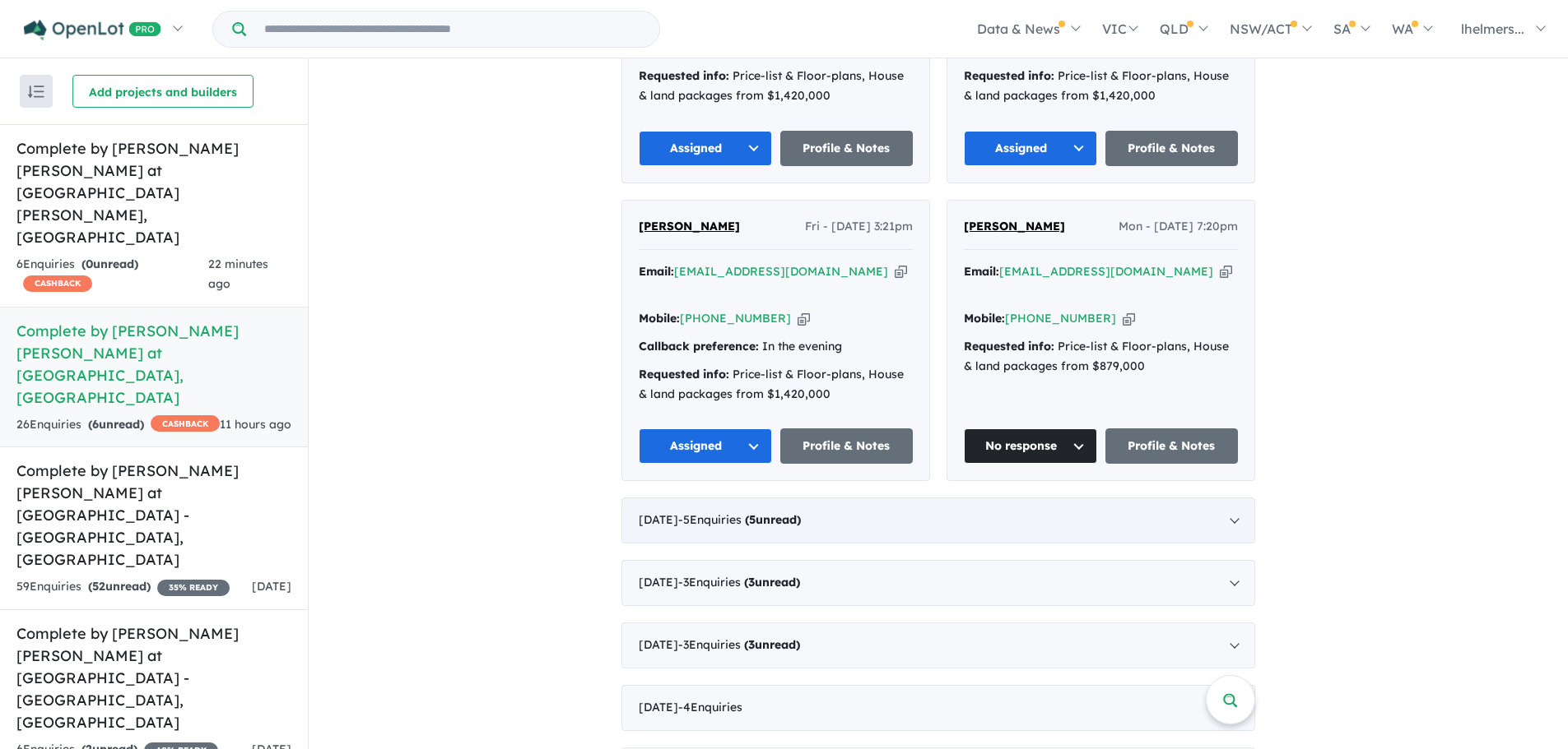
click at [812, 498] on div "August 2025 - 5 Enquir ies ( 5 unread)" at bounding box center [938, 521] width 633 height 46
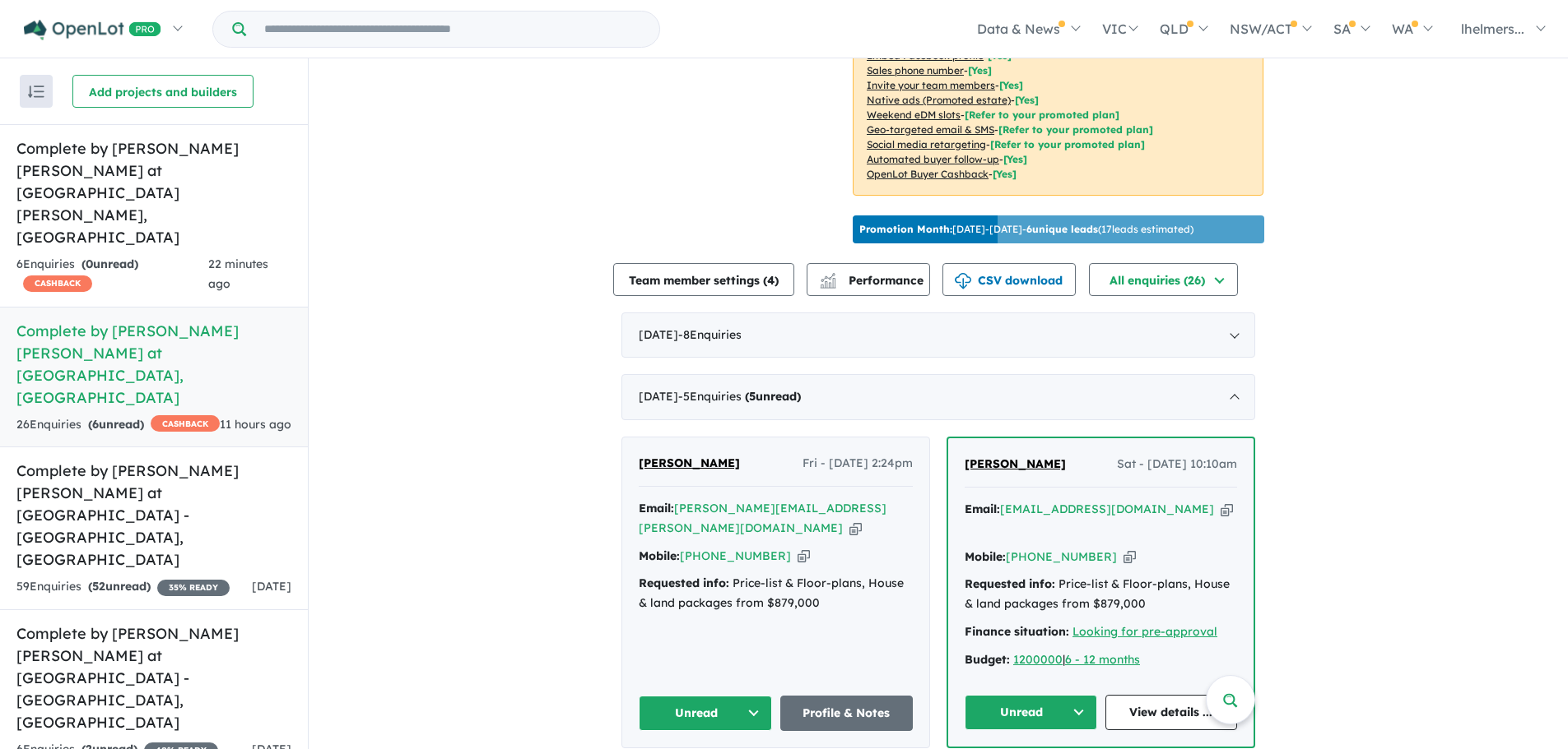
scroll to position [818, 0]
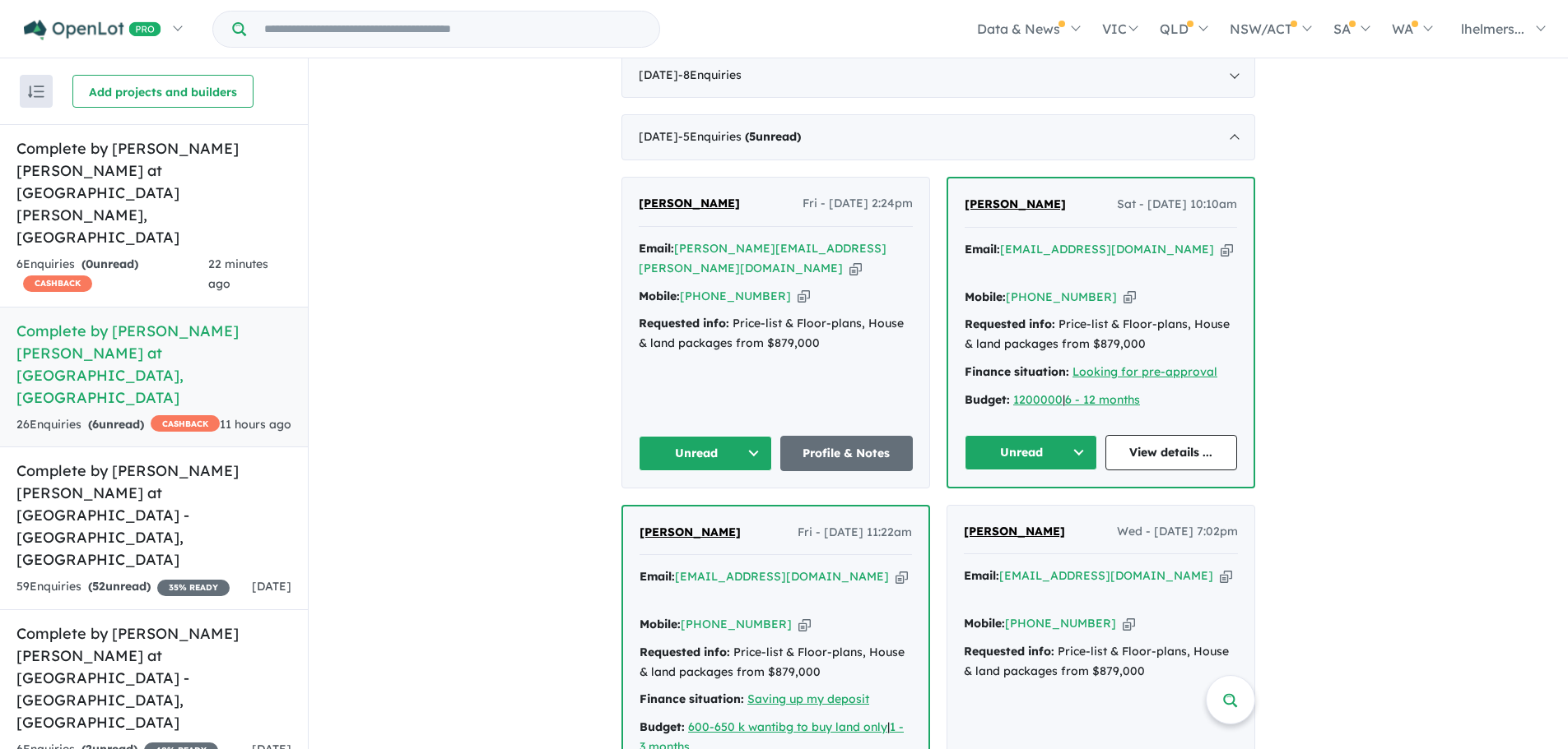
click at [754, 436] on button "Unread" at bounding box center [706, 453] width 133 height 35
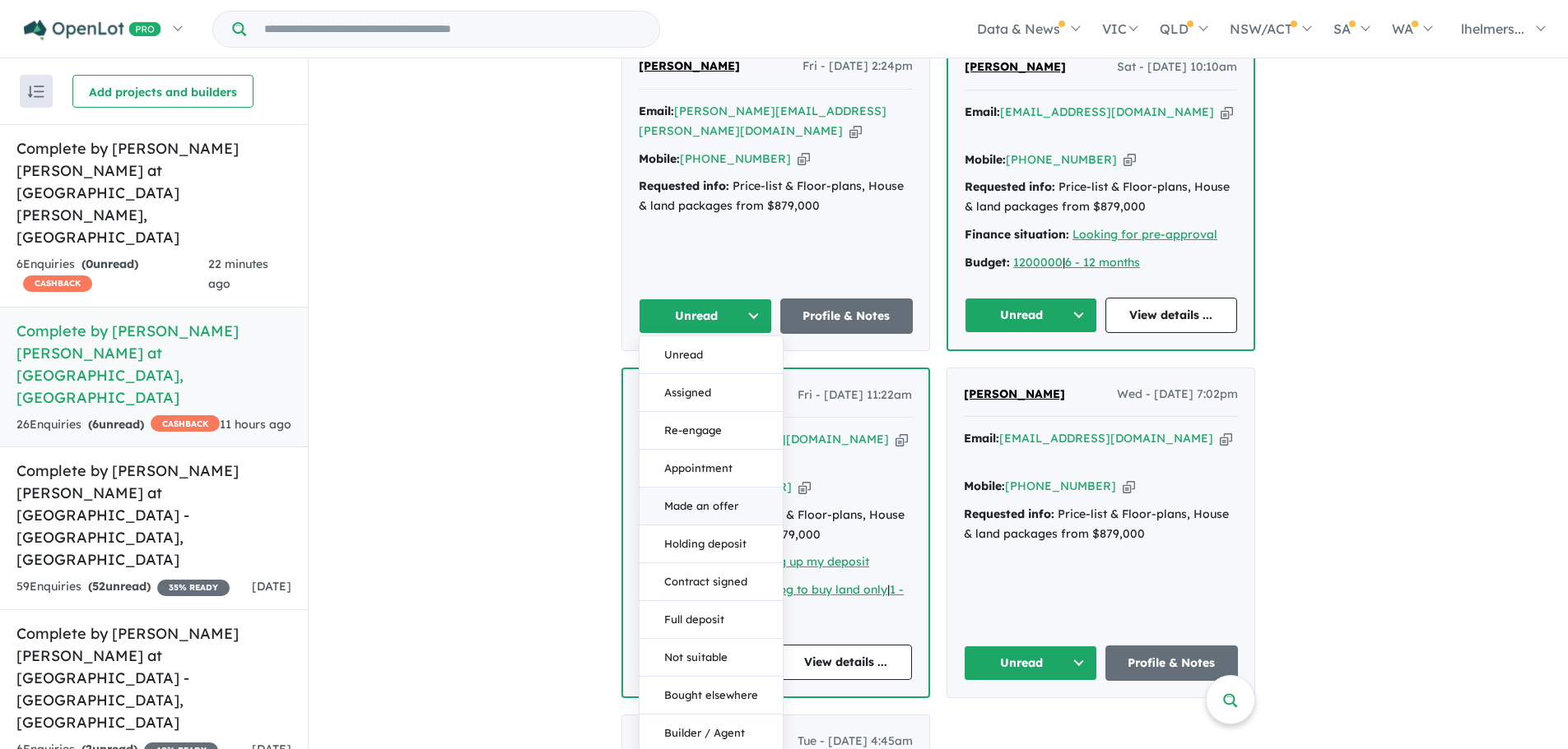
scroll to position [983, 0]
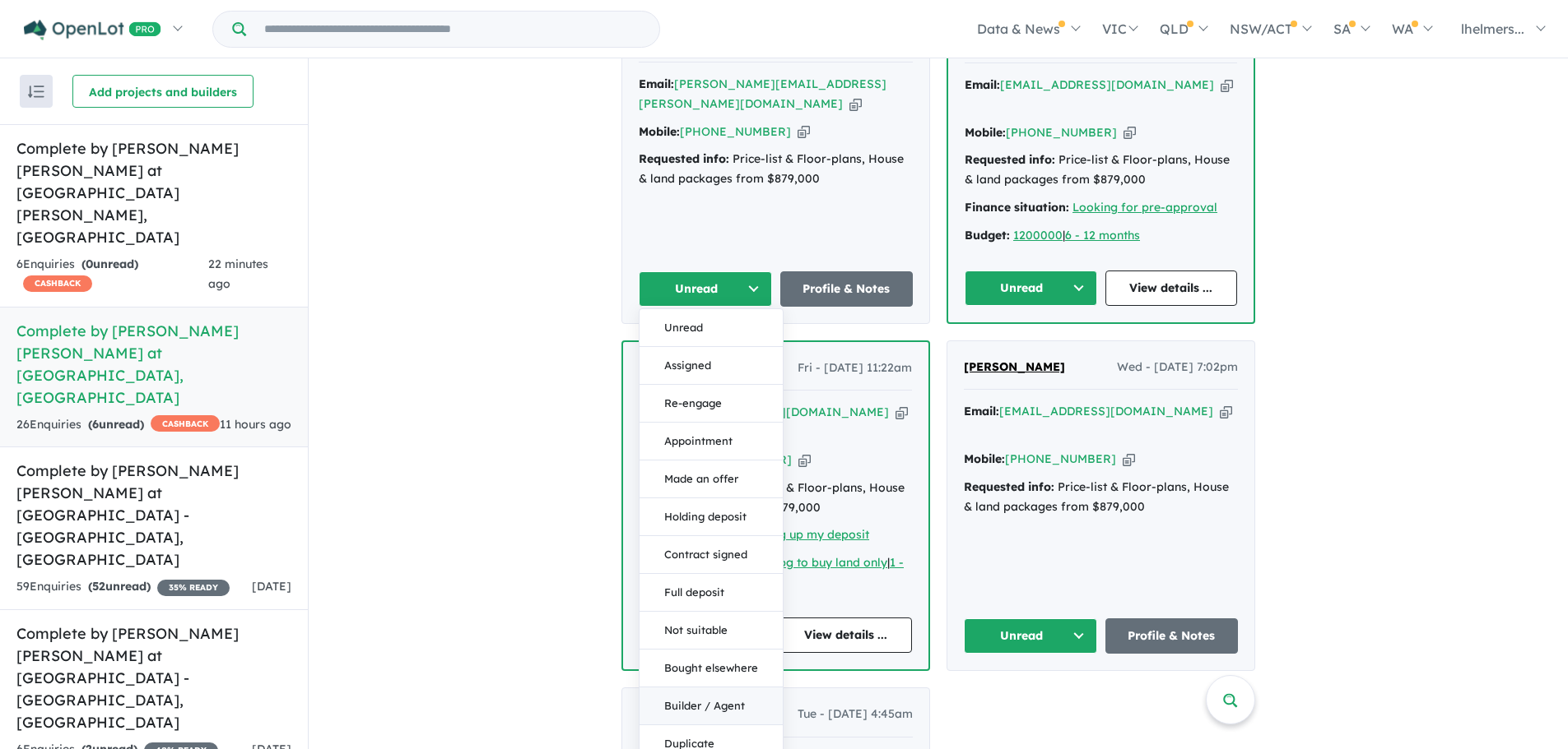
click at [729, 687] on button "Builder / Agent" at bounding box center [710, 706] width 144 height 38
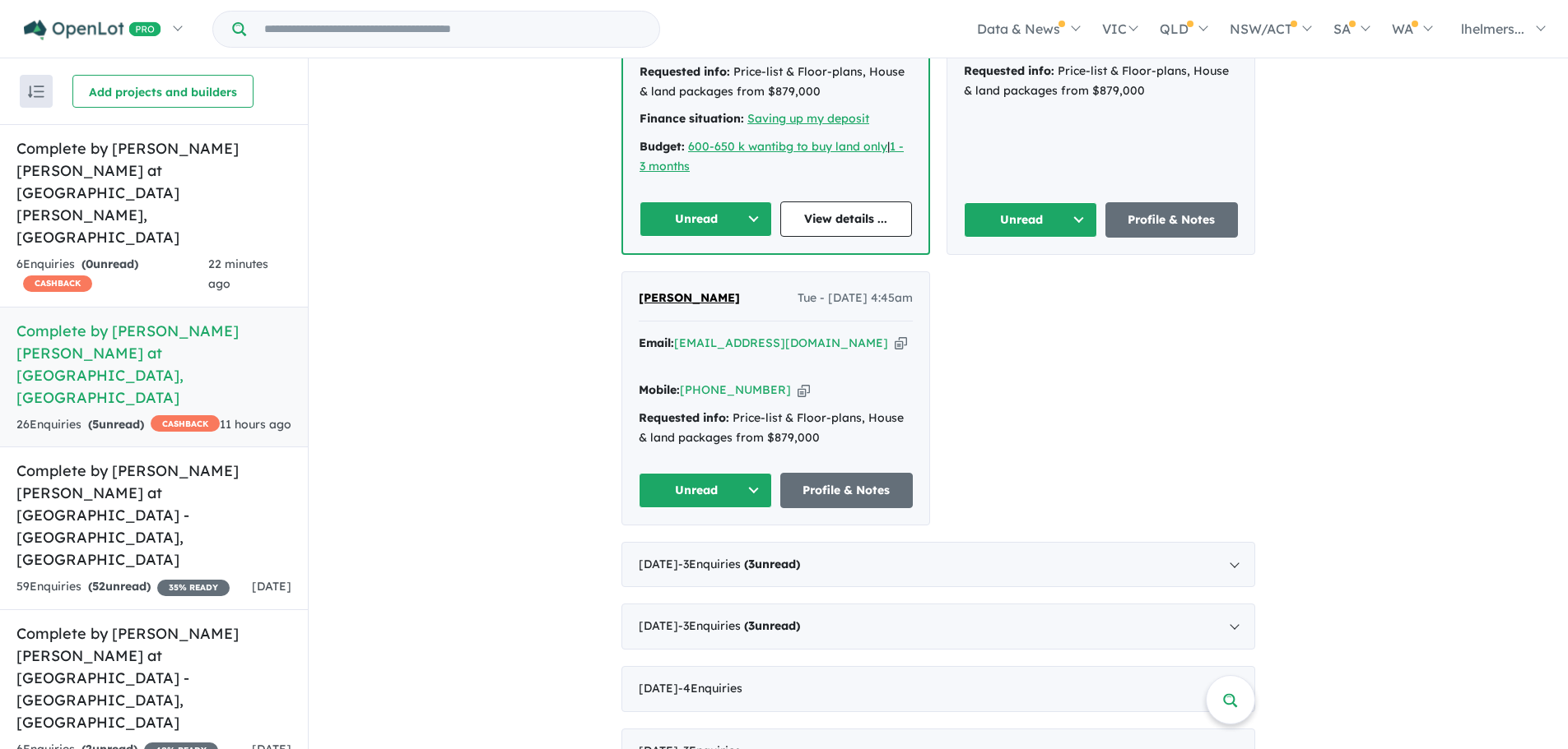
scroll to position [1400, 0]
click at [982, 541] on div "July 2025 - 3 Enquir ies ( 3 unread)" at bounding box center [938, 564] width 633 height 46
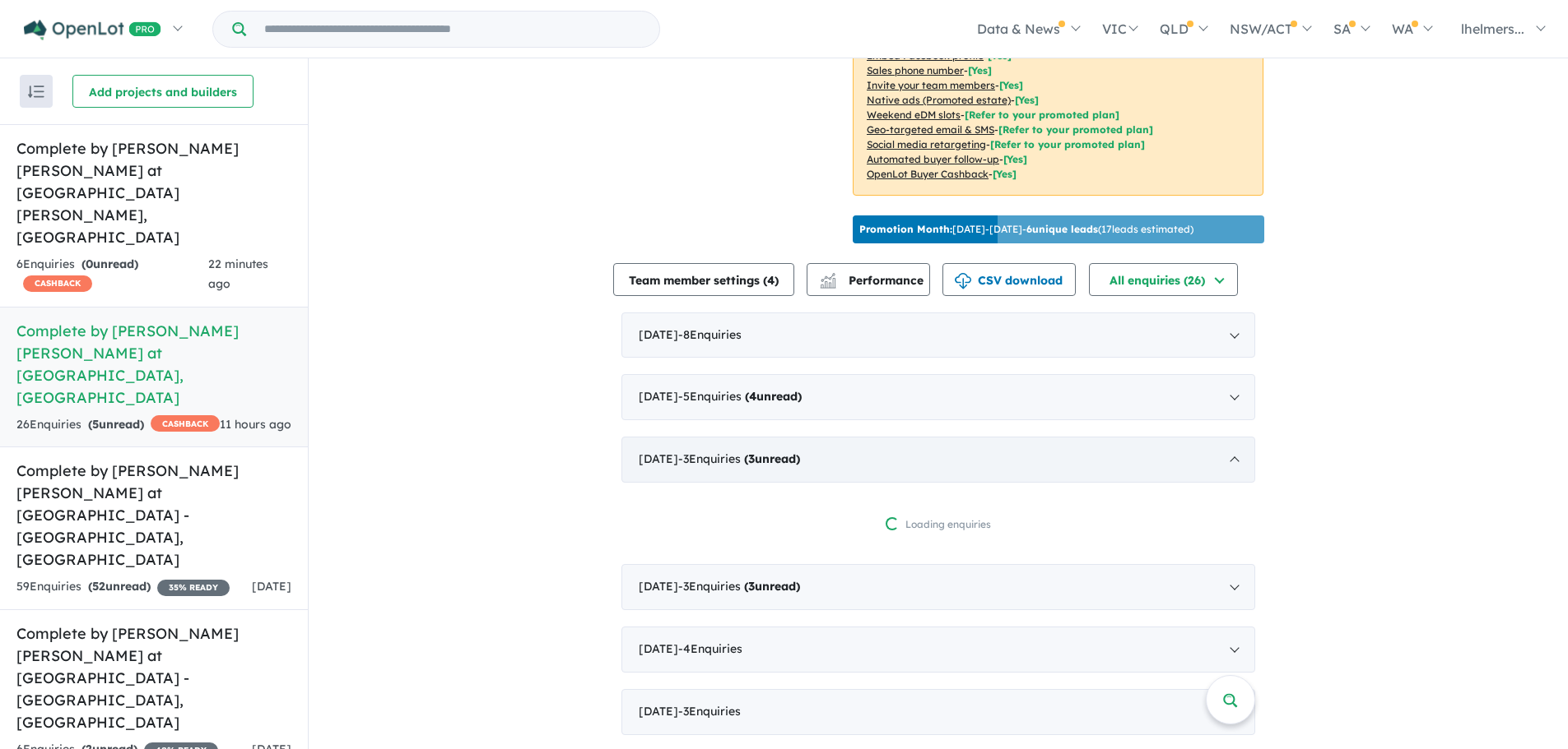
scroll to position [908, 0]
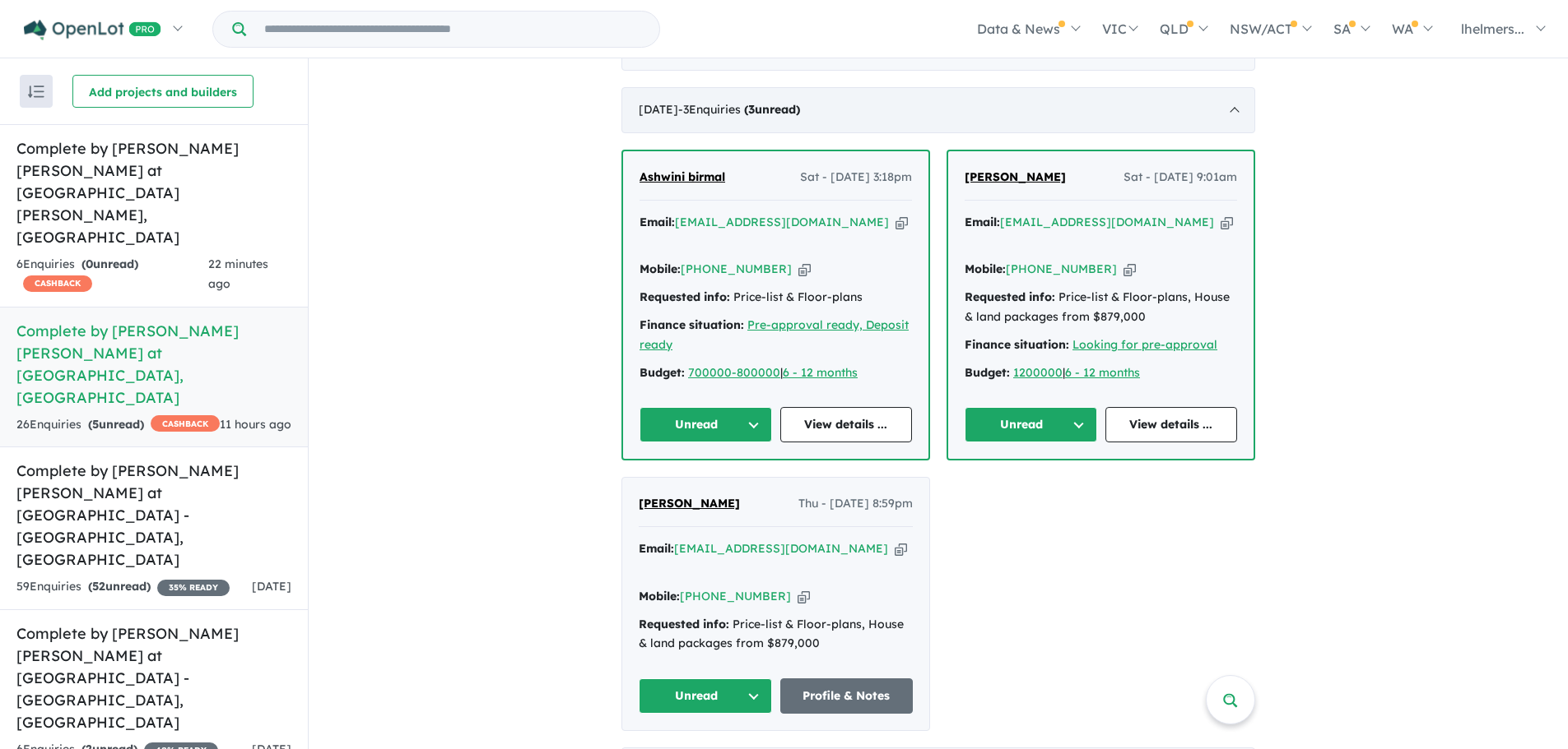
click at [800, 113] on strong "( 3 unread)" at bounding box center [771, 109] width 56 height 15
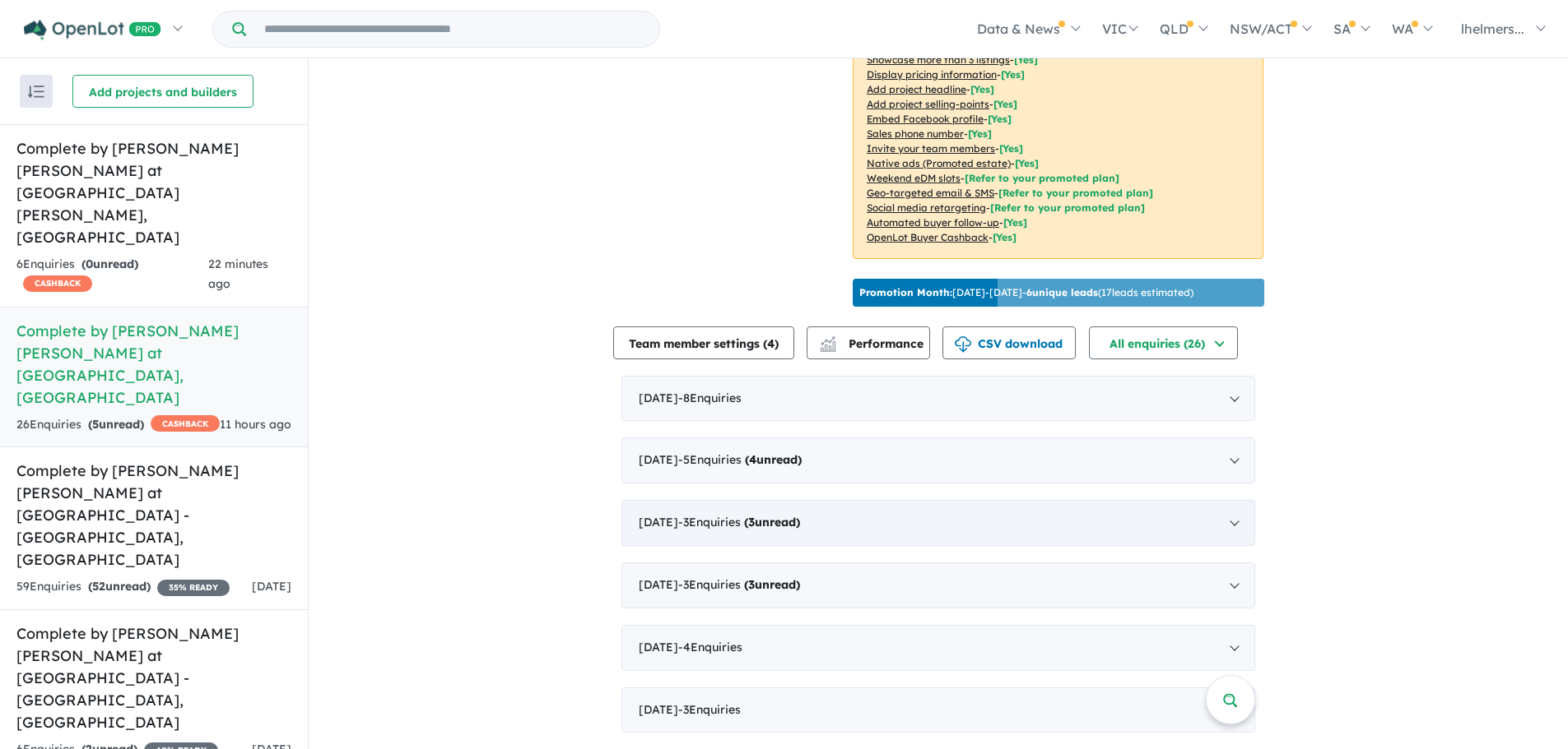
scroll to position [493, 0]
click at [966, 440] on div "August 2025 - 5 Enquir ies ( 4 unread)" at bounding box center [938, 462] width 633 height 46
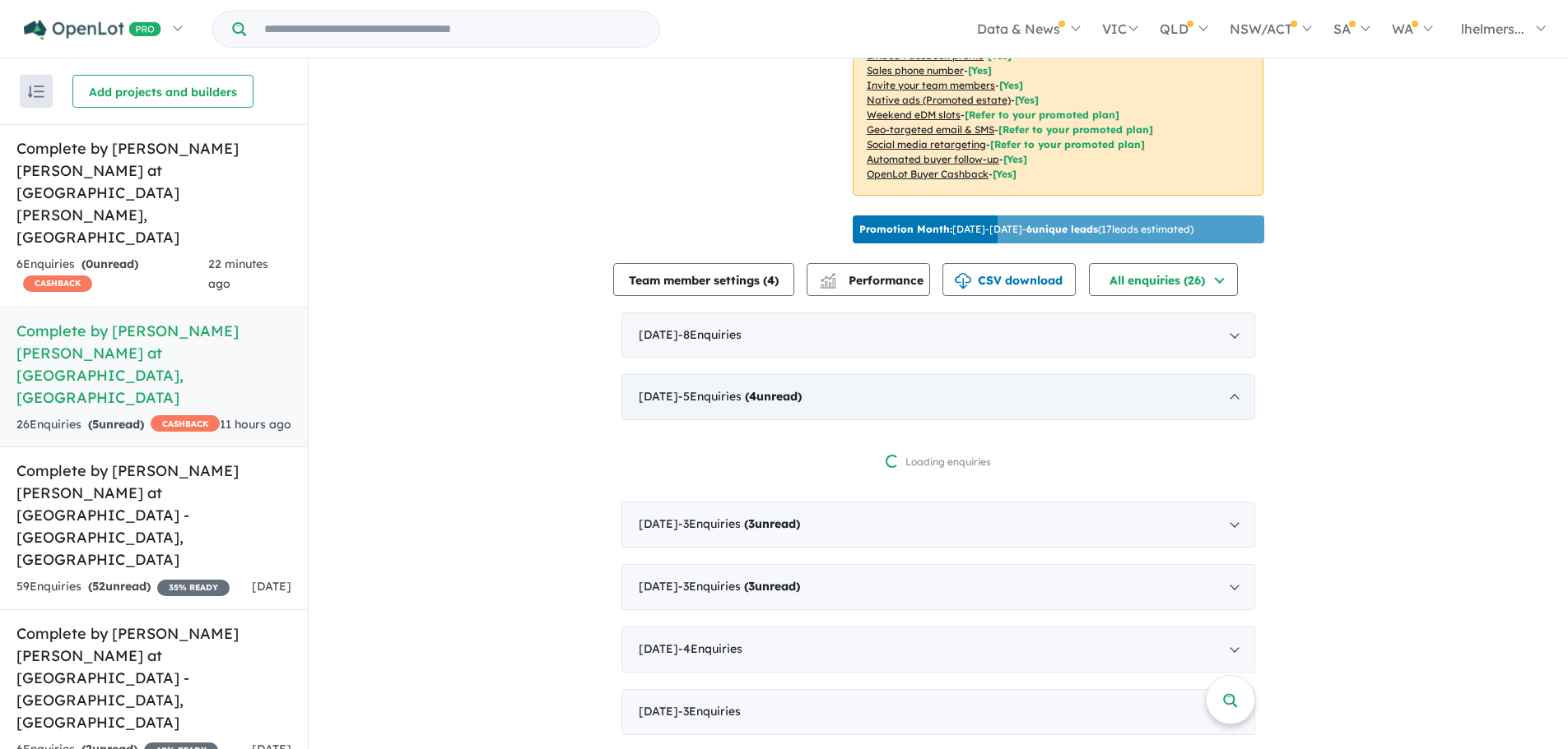
scroll to position [908, 0]
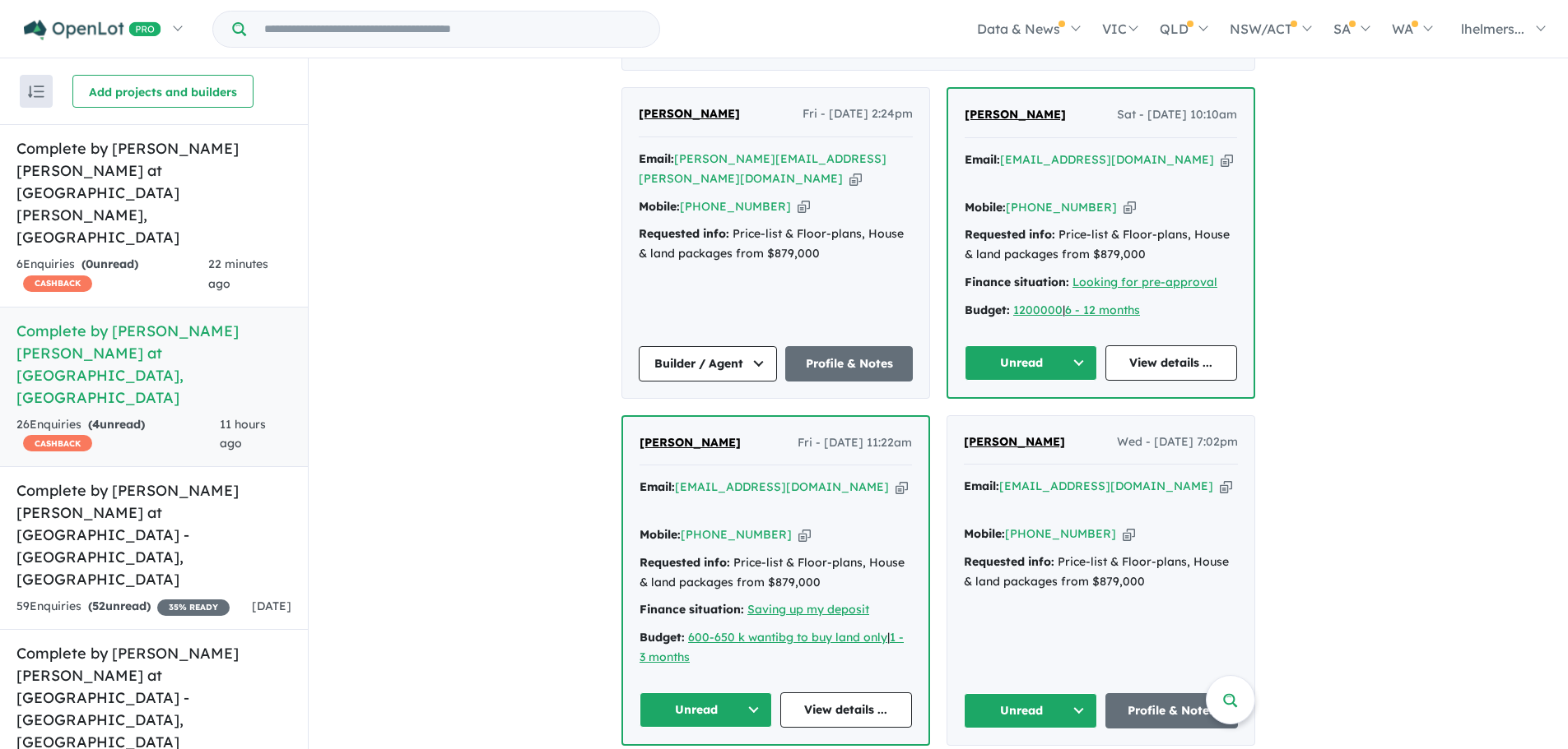
click at [669, 114] on span "Aaron Baker" at bounding box center [689, 114] width 101 height 15
click at [1013, 116] on span "[PERSON_NAME]" at bounding box center [1015, 115] width 101 height 15
click at [1019, 345] on button "Unread" at bounding box center [1030, 362] width 132 height 35
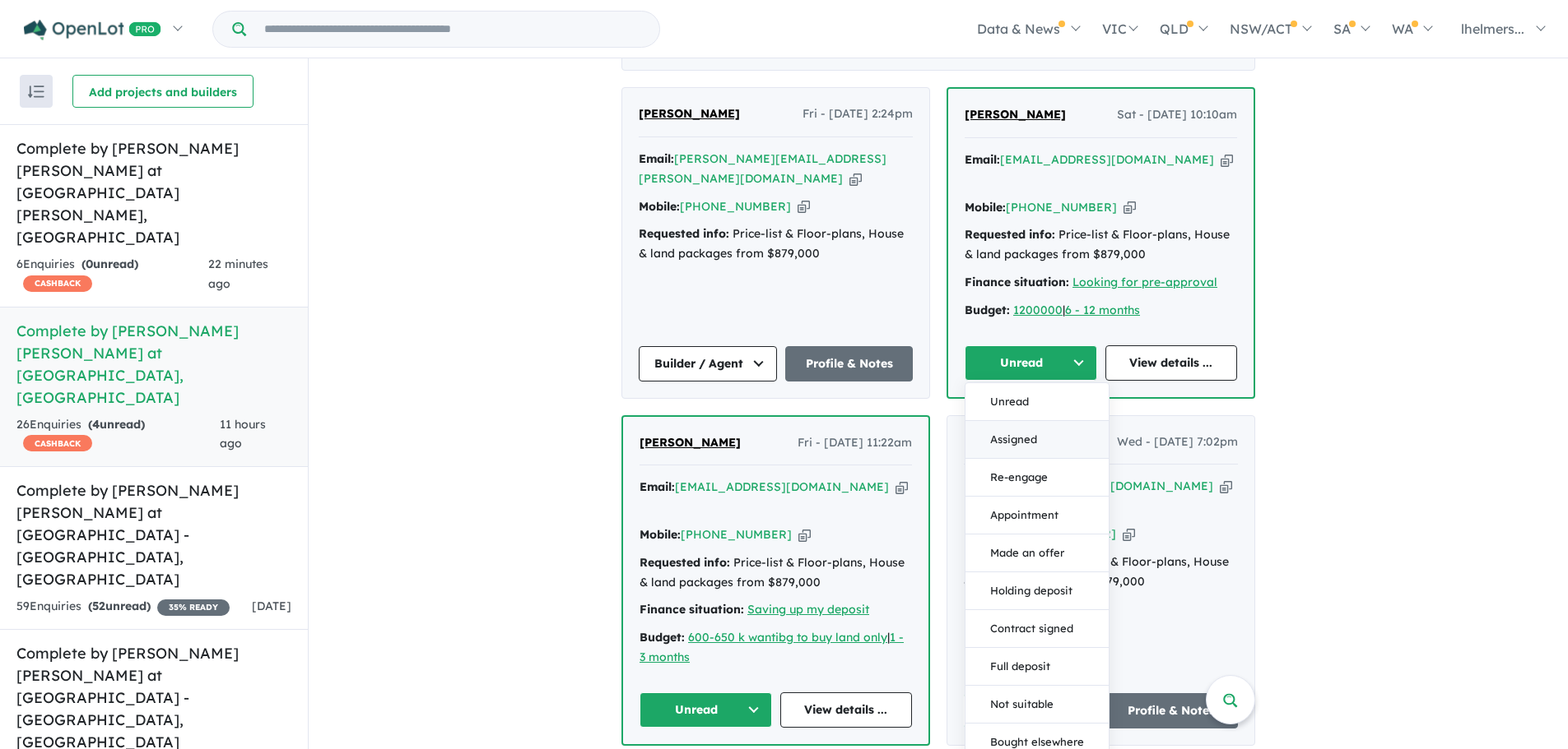
click at [1036, 421] on button "Assigned" at bounding box center [1036, 440] width 144 height 38
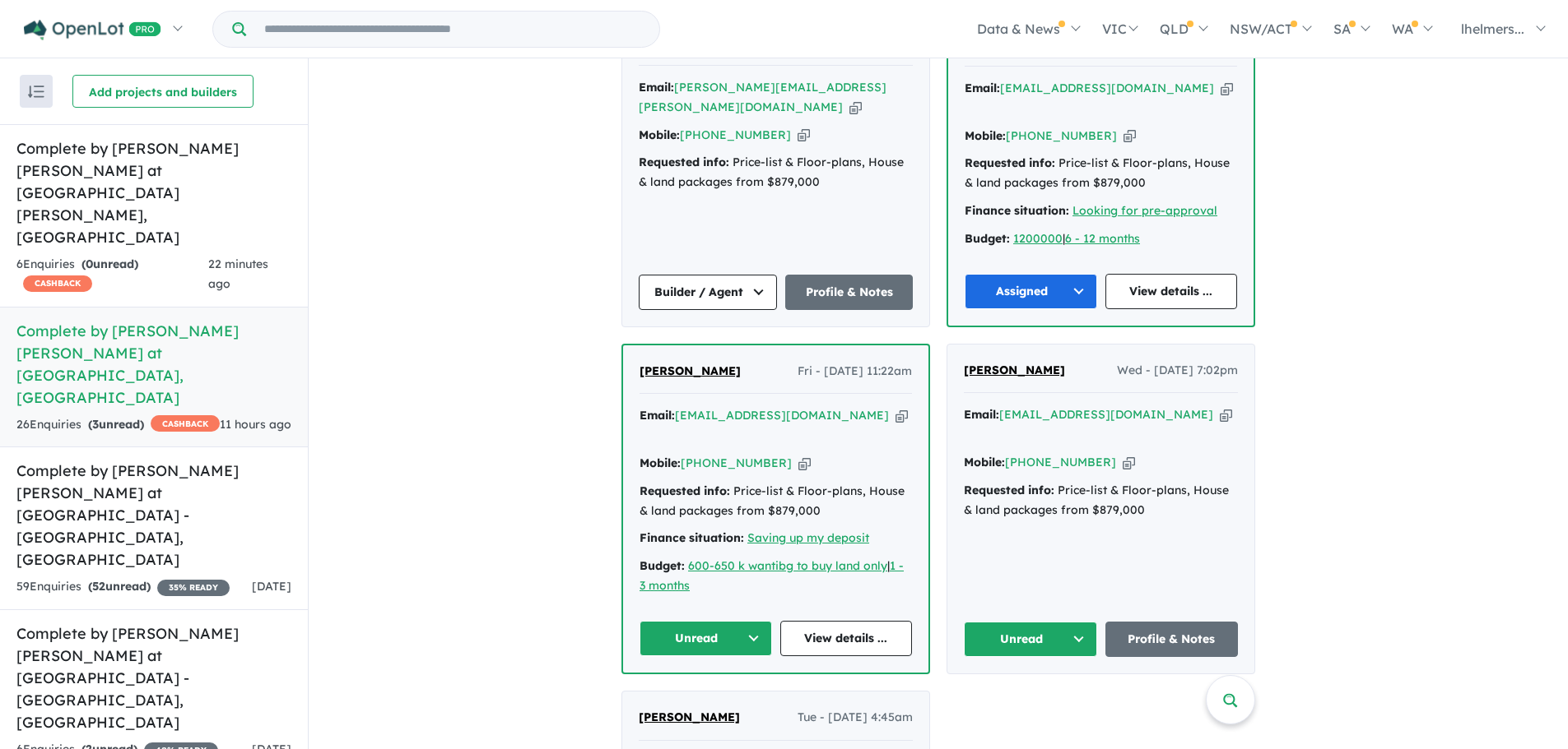
scroll to position [990, 0]
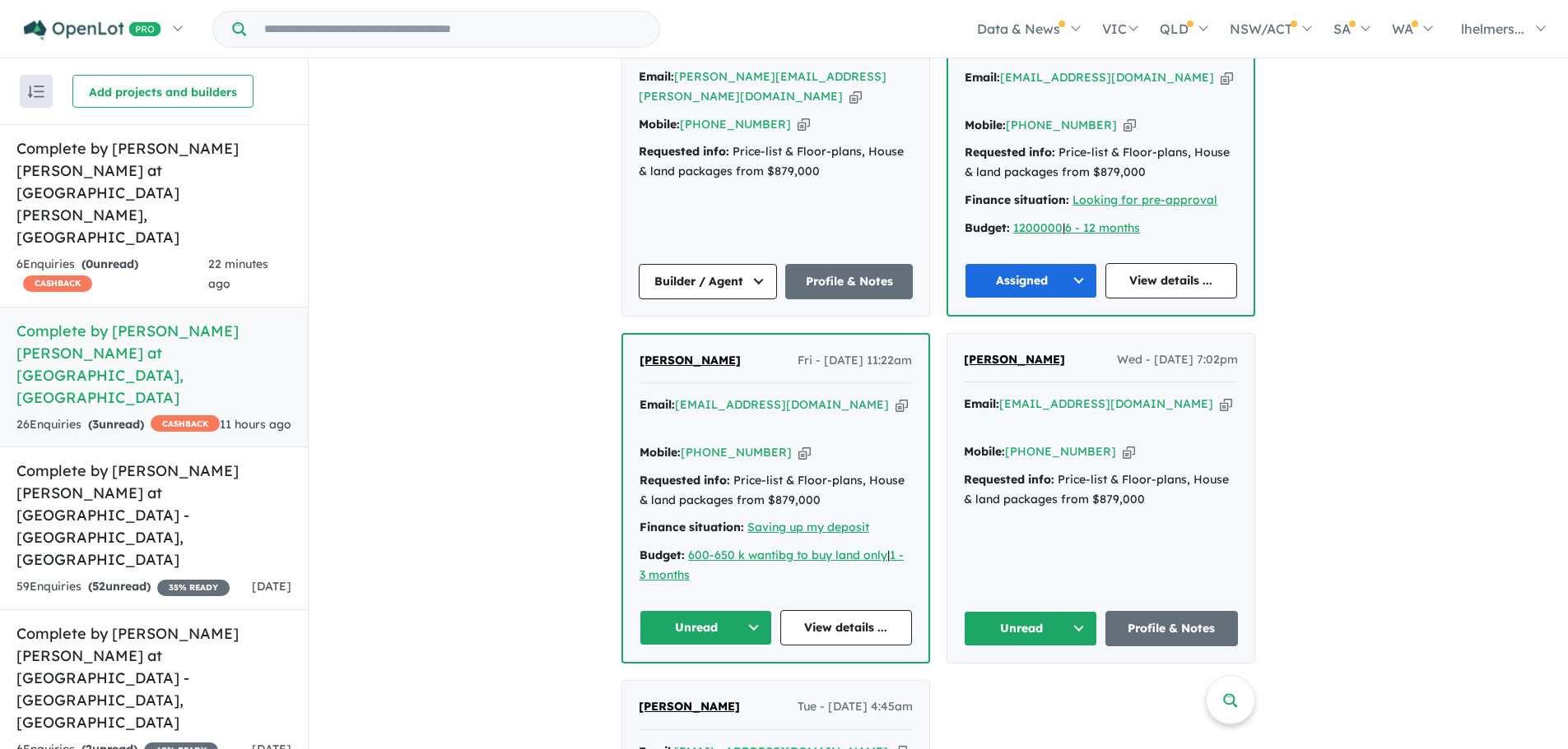
click at [726, 610] on button "Unread" at bounding box center [705, 627] width 132 height 35
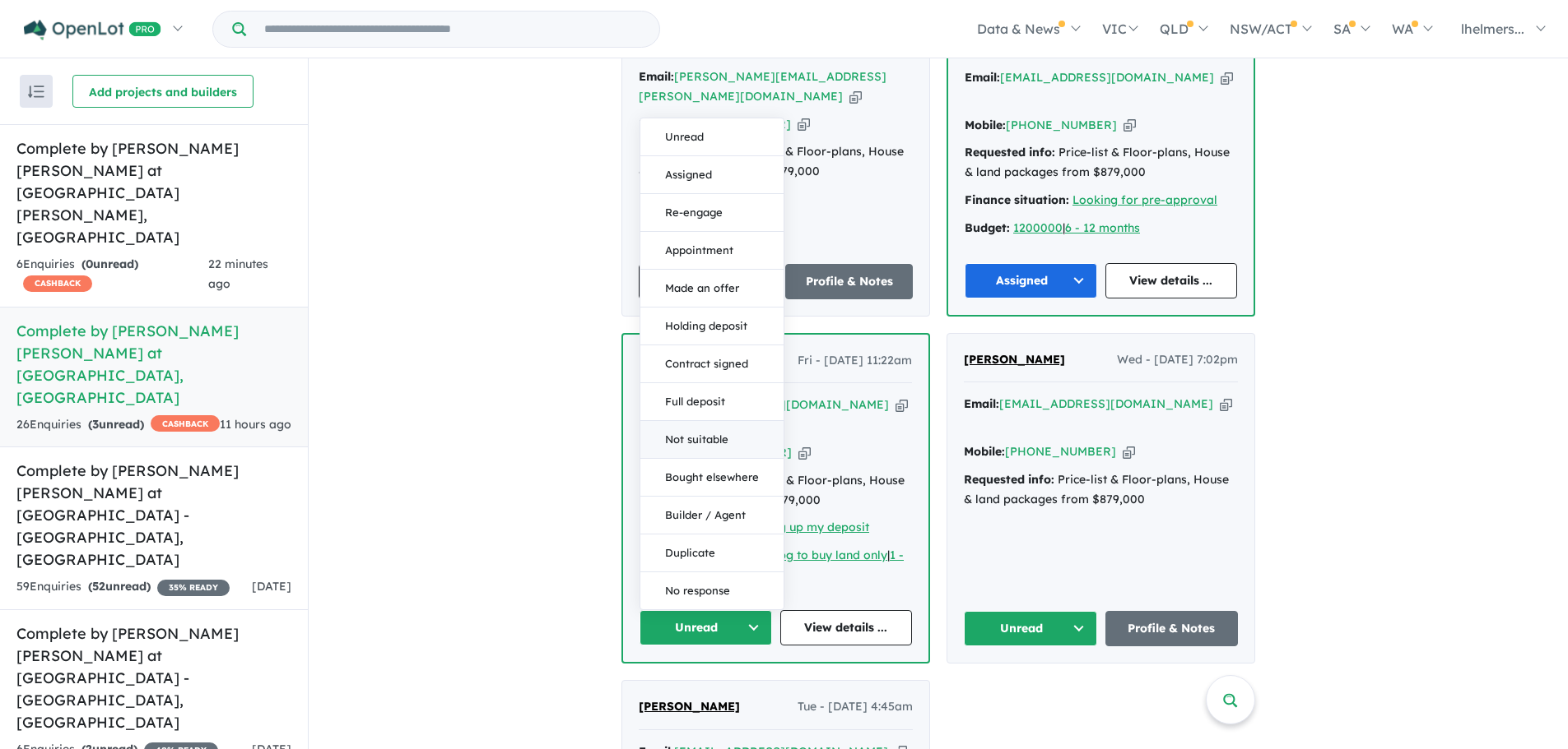
click at [737, 421] on button "Not suitable" at bounding box center [711, 440] width 144 height 38
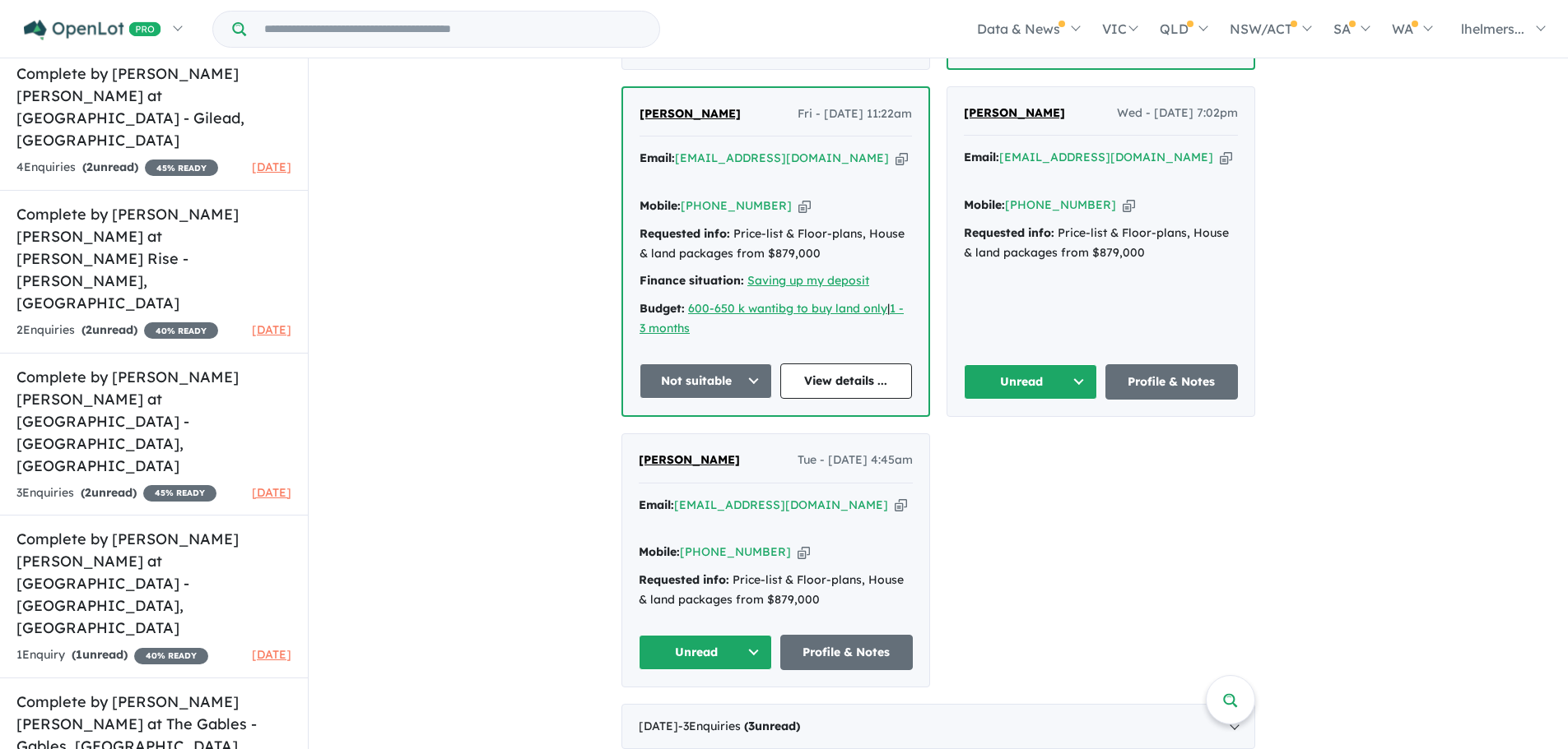
scroll to position [700, 0]
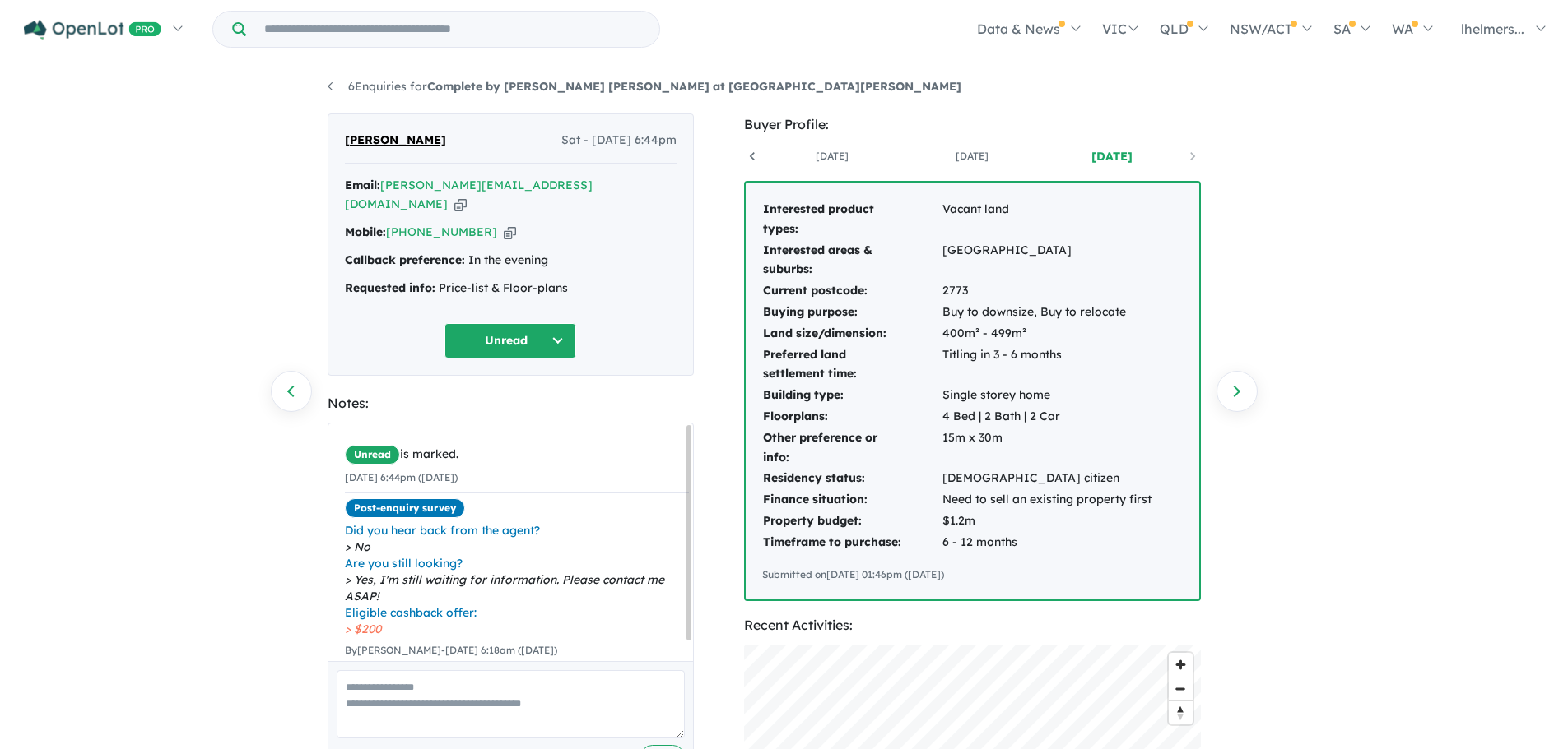
scroll to position [0, 122]
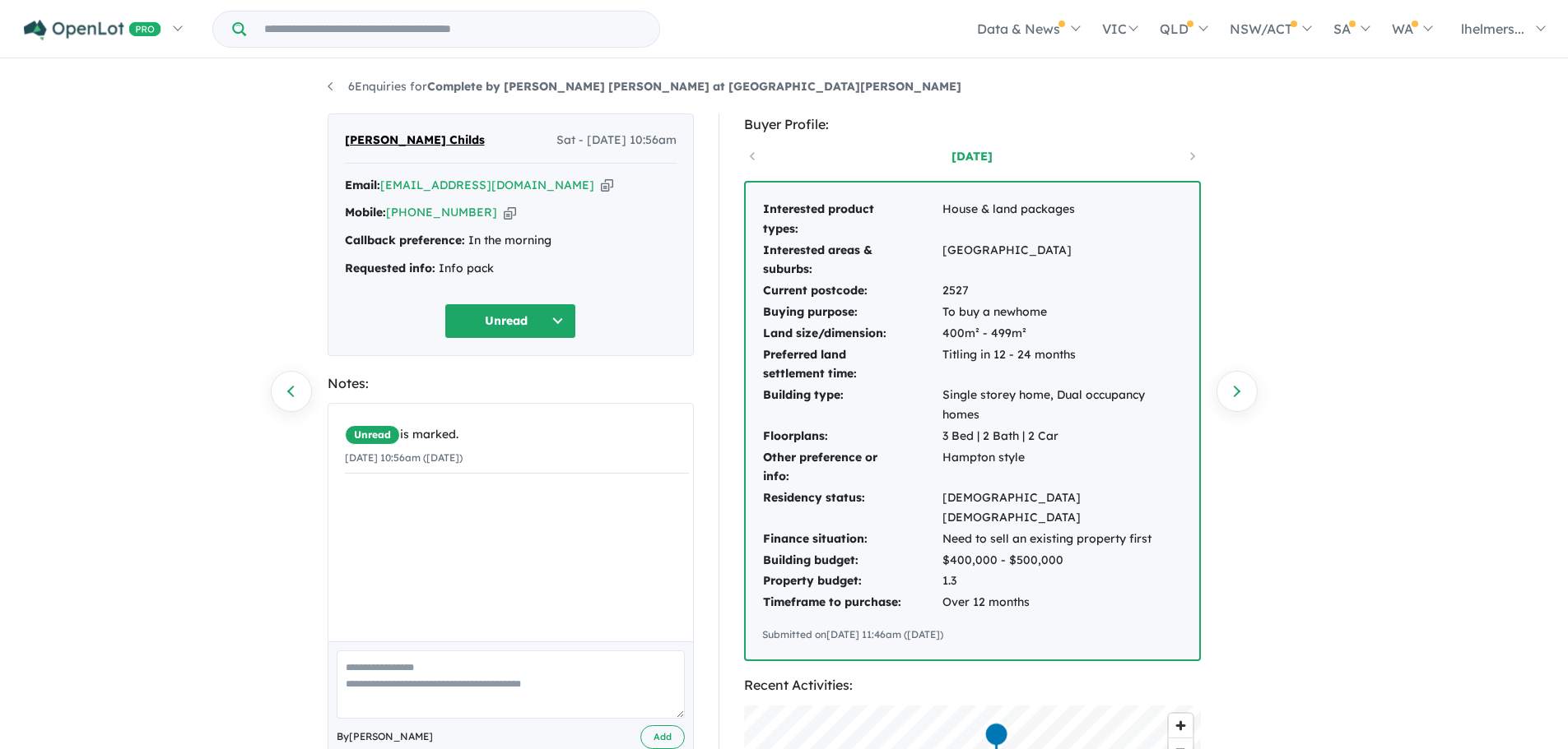
click at [498, 211] on div "Mobile: +61 404 001 410 Copied!" at bounding box center [511, 213] width 332 height 20
click at [504, 211] on icon "button" at bounding box center [510, 213] width 12 height 17
click at [601, 182] on icon "button" at bounding box center [607, 185] width 12 height 17
click at [1191, 156] on div "2 days ago" at bounding box center [972, 156] width 456 height 25
click at [494, 327] on button "Unread" at bounding box center [510, 320] width 131 height 35
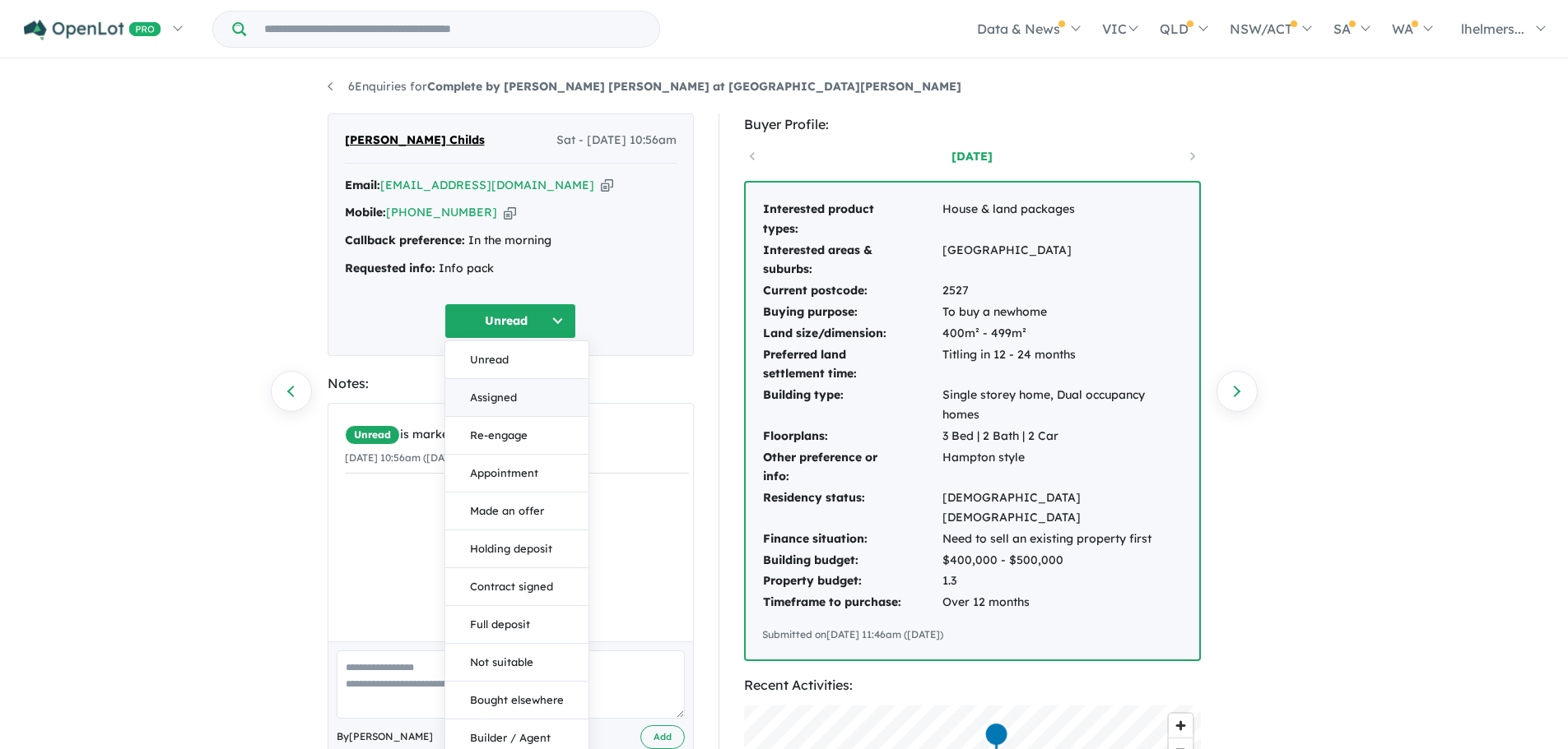
click at [510, 405] on button "Assigned" at bounding box center [516, 398] width 144 height 38
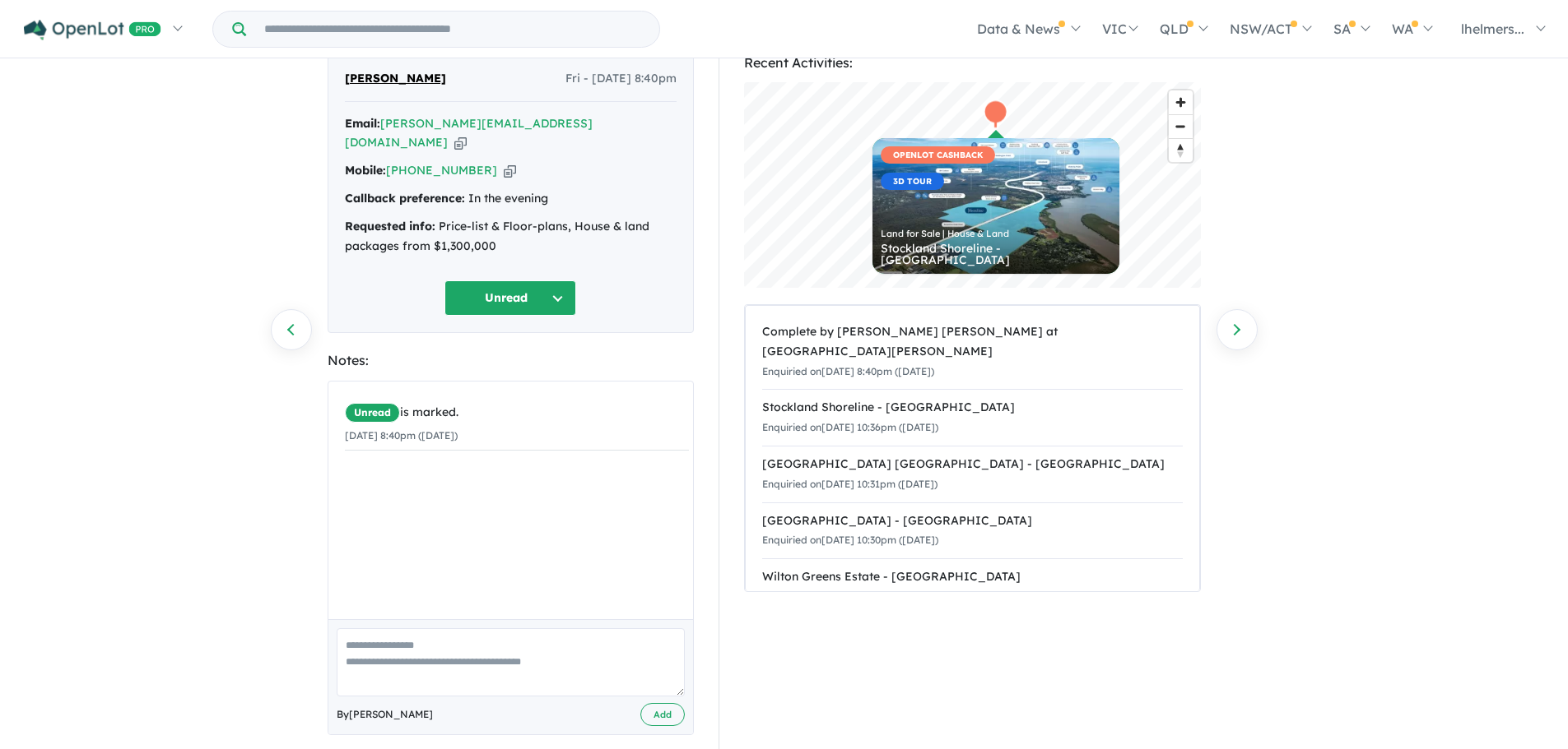
click at [504, 162] on icon "button" at bounding box center [510, 170] width 12 height 17
click at [467, 134] on icon "button" at bounding box center [460, 143] width 12 height 17
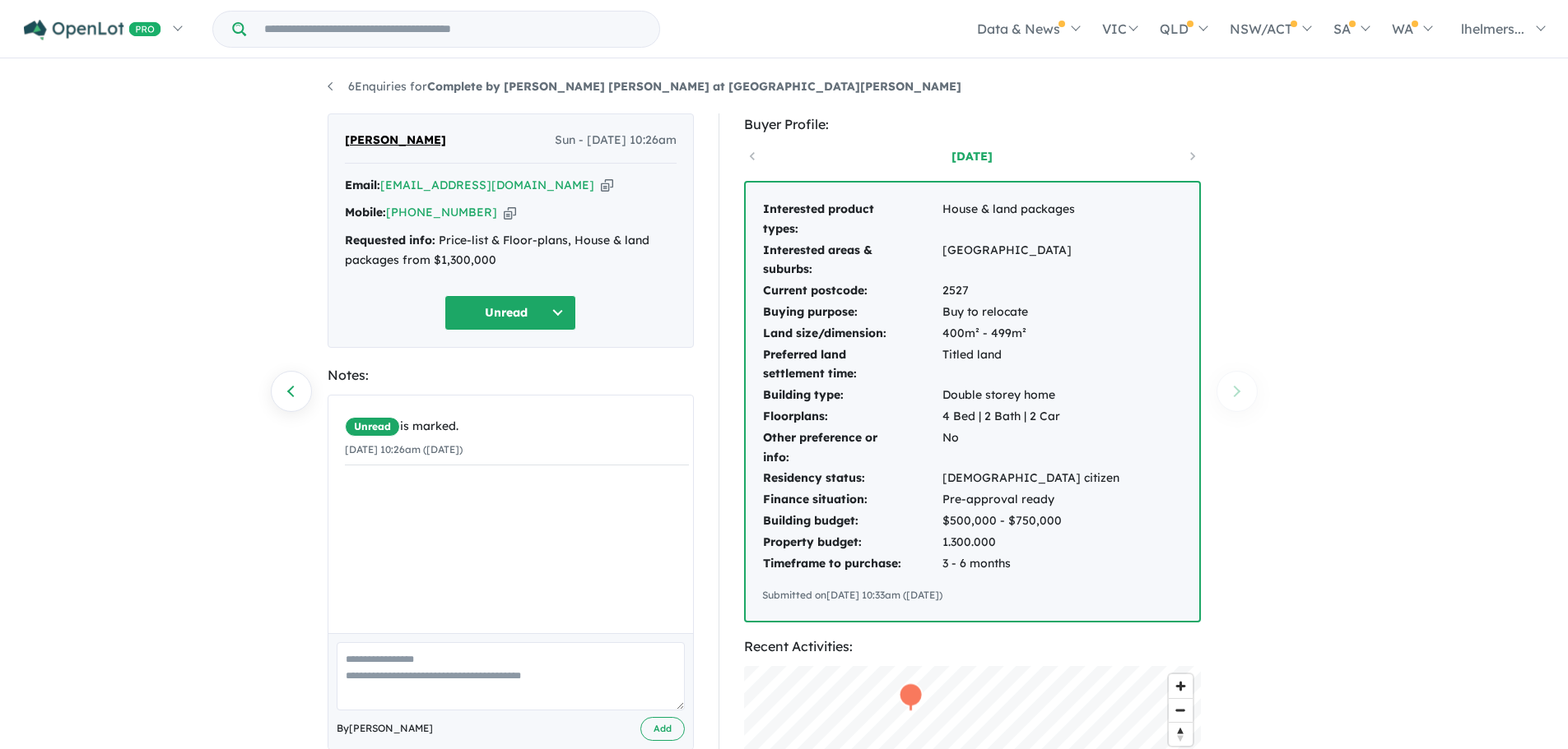
click at [504, 218] on icon "button" at bounding box center [510, 213] width 12 height 17
click at [601, 184] on icon "button" at bounding box center [607, 185] width 12 height 17
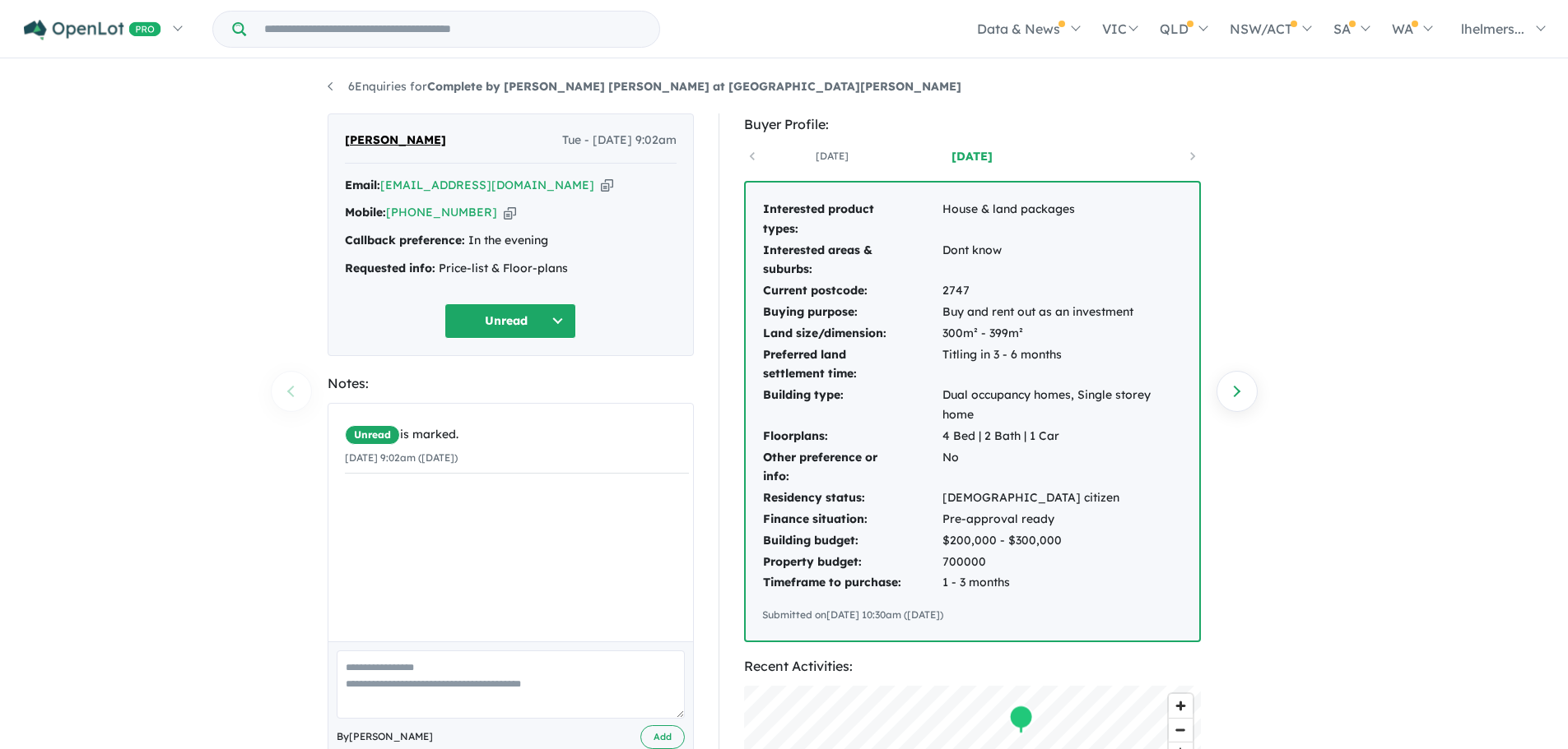
click at [504, 214] on icon "button" at bounding box center [510, 213] width 12 height 17
click at [601, 186] on icon "button" at bounding box center [607, 185] width 12 height 17
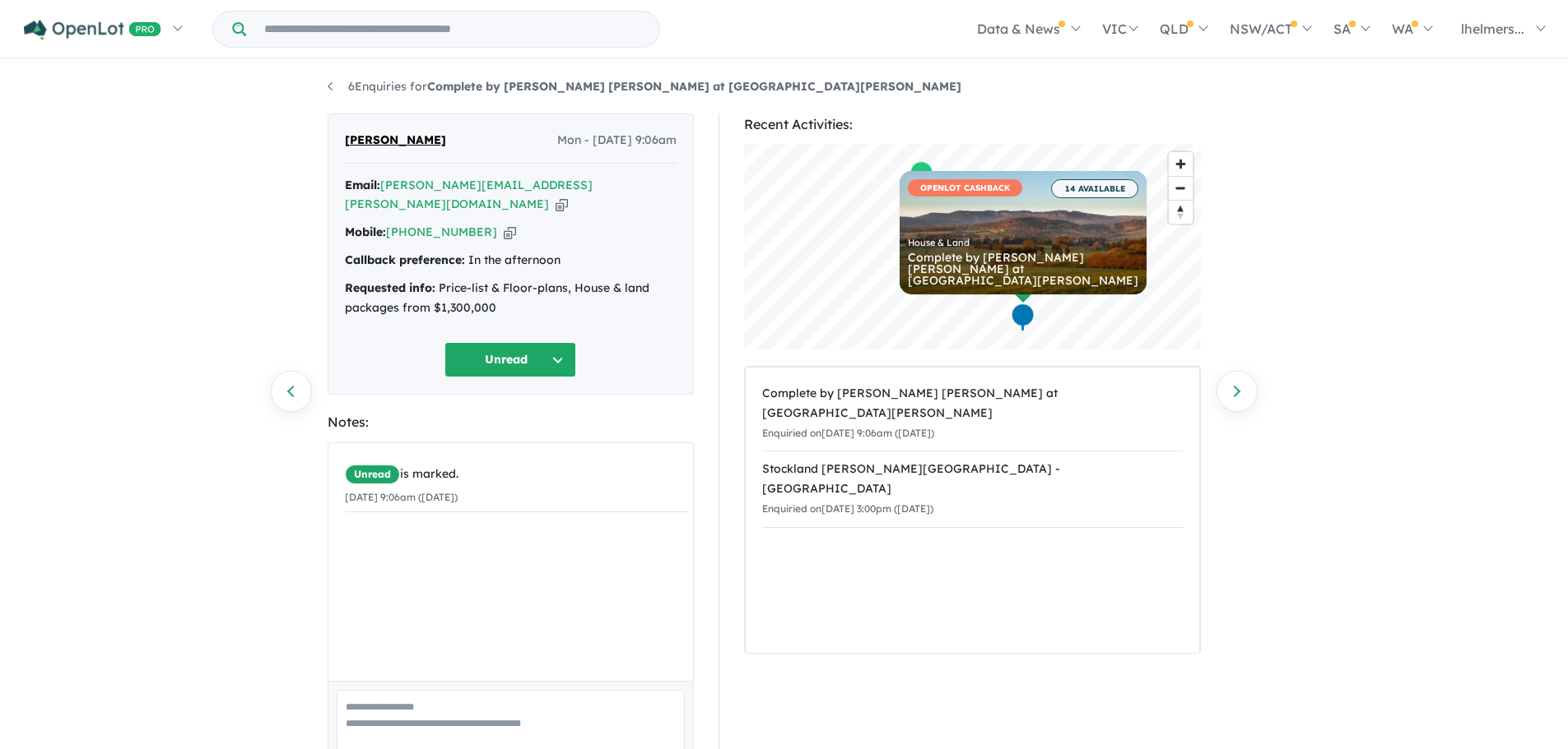
click at [555, 196] on icon "button" at bounding box center [561, 204] width 12 height 17
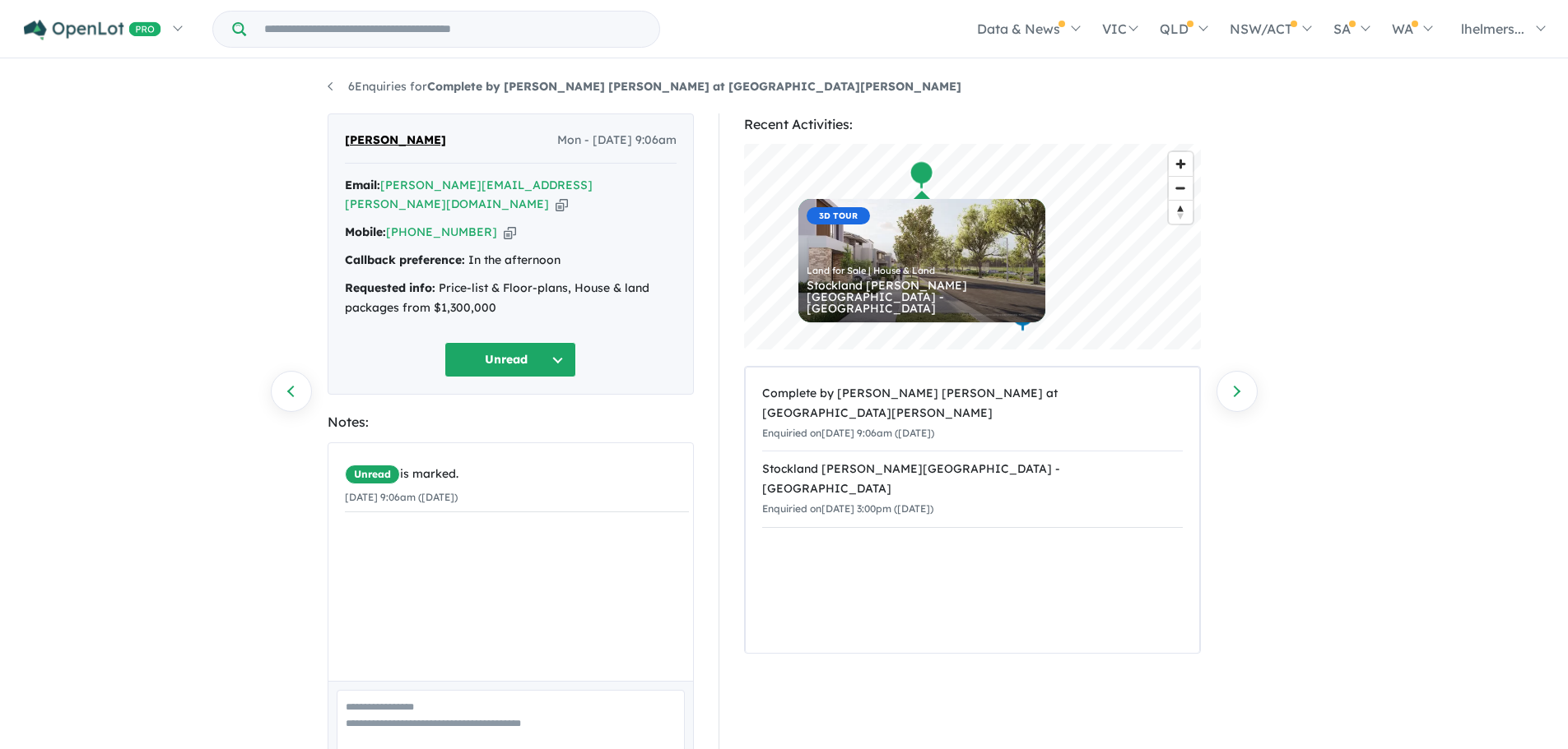
click at [1345, 563] on div "6 Enquiries for Complete by [PERSON_NAME] [PERSON_NAME] at [GEOGRAPHIC_DATA][PE…" at bounding box center [784, 406] width 1568 height 691
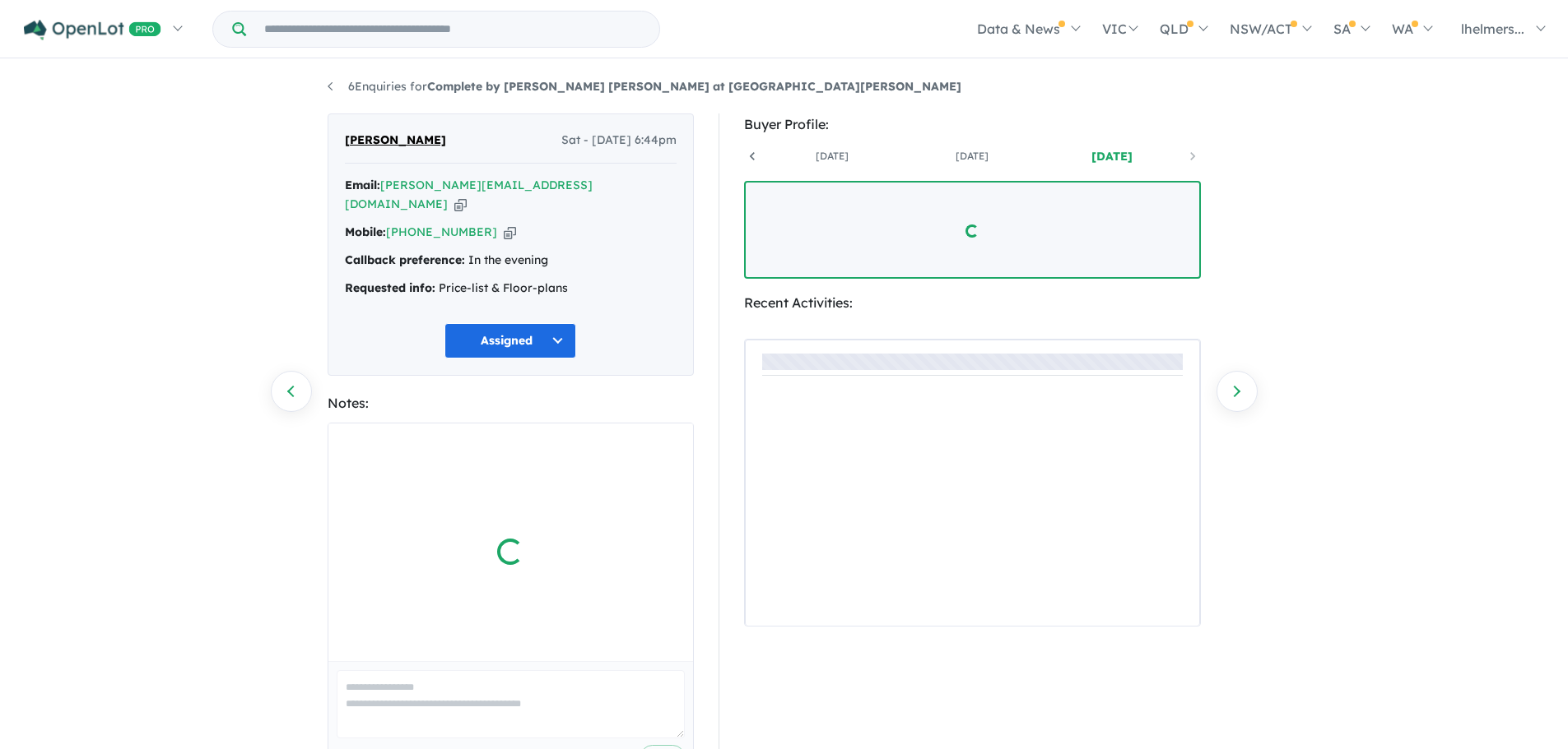
scroll to position [0, 122]
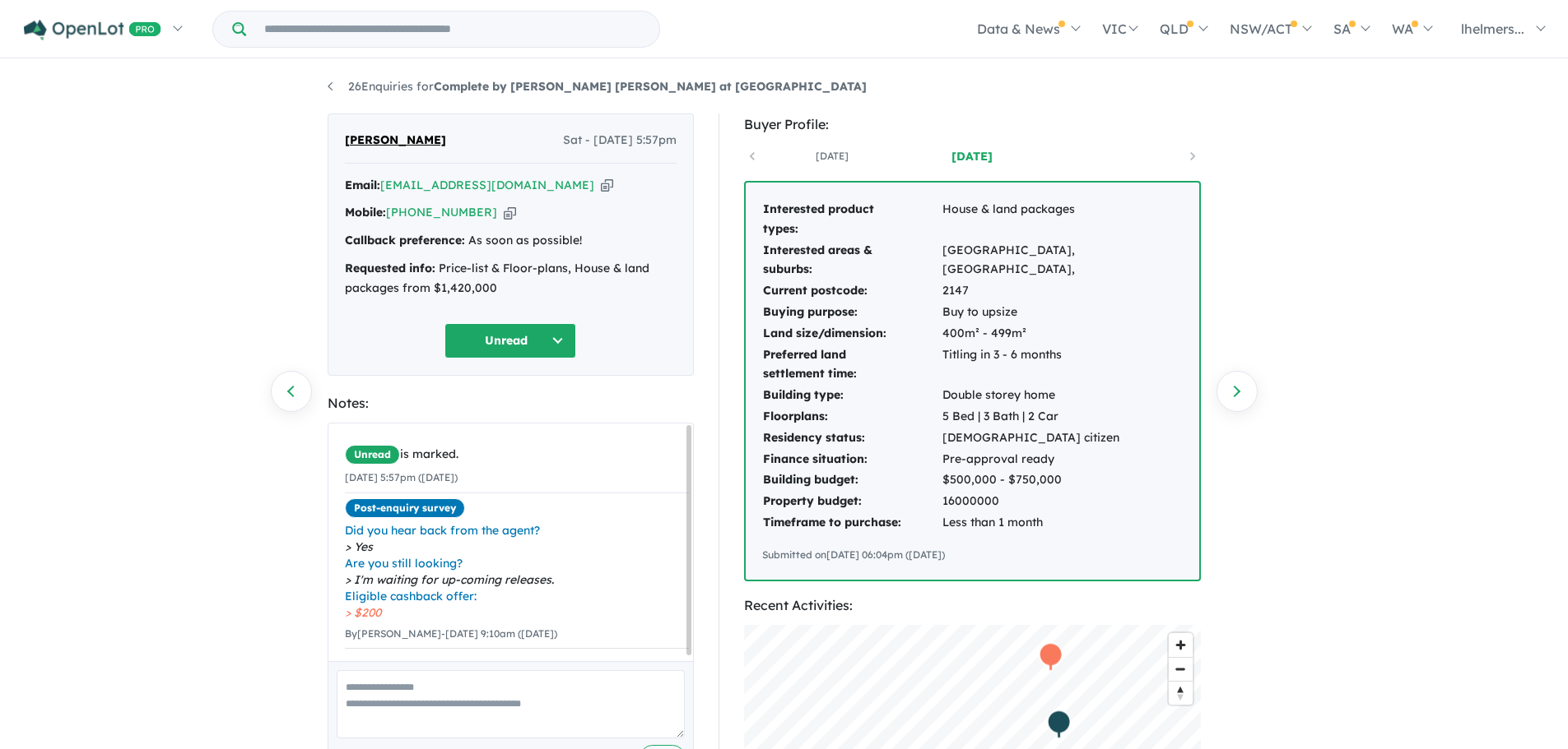
click at [585, 336] on div "Unread" at bounding box center [511, 340] width 332 height 35
click at [546, 342] on button "Unread" at bounding box center [510, 340] width 131 height 35
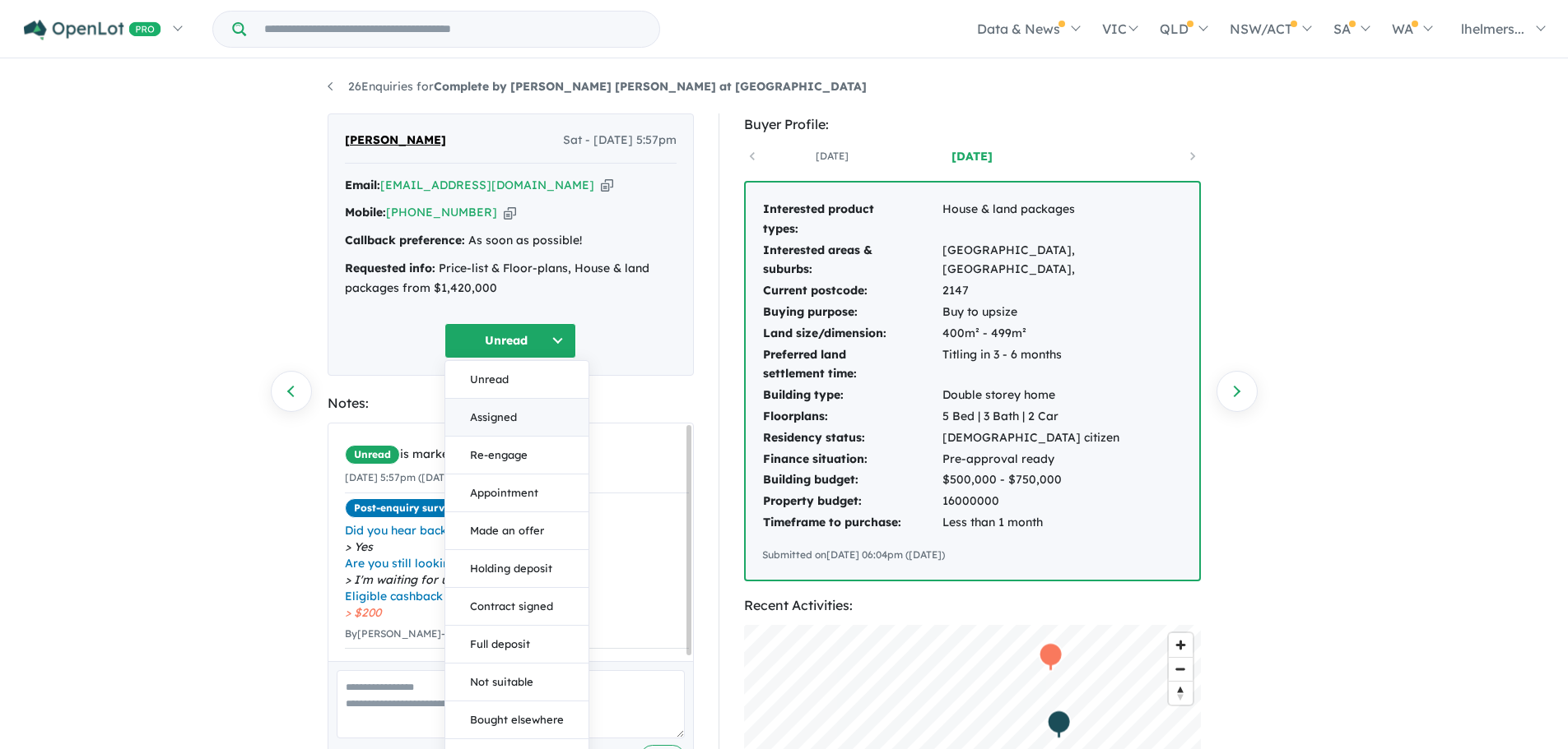
click at [515, 412] on button "Assigned" at bounding box center [516, 418] width 144 height 38
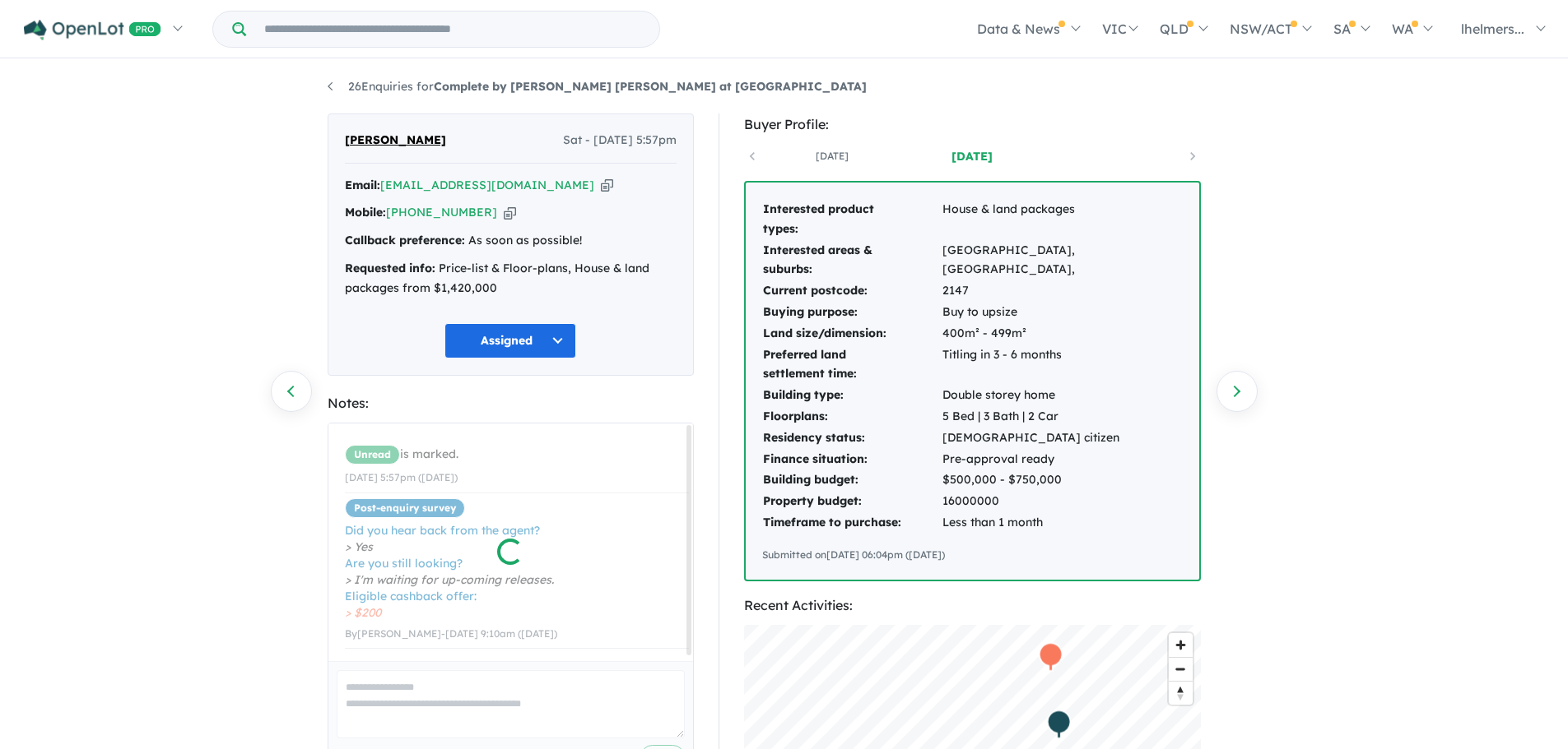
scroll to position [5, 0]
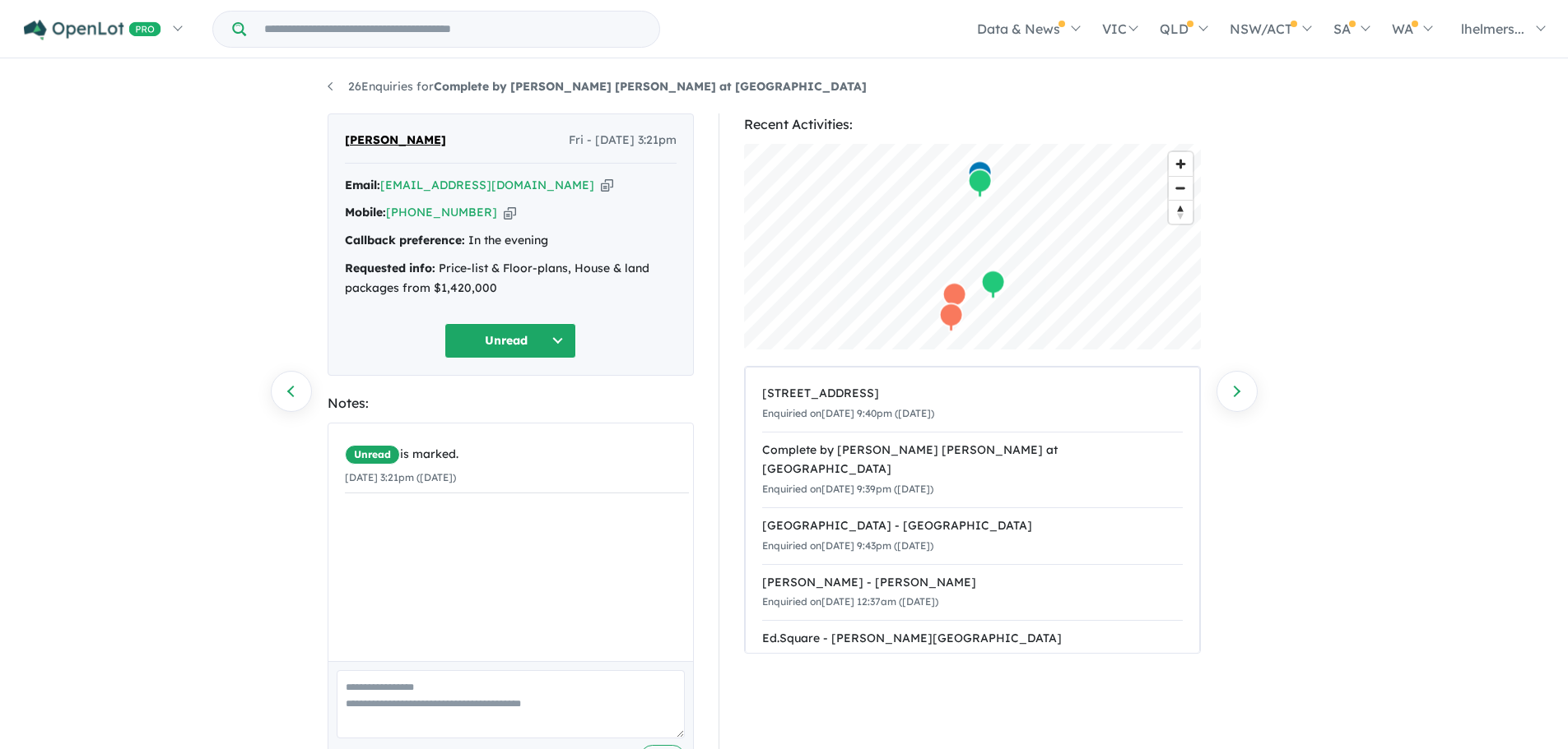
click at [601, 186] on icon "button" at bounding box center [607, 185] width 12 height 17
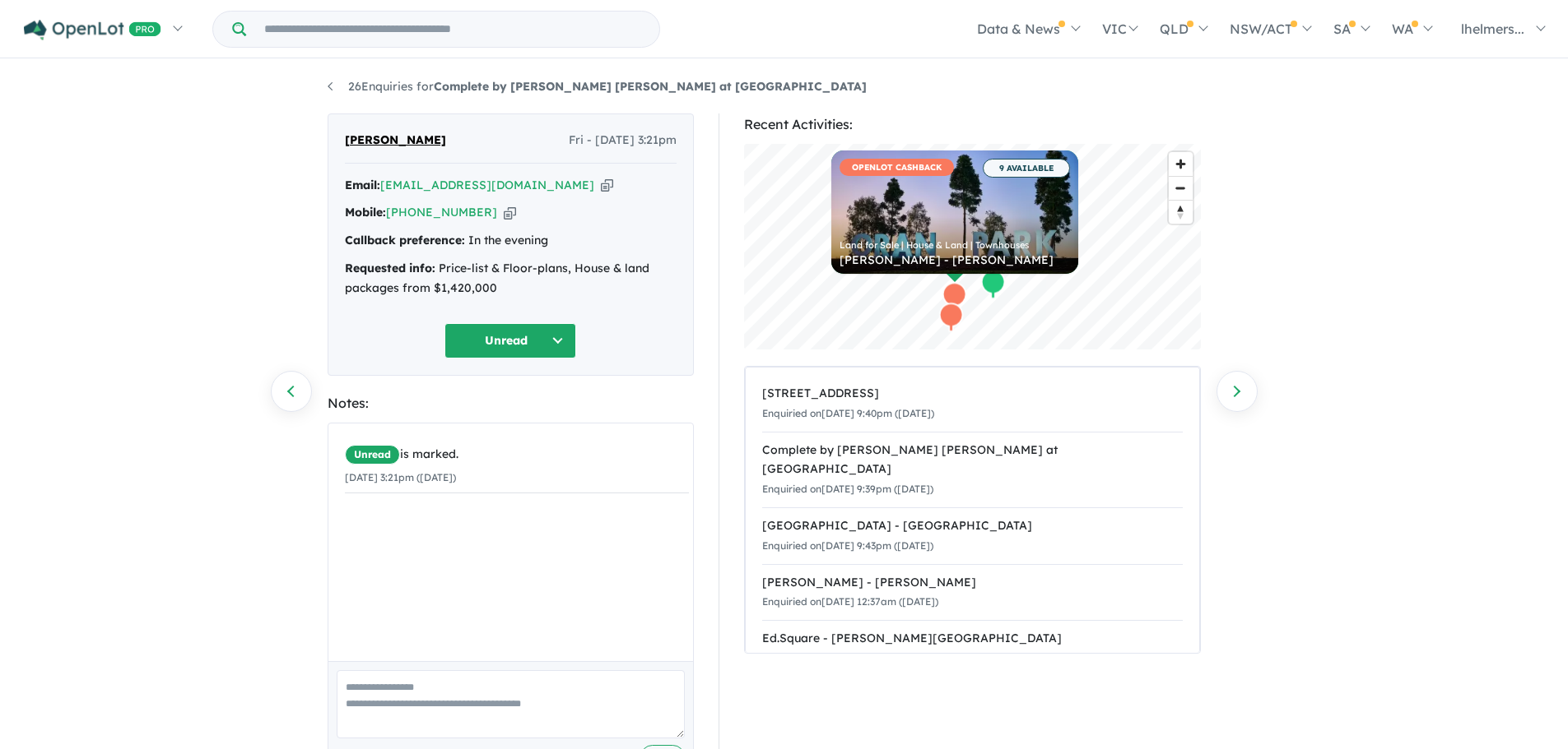
scroll to position [22, 0]
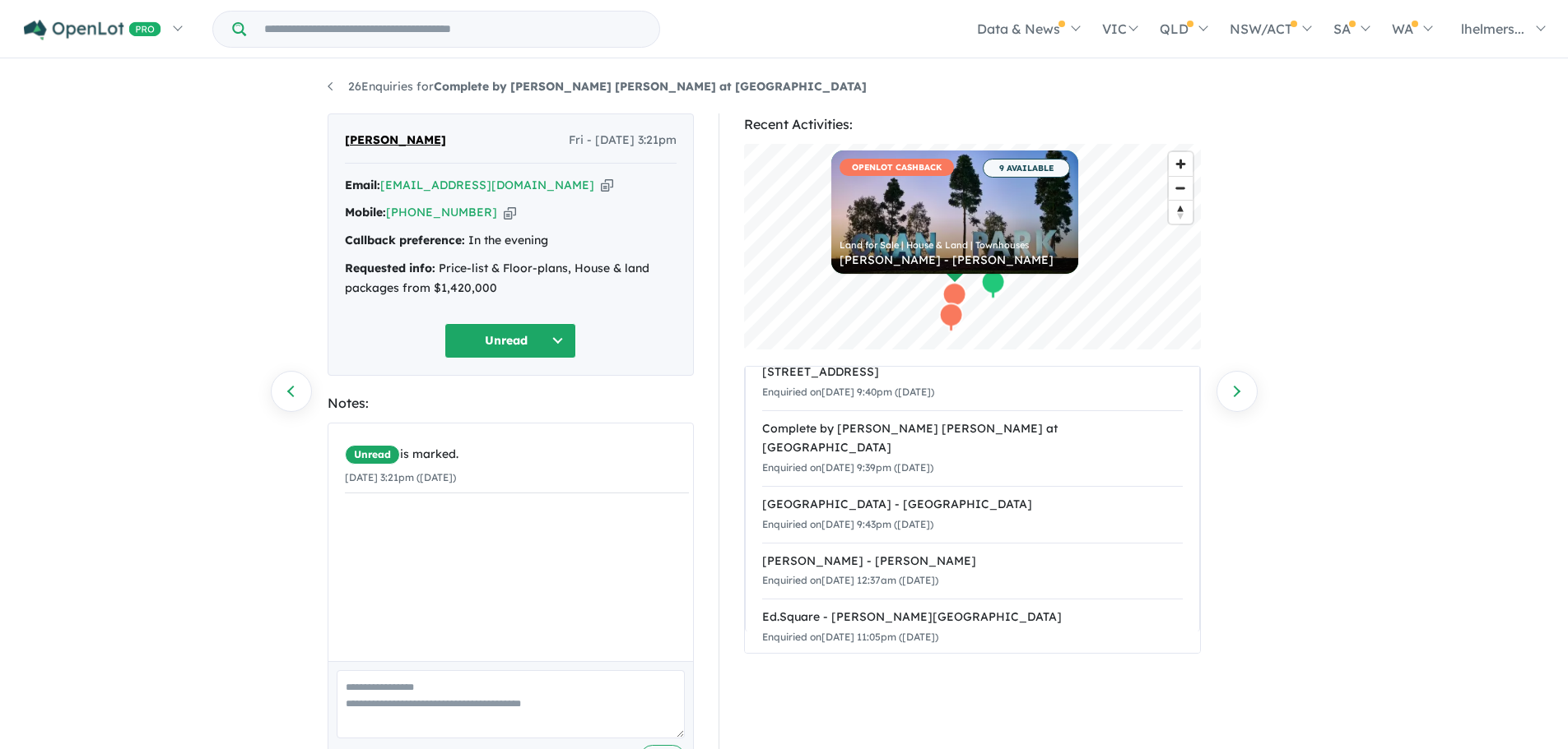
click at [1370, 474] on div "26 Enquiries for Complete by McDonald Jones at Elara - Marsden Park Previous en…" at bounding box center [784, 406] width 1568 height 691
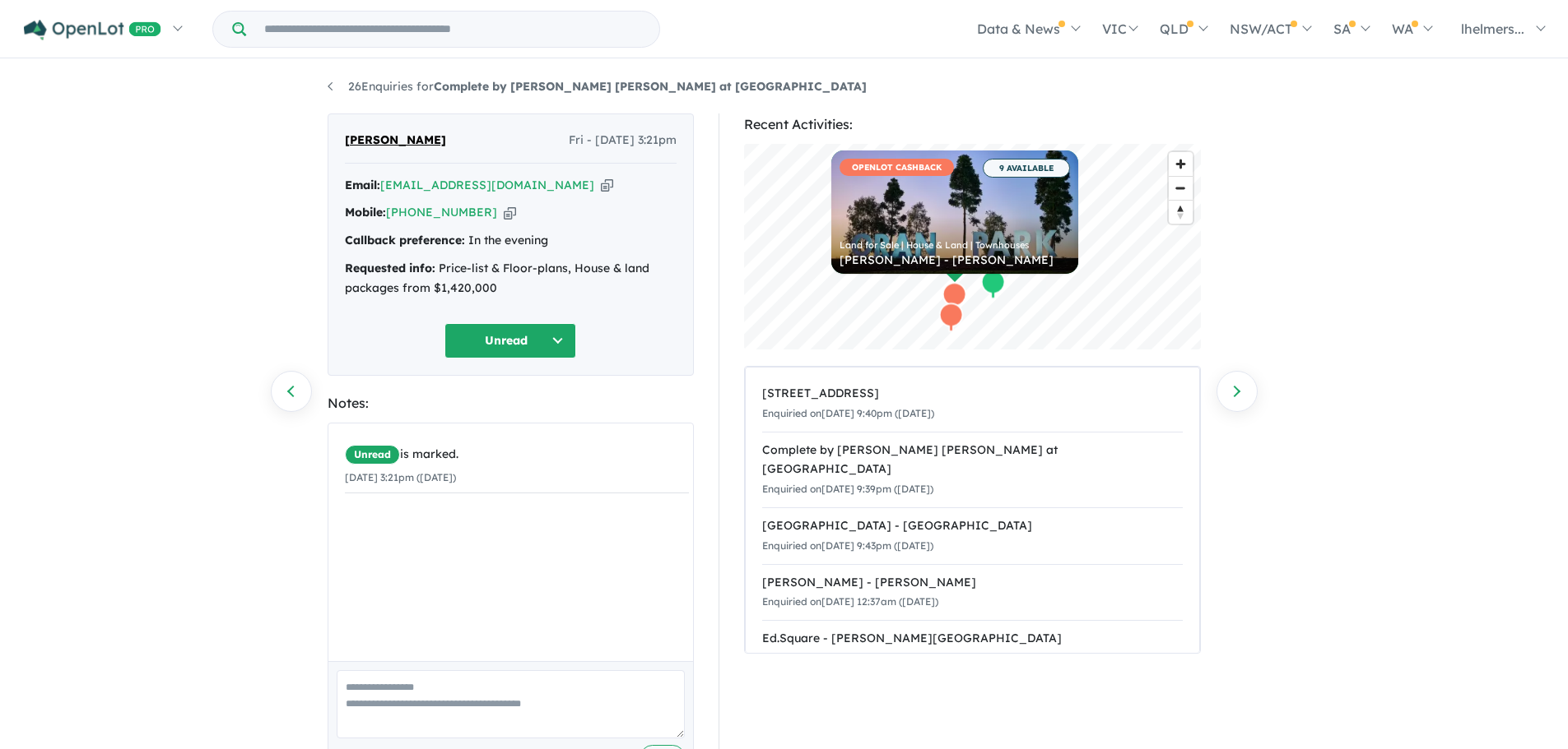
click at [1385, 417] on div "26 Enquiries for Complete by McDonald Jones at Elara - Marsden Park Previous en…" at bounding box center [784, 406] width 1568 height 691
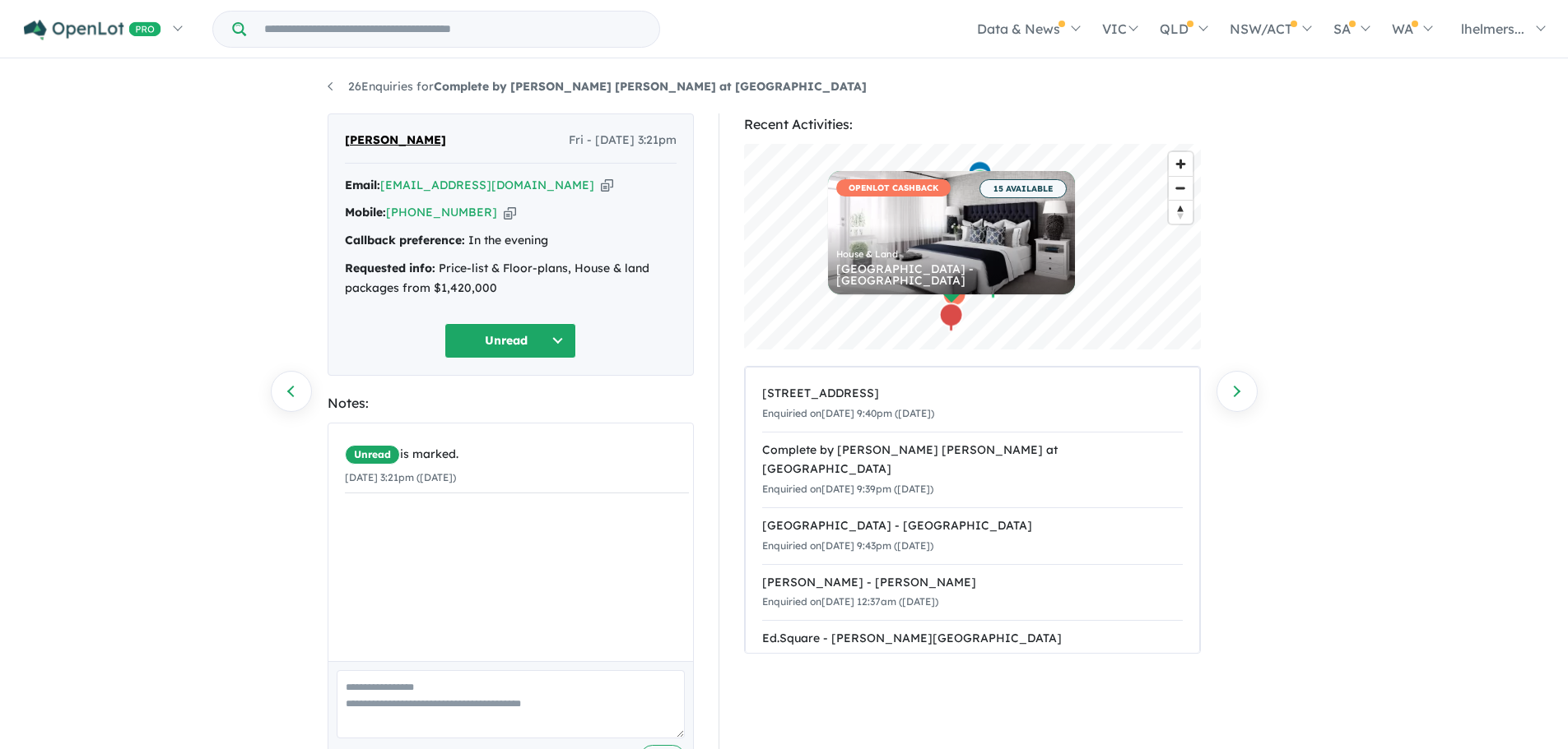
click at [513, 345] on button "Unread" at bounding box center [510, 340] width 131 height 35
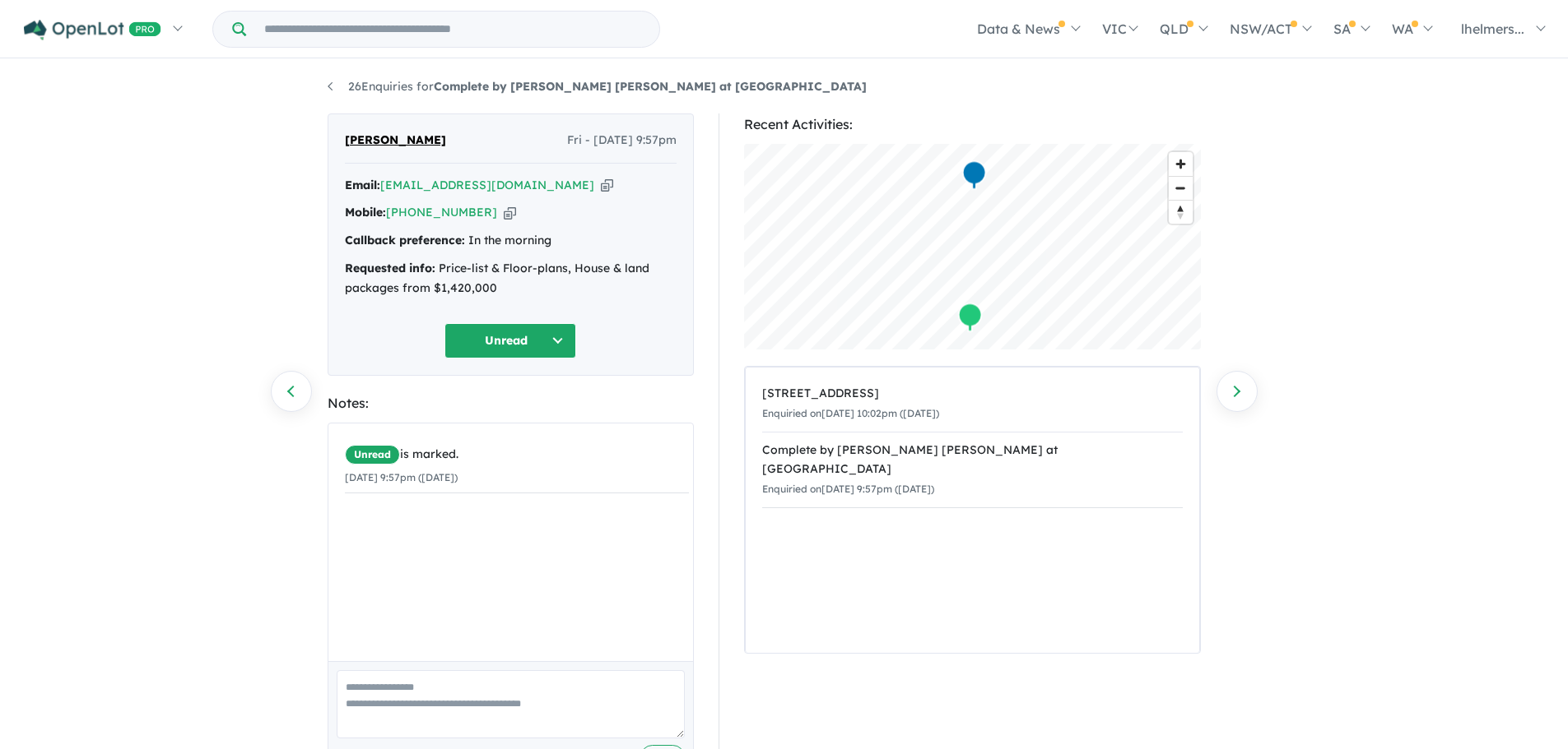
click at [601, 187] on icon "button" at bounding box center [607, 185] width 12 height 17
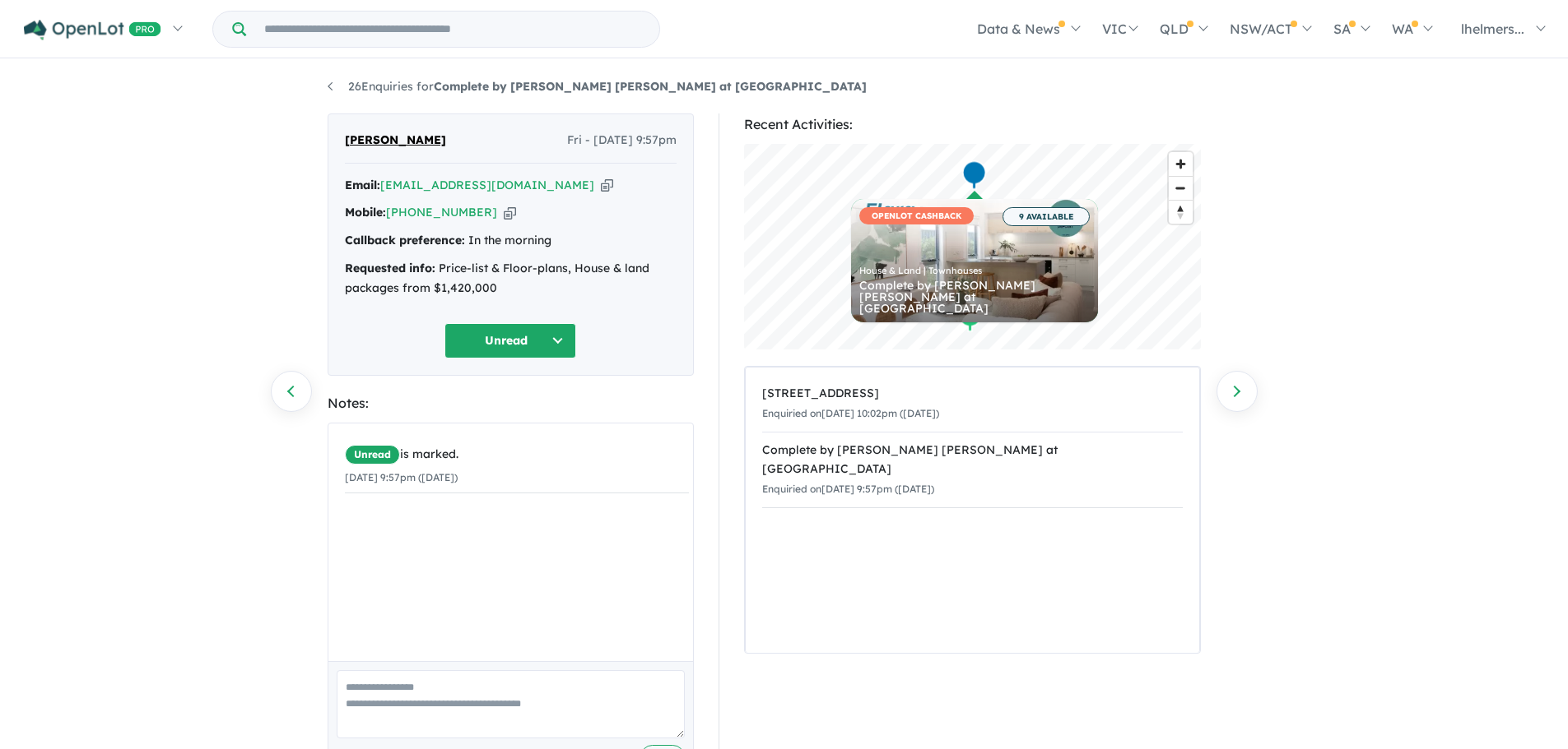
click at [188, 388] on div "26 Enquiries for Complete by [PERSON_NAME] [PERSON_NAME] at [GEOGRAPHIC_DATA] P…" at bounding box center [784, 406] width 1568 height 691
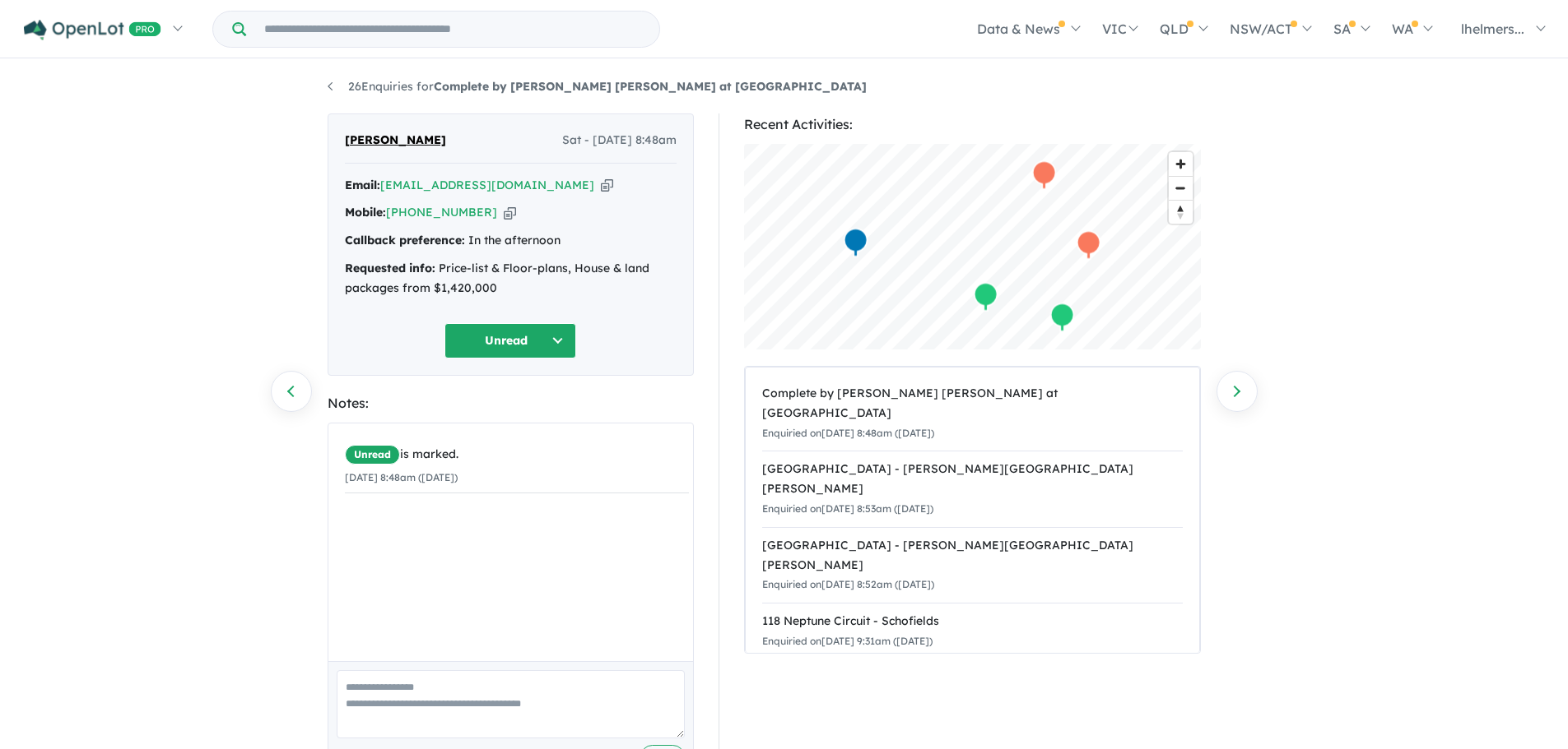
click at [601, 187] on icon "button" at bounding box center [607, 185] width 12 height 17
click at [462, 240] on strong "Callback preference:" at bounding box center [405, 240] width 120 height 15
copy div "Callback preference: In the afternoon"
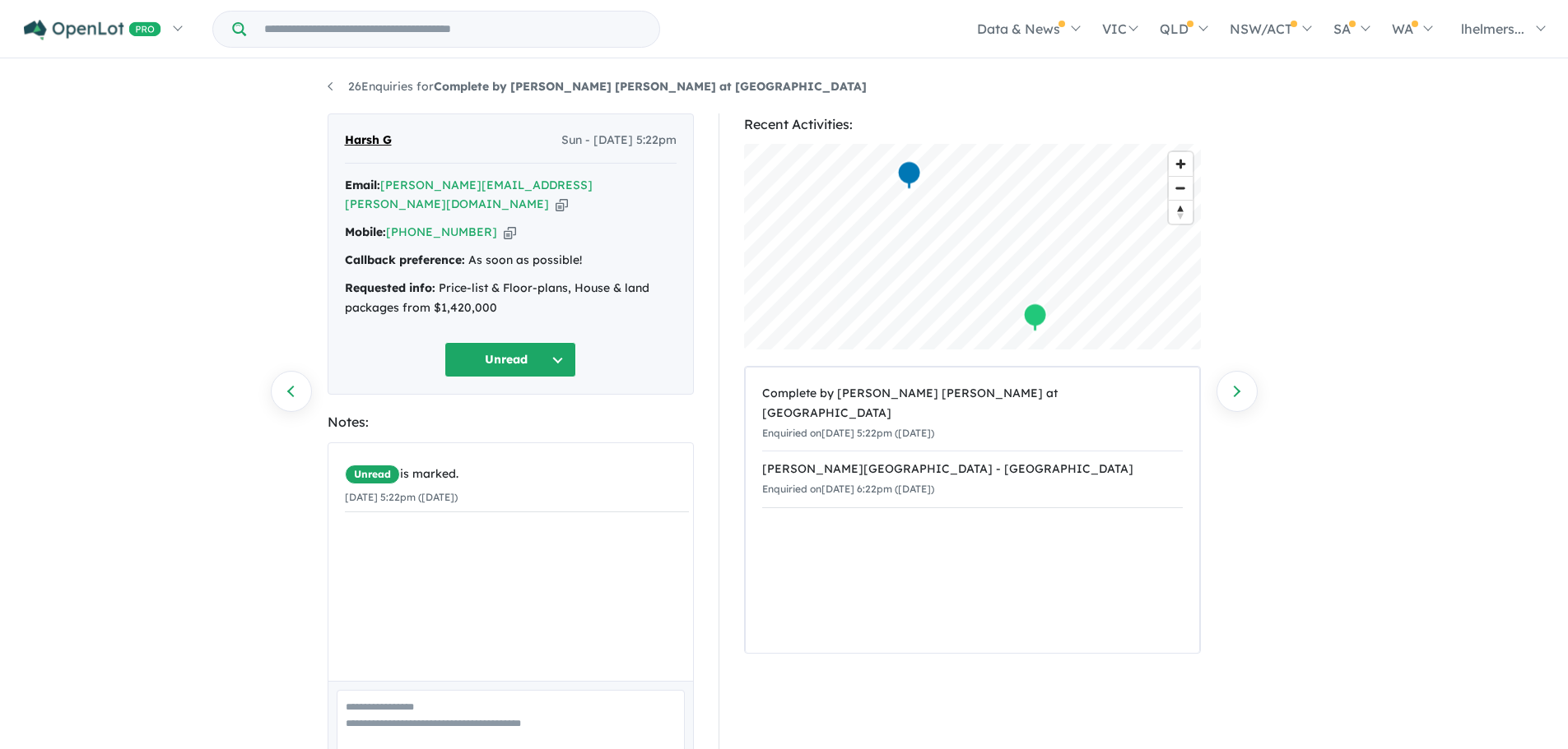
click at [504, 223] on icon "button" at bounding box center [510, 232] width 12 height 17
click at [556, 196] on icon "button" at bounding box center [561, 204] width 12 height 17
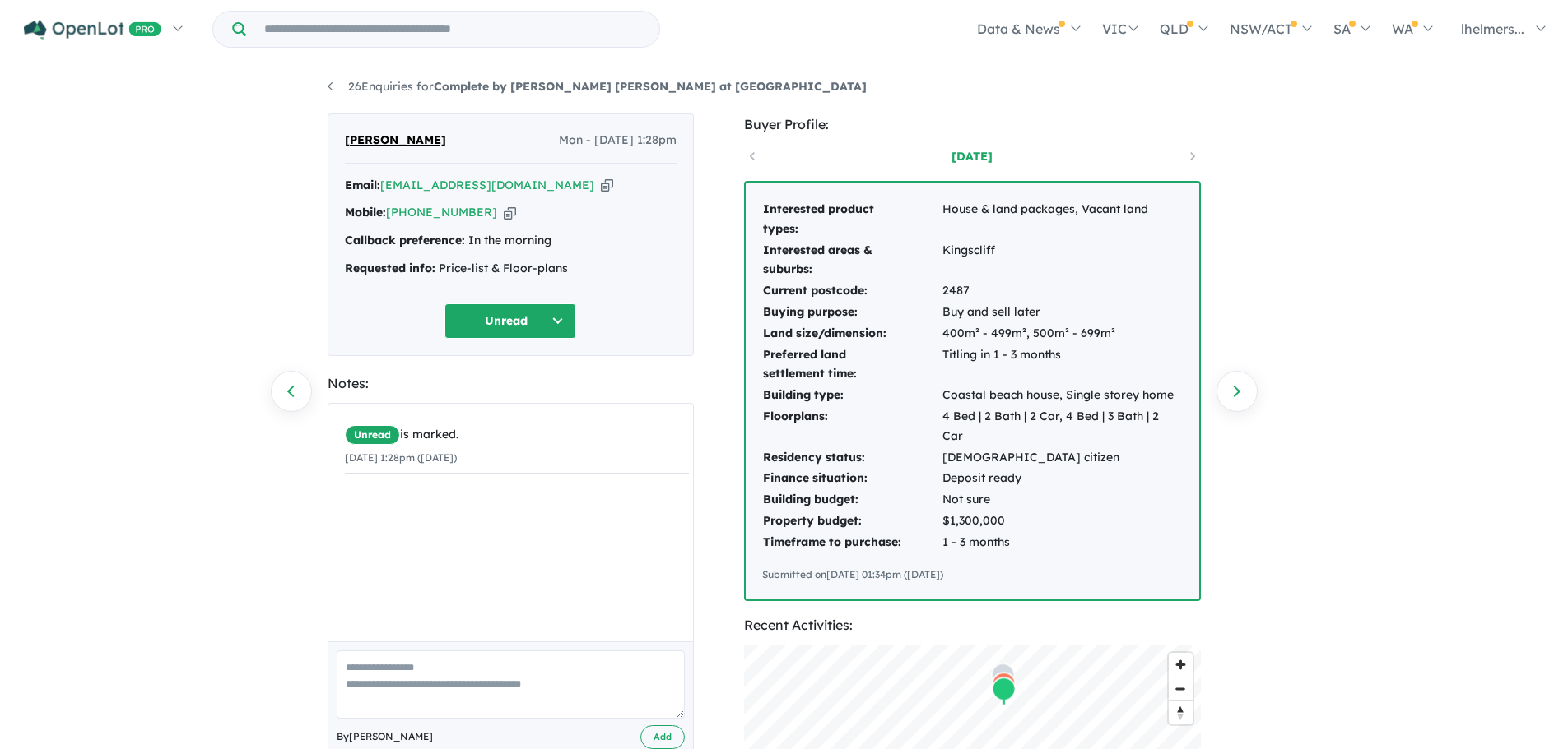
click at [504, 213] on icon "button" at bounding box center [510, 213] width 12 height 17
click at [601, 183] on icon "button" at bounding box center [607, 185] width 12 height 17
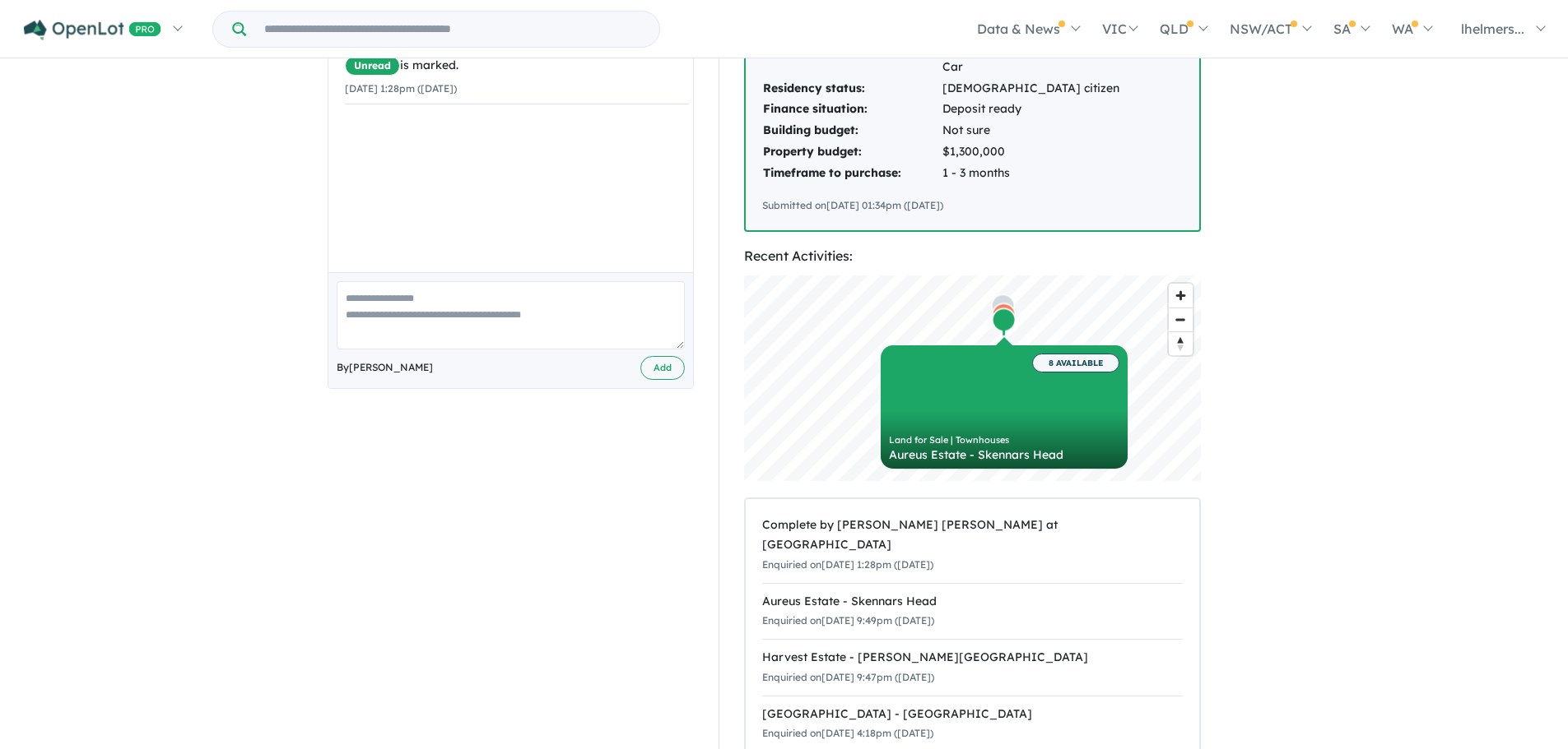
scroll to position [247, 0]
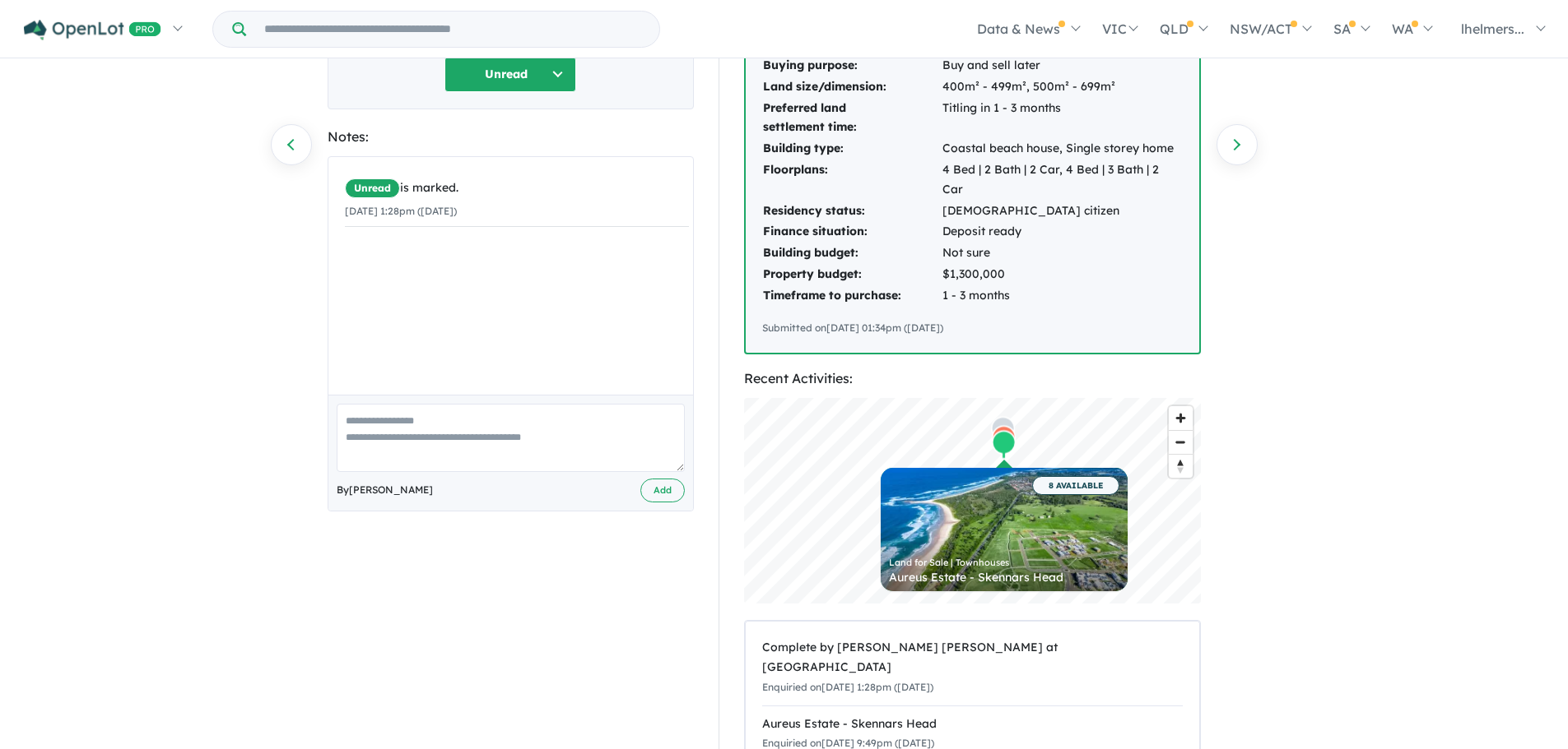
click at [1379, 466] on div "26 Enquiries for Complete by [PERSON_NAME] [PERSON_NAME] at [GEOGRAPHIC_DATA] P…" at bounding box center [784, 159] width 1568 height 691
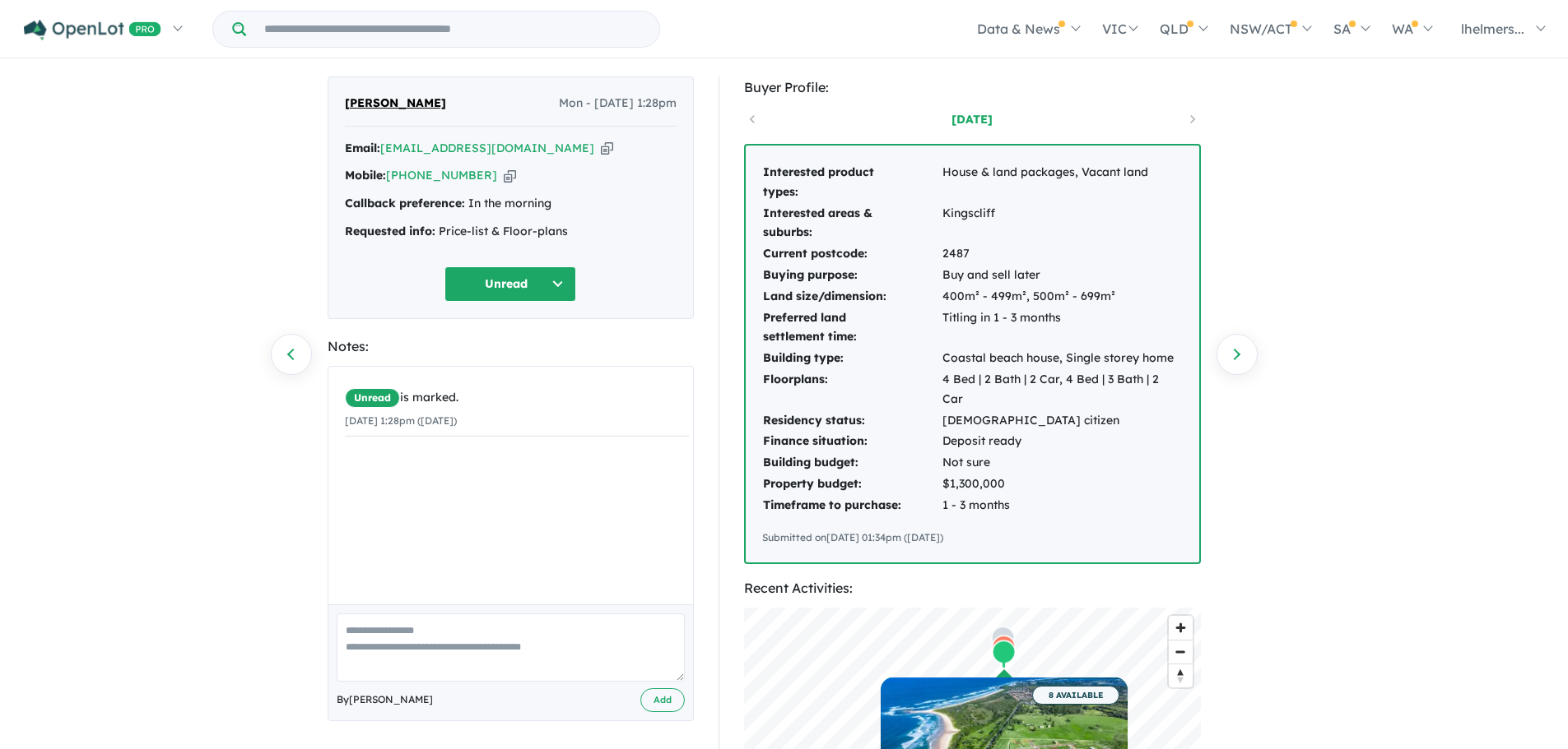
scroll to position [0, 0]
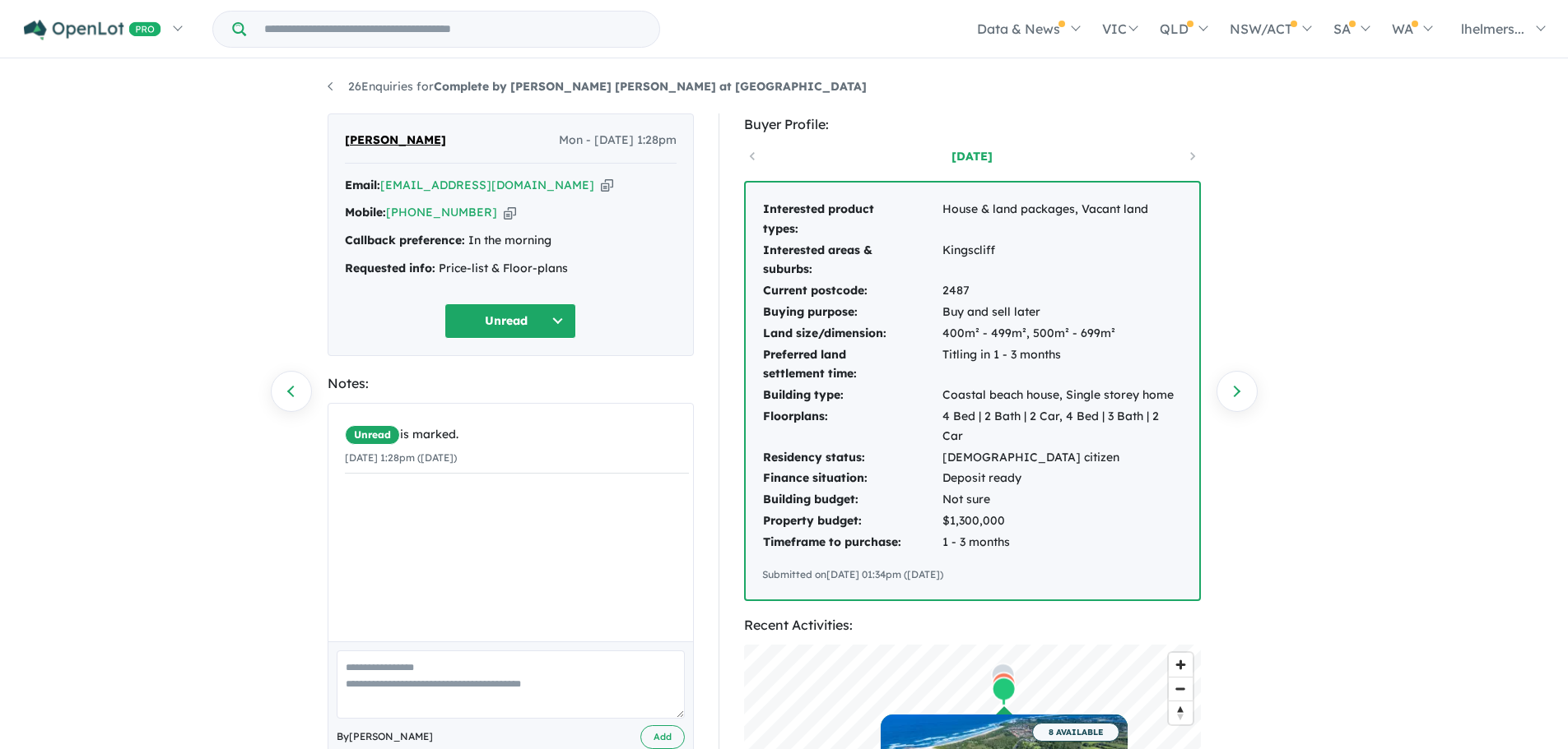
click at [1268, 523] on div "26 Enquiries for Complete by [PERSON_NAME] [PERSON_NAME] at [GEOGRAPHIC_DATA] P…" at bounding box center [784, 406] width 1568 height 691
click at [941, 240] on td "Kingscliff" at bounding box center [1062, 260] width 242 height 41
drag, startPoint x: 815, startPoint y: 267, endPoint x: 739, endPoint y: 206, distance: 97.5
click at [739, 206] on div "Buyer Profile: [DATE] Interested product types: House & land packages, Vacant l…" at bounding box center [980, 646] width 523 height 1066
click at [859, 226] on td "Interested product types:" at bounding box center [851, 219] width 180 height 41
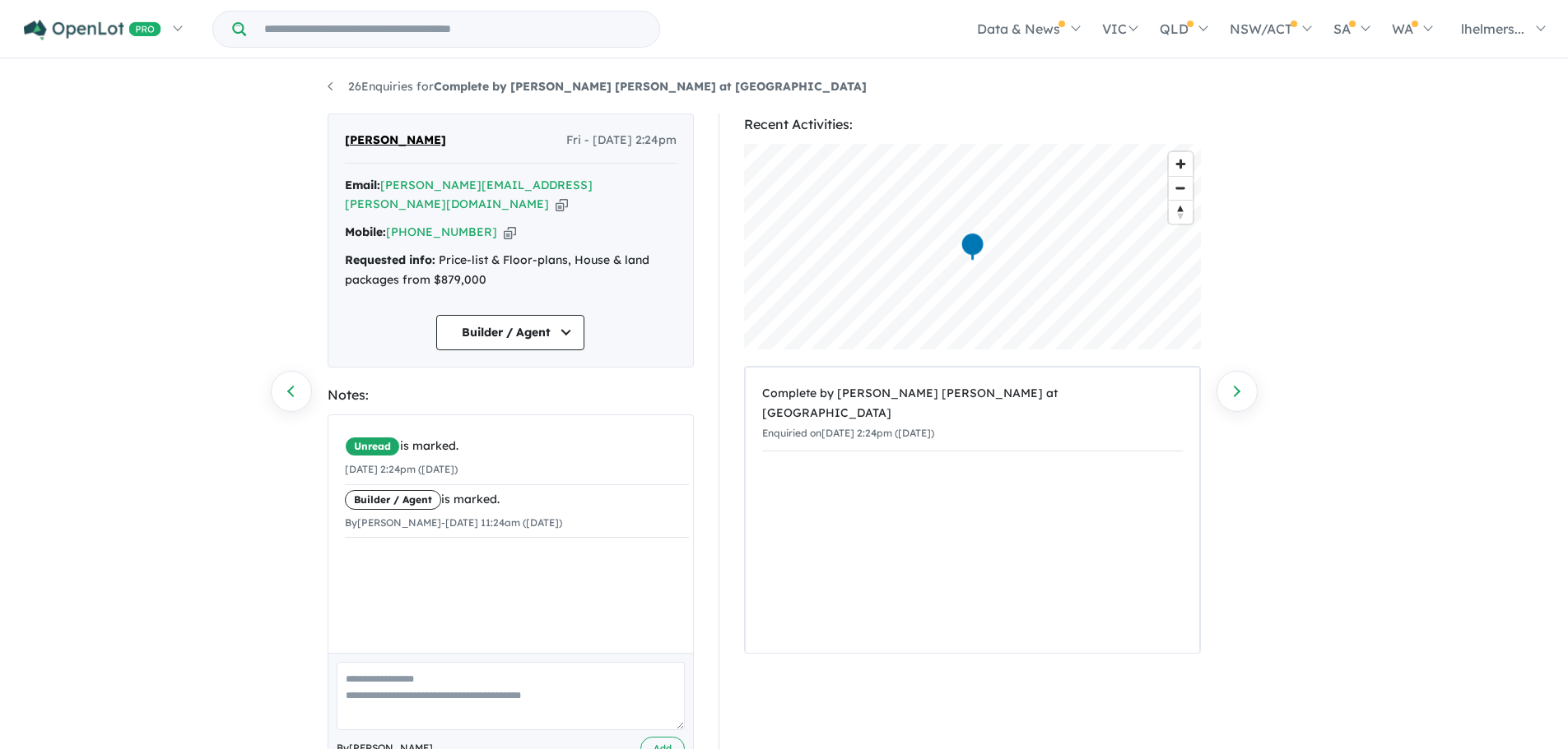
click at [555, 196] on icon "button" at bounding box center [561, 204] width 12 height 17
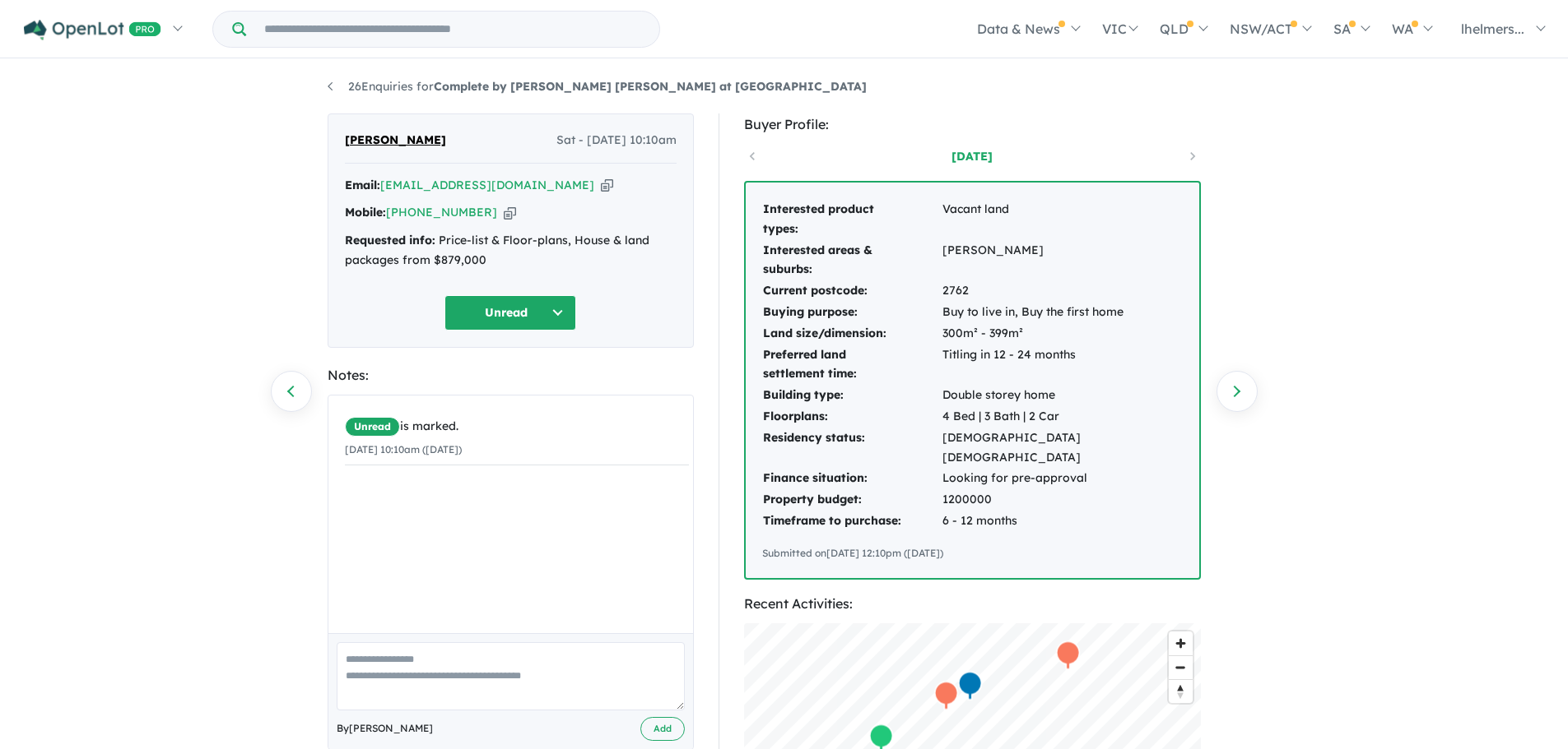
click at [601, 178] on icon "button" at bounding box center [607, 185] width 12 height 17
